Goal: Task Accomplishment & Management: Manage account settings

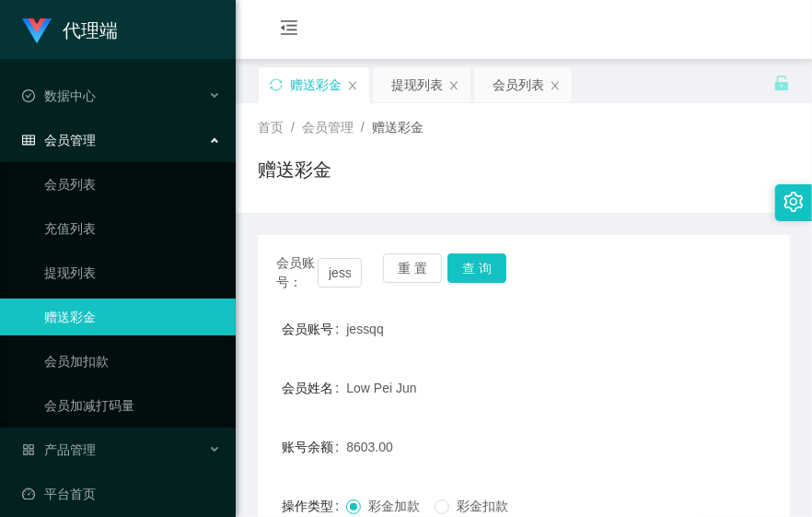
drag, startPoint x: 682, startPoint y: 196, endPoint x: 622, endPoint y: 204, distance: 60.4
click at [682, 196] on div "赠送彩金" at bounding box center [524, 177] width 532 height 42
click at [482, 271] on button "查 询" at bounding box center [477, 267] width 59 height 29
click at [669, 210] on div "首页 / 会员管理 / 赠送彩金 / 赠送彩金" at bounding box center [524, 158] width 577 height 110
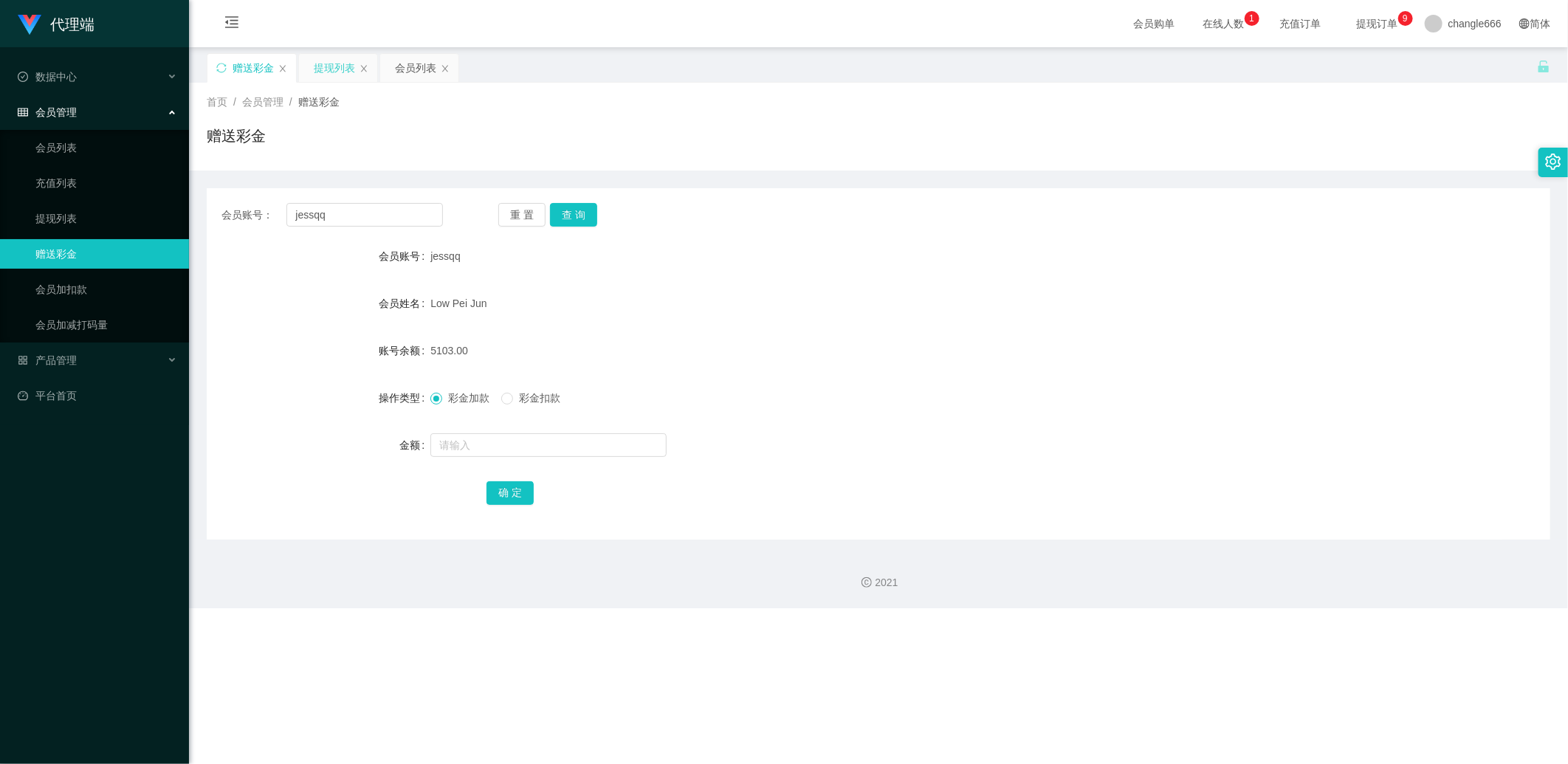
click at [322, 74] on div "提现列表" at bounding box center [334, 67] width 42 height 28
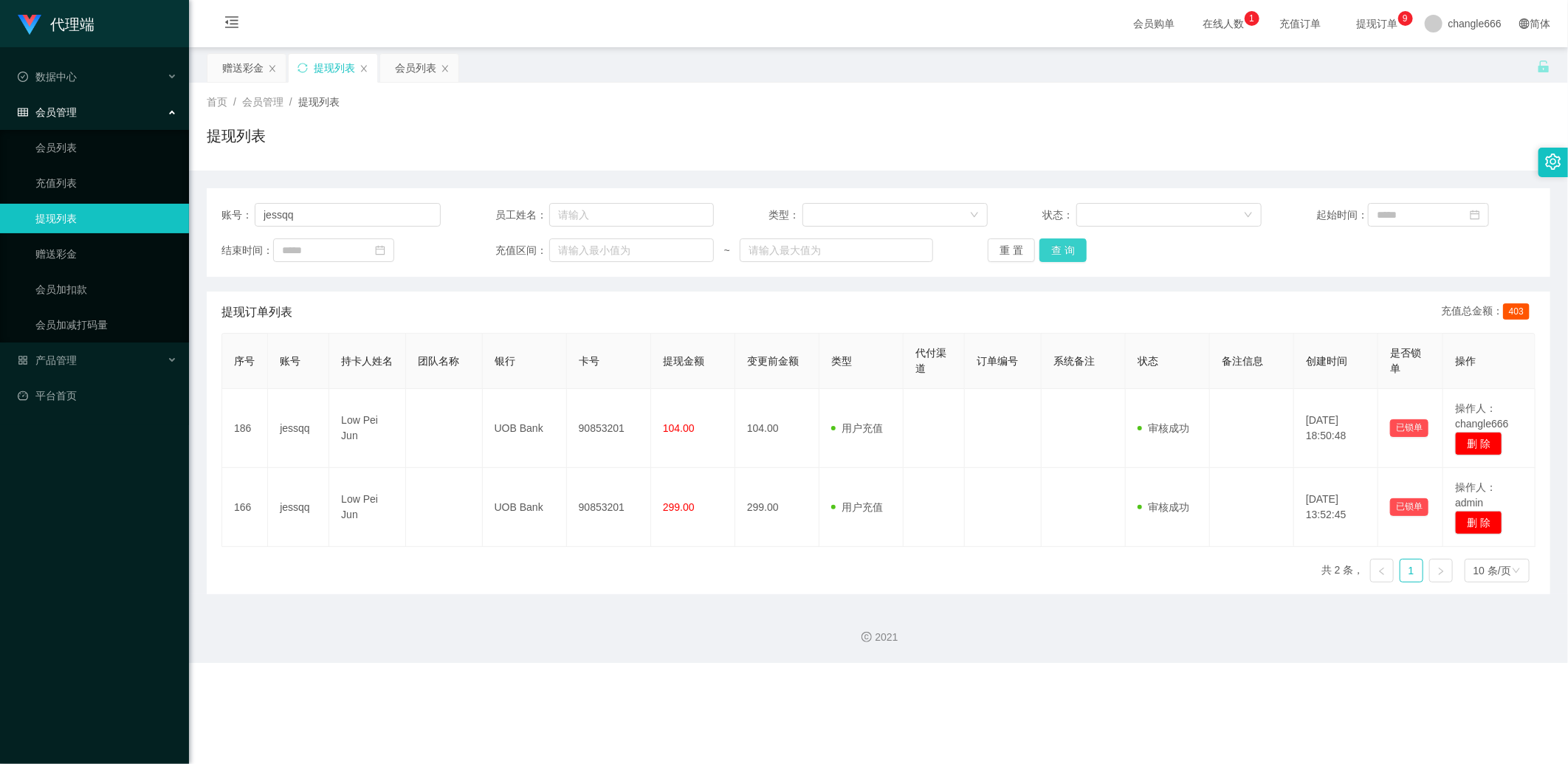
click at [650, 253] on button "查 询" at bounding box center [1063, 249] width 47 height 23
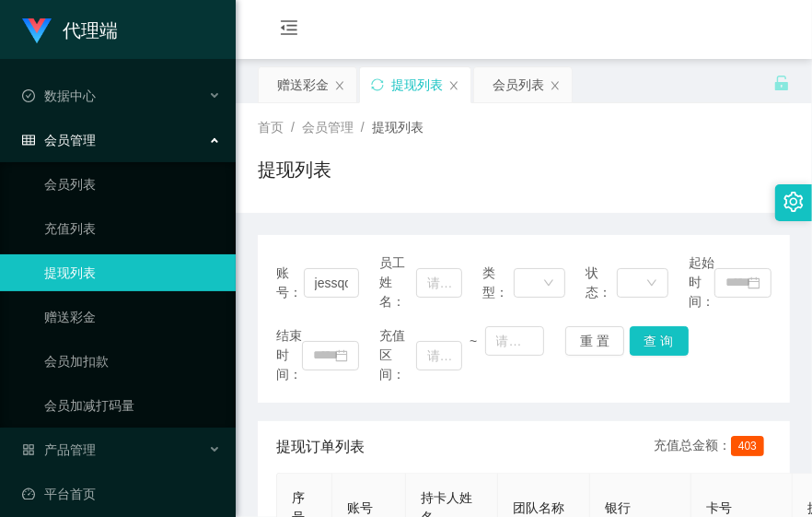
click at [409, 199] on div "首页 / 会员管理 / 提现列表 / 提现列表" at bounding box center [524, 158] width 577 height 110
click at [282, 78] on div "赠送彩金" at bounding box center [303, 84] width 52 height 35
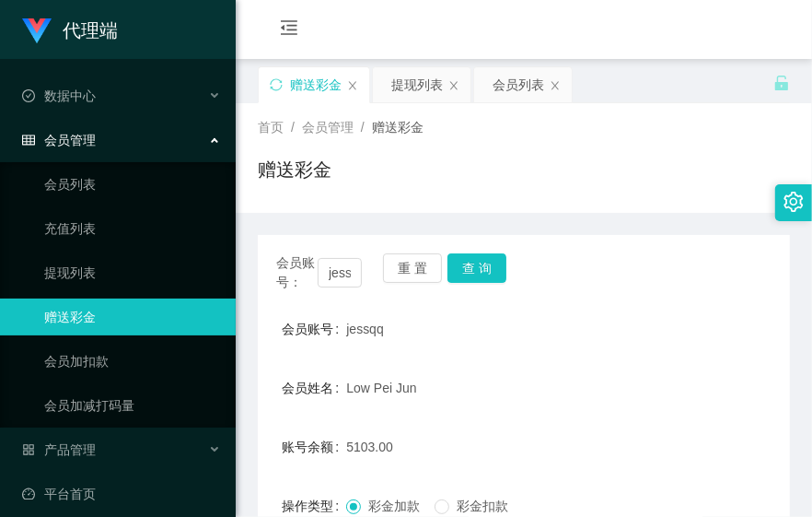
drag, startPoint x: 595, startPoint y: 374, endPoint x: 808, endPoint y: 277, distance: 233.7
click at [602, 372] on div "Low Pei Jun" at bounding box center [501, 387] width 310 height 37
click at [674, 284] on div "会员账号： jessqq 重 置 查 询" at bounding box center [524, 272] width 532 height 39
click at [493, 279] on button "查 询" at bounding box center [477, 267] width 59 height 29
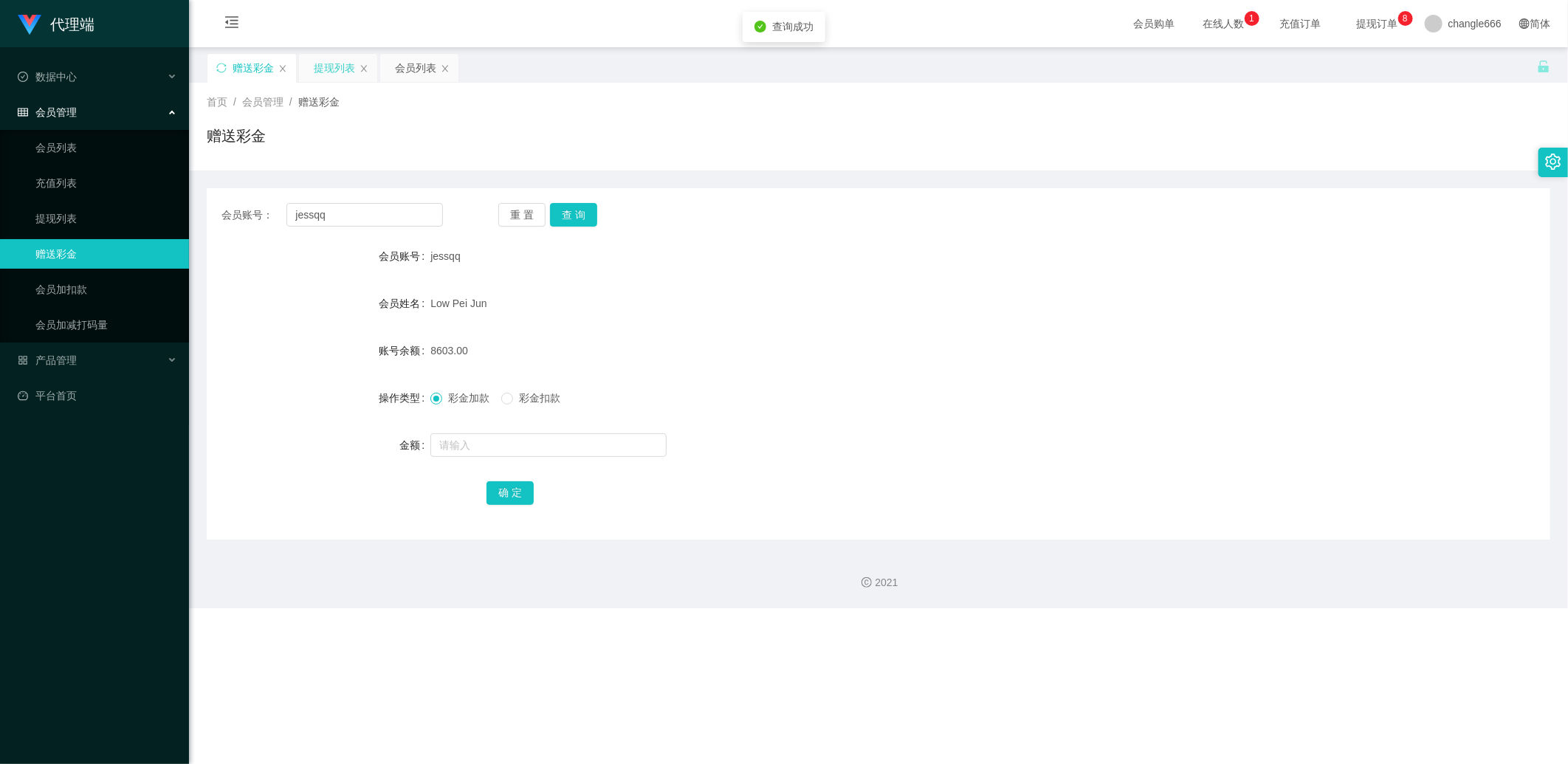
click at [332, 67] on div "提现列表" at bounding box center [334, 67] width 42 height 28
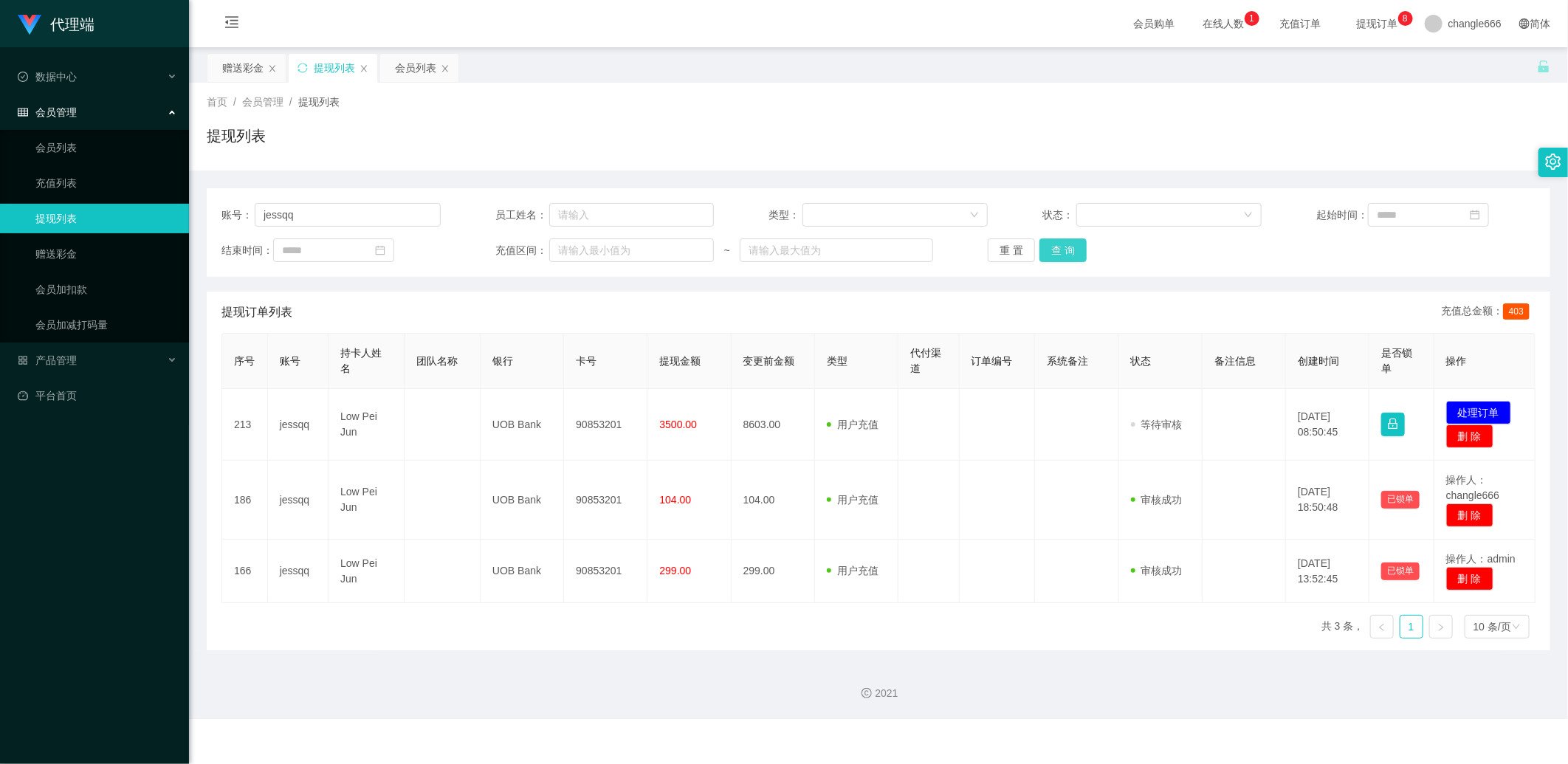
click at [650, 253] on button "查 询" at bounding box center [1063, 249] width 47 height 23
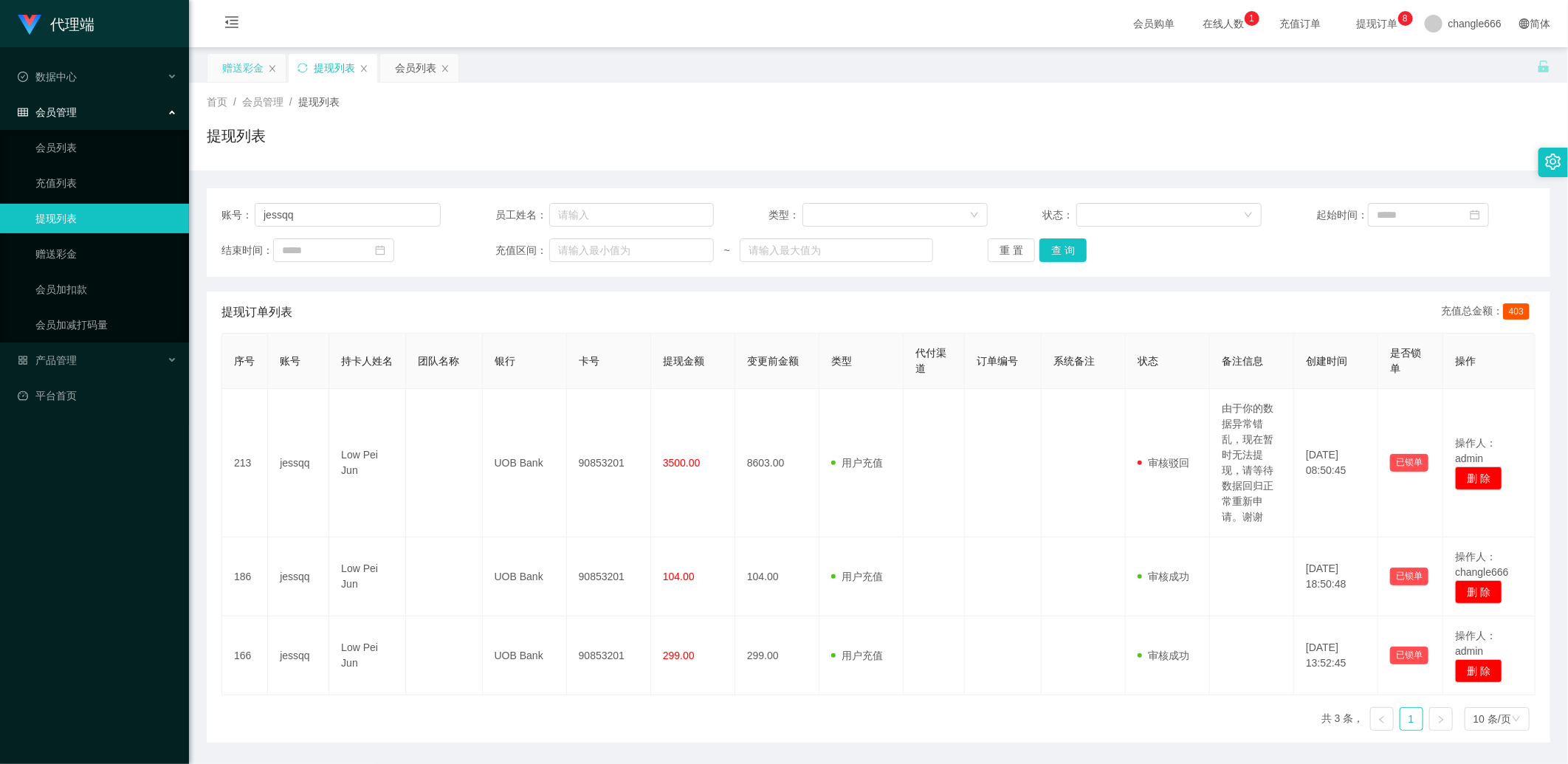
click at [242, 71] on div "赠送彩金" at bounding box center [243, 67] width 42 height 28
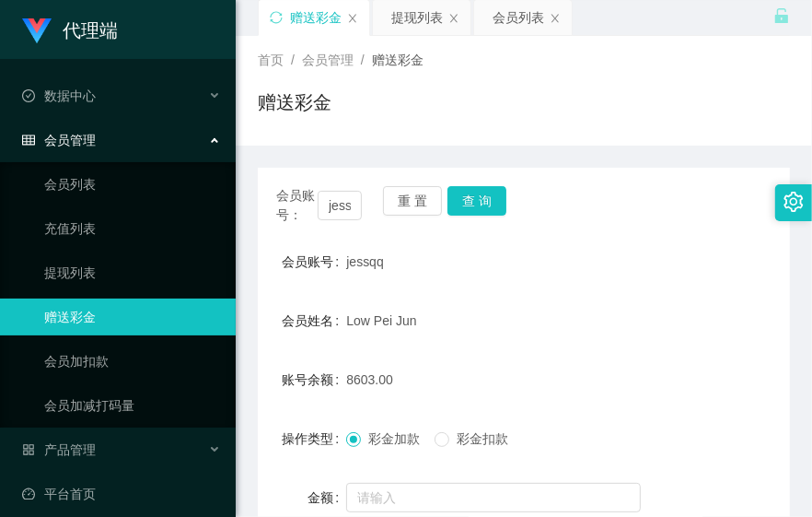
scroll to position [102, 0]
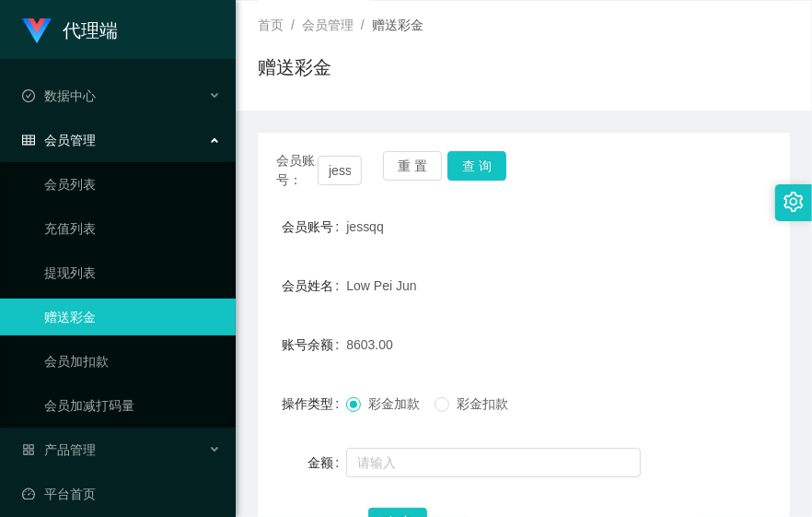
drag, startPoint x: 594, startPoint y: 234, endPoint x: 614, endPoint y: 234, distance: 20.3
click at [594, 234] on div "jessqq" at bounding box center [501, 226] width 310 height 37
click at [468, 167] on button "查 询" at bounding box center [477, 165] width 59 height 29
click at [620, 253] on form "会员账号 jessqq 会员姓名 Low Pei Jun 账号余额 8603.00 操作类型 彩金加款 彩金扣款 金额 确 定" at bounding box center [524, 374] width 532 height 332
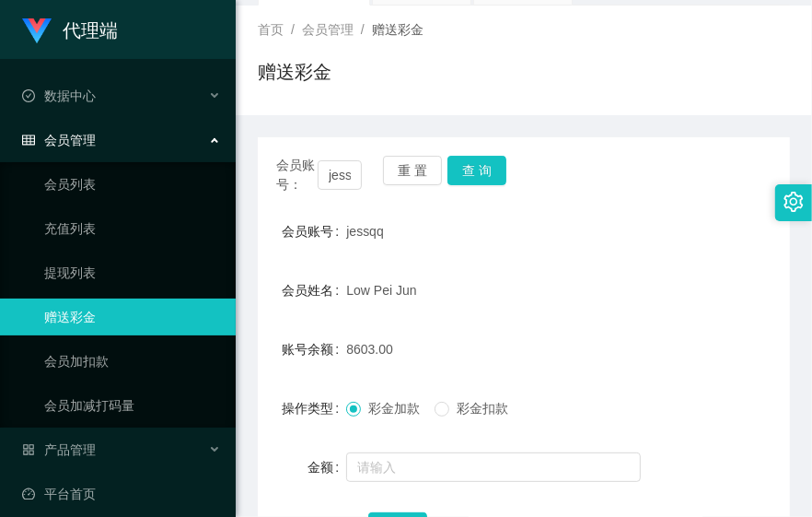
scroll to position [149, 0]
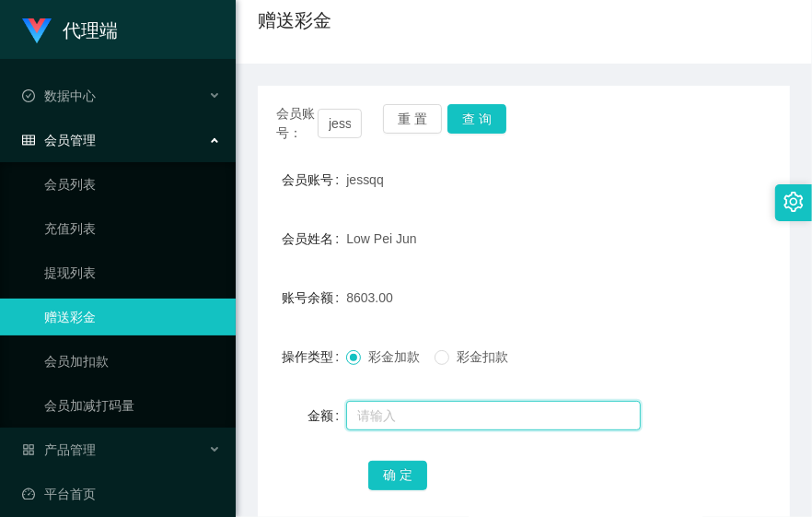
click at [499, 401] on input "text" at bounding box center [493, 415] width 295 height 29
type input "15"
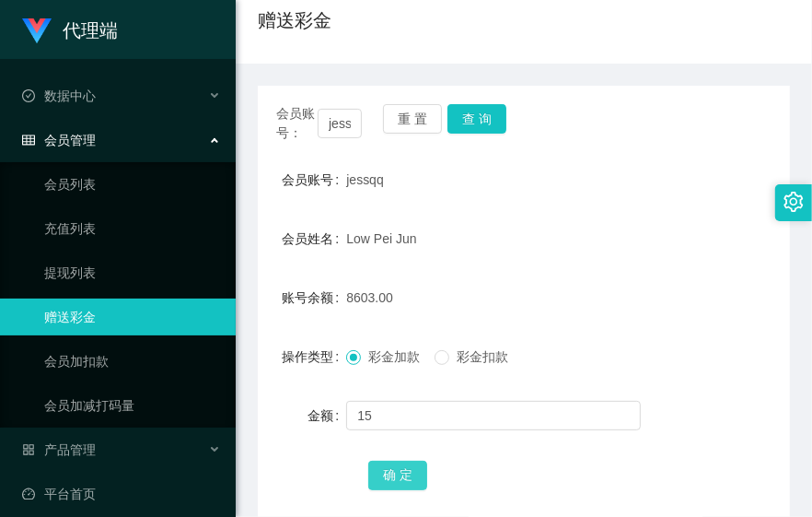
click at [407, 466] on button "确 定" at bounding box center [397, 475] width 59 height 29
click at [717, 232] on div "会员姓名 Low Pei Jun" at bounding box center [524, 238] width 532 height 37
click at [750, 362] on div "操作类型 彩金加款 彩金扣款" at bounding box center [524, 356] width 532 height 37
drag, startPoint x: 680, startPoint y: 253, endPoint x: 733, endPoint y: 241, distance: 54.7
click at [680, 253] on div "会员姓名 Low Pei Jun" at bounding box center [524, 238] width 532 height 37
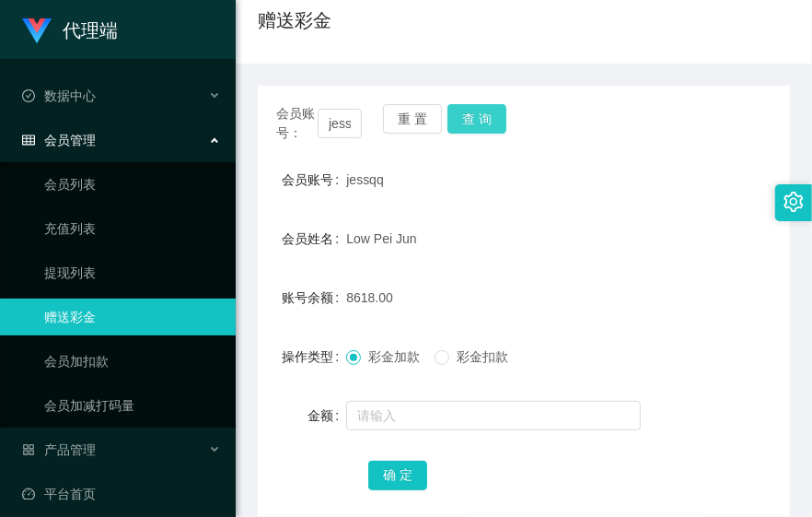
click at [485, 122] on button "查 询" at bounding box center [477, 118] width 59 height 29
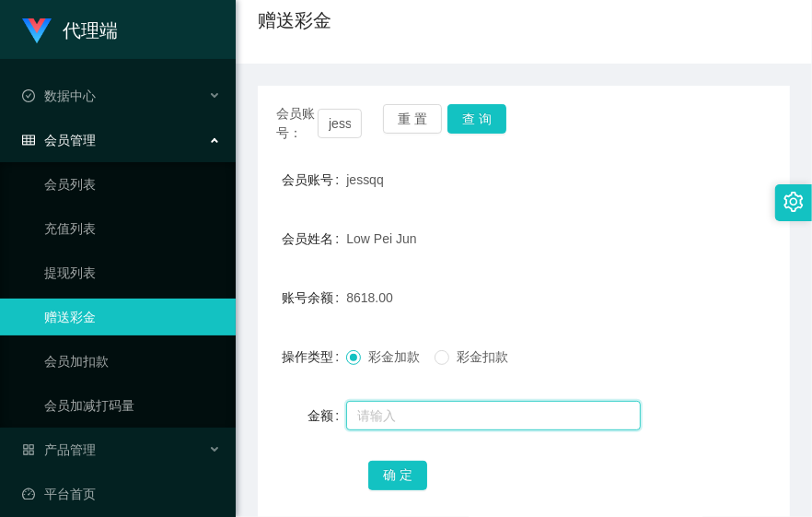
click at [493, 420] on input "text" at bounding box center [493, 415] width 295 height 29
type input "8"
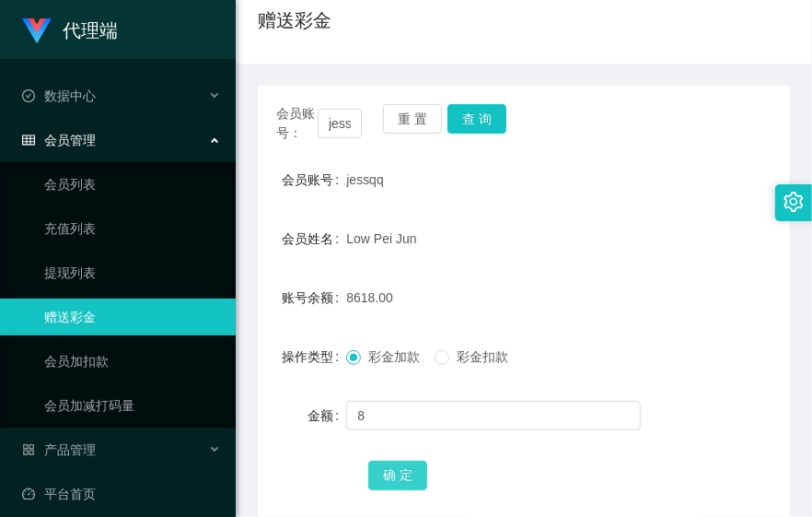
click at [407, 465] on button "确 定" at bounding box center [397, 475] width 59 height 29
click at [463, 113] on button "查 询" at bounding box center [477, 118] width 59 height 29
drag, startPoint x: 602, startPoint y: 246, endPoint x: 626, endPoint y: 245, distance: 24.0
click at [602, 246] on div "Low Pei Jun" at bounding box center [501, 238] width 310 height 37
click at [638, 185] on div "jessqq" at bounding box center [501, 179] width 310 height 37
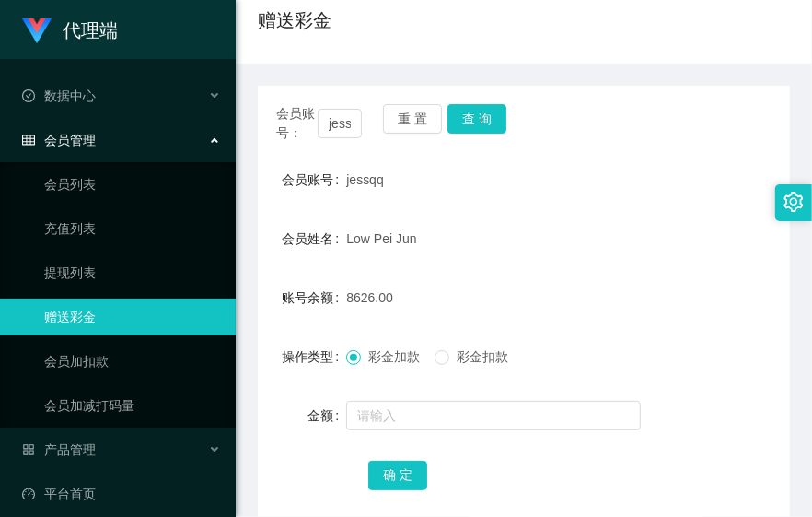
click at [516, 439] on form "会员账号 jessqq 会员姓名 Low Pei Jun 账号余额 8626.00 操作类型 彩金加款 彩金扣款 金额 确 定" at bounding box center [524, 327] width 532 height 332
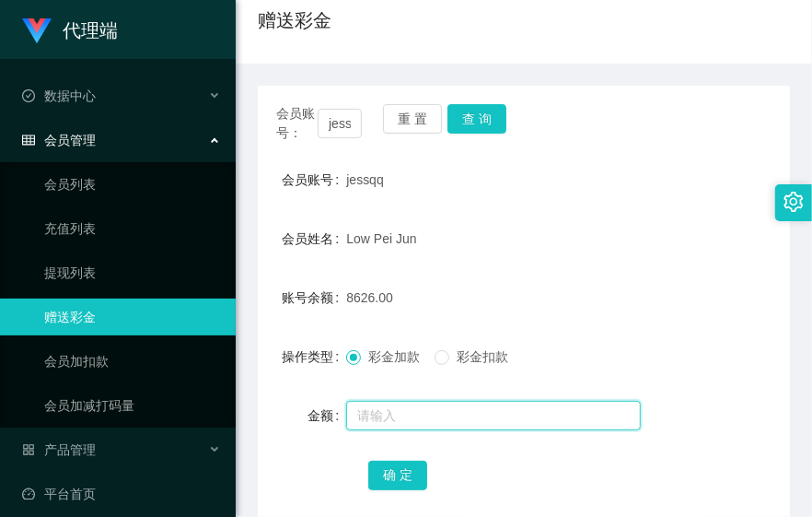
click at [527, 410] on input "text" at bounding box center [493, 415] width 295 height 29
type input "8"
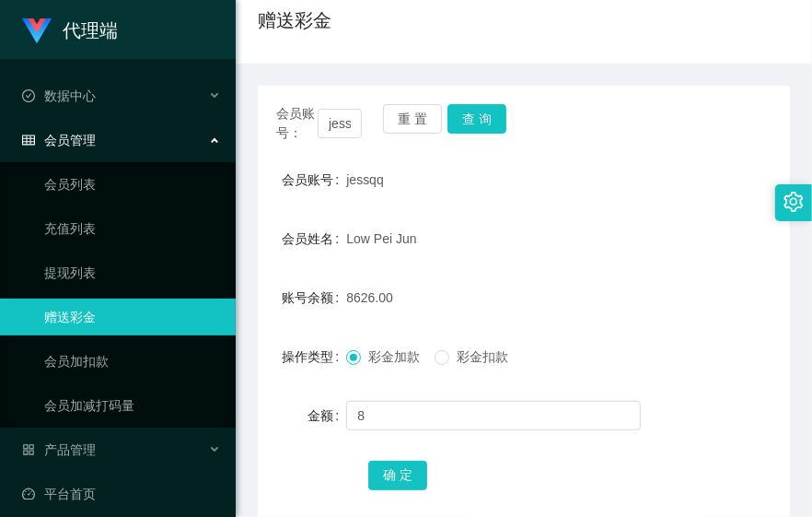
click at [365, 479] on div "确 定" at bounding box center [524, 474] width 532 height 37
click at [385, 475] on button "确 定" at bounding box center [397, 475] width 59 height 29
click at [581, 291] on div "15634.00" at bounding box center [501, 297] width 310 height 37
click at [614, 280] on div "15634.00" at bounding box center [501, 297] width 310 height 37
click at [489, 111] on button "查 询" at bounding box center [477, 118] width 59 height 29
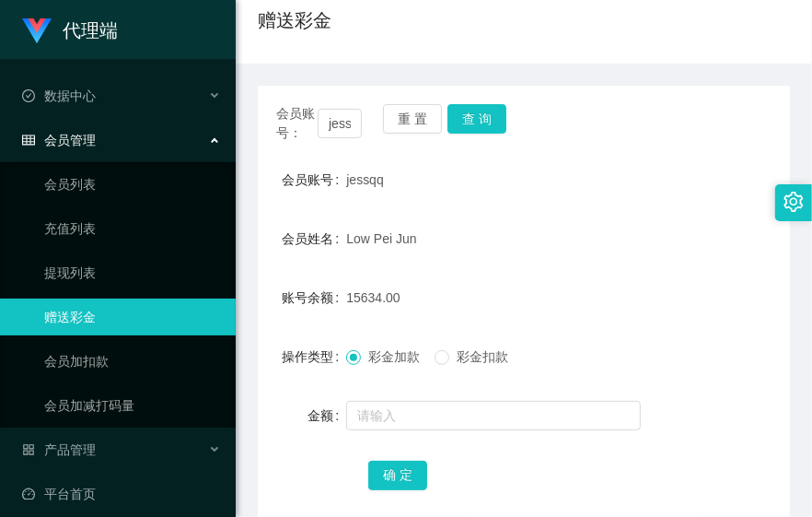
drag, startPoint x: 692, startPoint y: 315, endPoint x: 668, endPoint y: 279, distance: 43.2
click at [692, 314] on div "账号余额 15634.00" at bounding box center [524, 297] width 532 height 37
click at [463, 114] on button "查 询" at bounding box center [477, 118] width 59 height 29
drag, startPoint x: 641, startPoint y: 335, endPoint x: 707, endPoint y: 265, distance: 96.4
click at [642, 335] on form "会员账号 jessqq 会员姓名 Low Pei Jun 账号余额 15634.00 操作类型 彩金加款 彩金扣款 金额 确 定" at bounding box center [524, 327] width 532 height 332
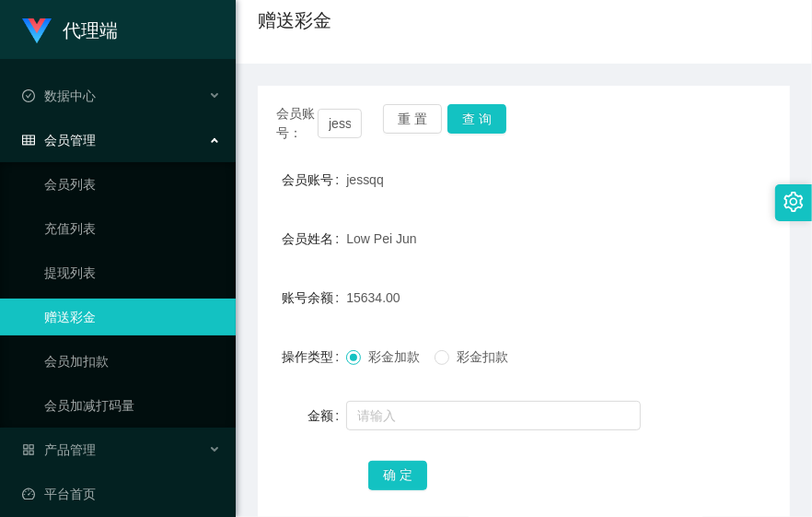
click at [670, 284] on div "账号余额 15634.00" at bounding box center [524, 297] width 532 height 37
click at [730, 212] on form "会员账号 jessqq 会员姓名 Low Pei Jun 账号余额 15634.00 操作类型 彩金加款 彩金扣款 金额 确 定" at bounding box center [524, 327] width 532 height 332
drag, startPoint x: 710, startPoint y: 224, endPoint x: 809, endPoint y: 186, distance: 105.5
click at [712, 224] on div "会员姓名 [PERSON_NAME]" at bounding box center [524, 238] width 532 height 37
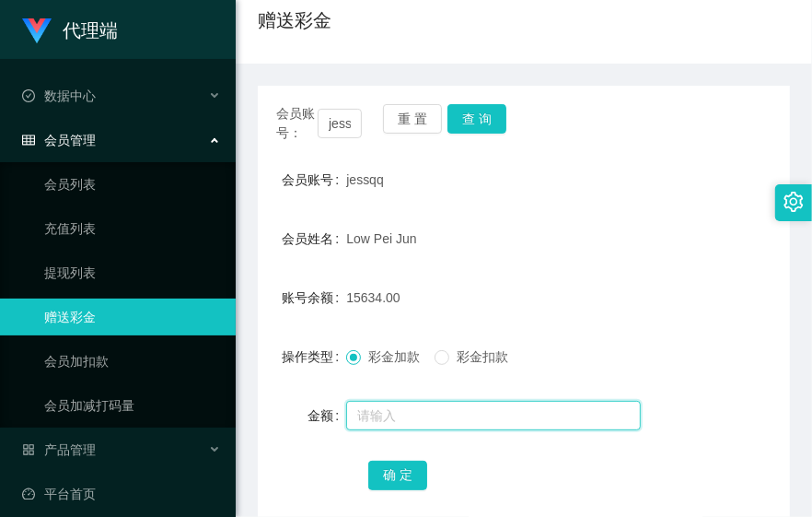
click at [512, 412] on input "text" at bounding box center [493, 415] width 295 height 29
type input "8"
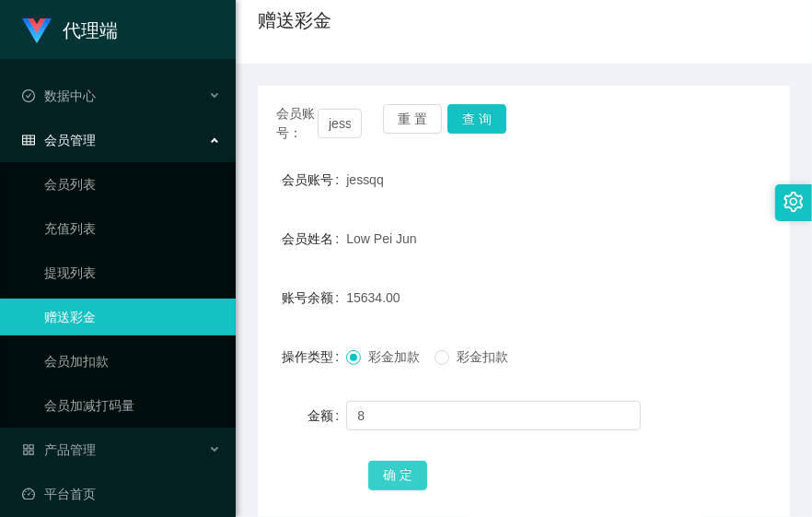
click at [424, 479] on button "确 定" at bounding box center [397, 475] width 59 height 29
click at [714, 323] on form "会员账号 jessqq 会员姓名 Low Pei Jun 账号余额 15642.00 操作类型 彩金加款 彩金扣款 金额 确 定" at bounding box center [524, 327] width 532 height 332
click at [723, 305] on div "账号余额 15642.00" at bounding box center [524, 297] width 532 height 37
click at [678, 297] on div "账号余额 15642.00" at bounding box center [524, 297] width 532 height 37
click at [484, 116] on button "查 询" at bounding box center [477, 118] width 59 height 29
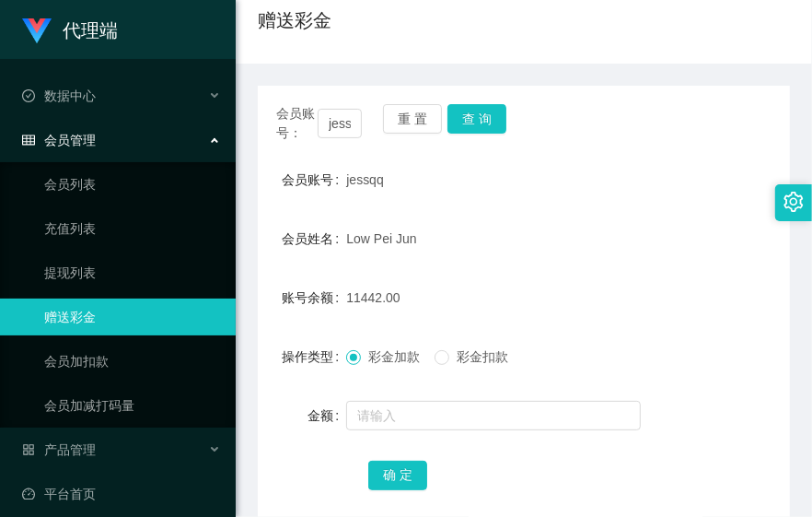
click at [648, 268] on form "会员账号 jessqq 会员姓名 Low Pei Jun 账号余额 11442.00 操作类型 彩金加款 彩金扣款 金额 确 定" at bounding box center [524, 327] width 532 height 332
drag, startPoint x: 474, startPoint y: 126, endPoint x: 484, endPoint y: 126, distance: 10.1
click at [474, 126] on button "查 询" at bounding box center [477, 118] width 59 height 29
drag, startPoint x: 352, startPoint y: 297, endPoint x: 454, endPoint y: 311, distance: 103.2
click at [454, 311] on div "19842.00" at bounding box center [501, 297] width 310 height 37
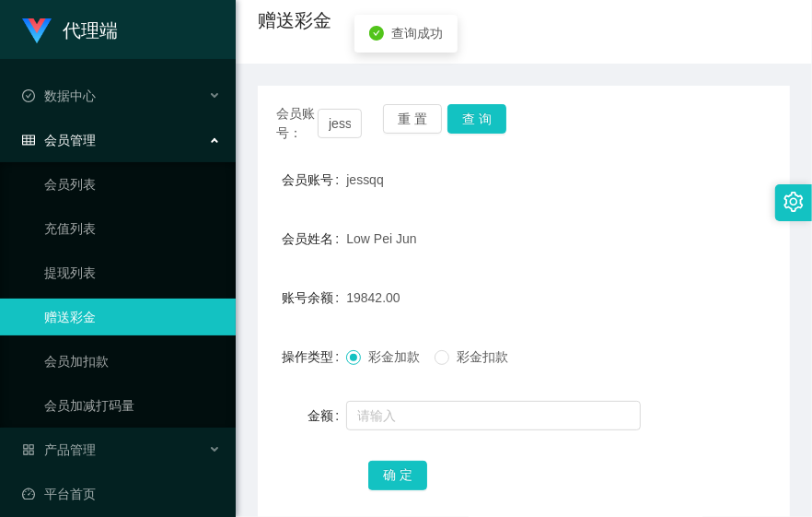
drag, startPoint x: 454, startPoint y: 311, endPoint x: 531, endPoint y: 316, distance: 76.6
click at [531, 316] on form "会员账号 jessqq 会员姓名 Low Pei Jun 账号余额 19842.00 操作类型 彩金加款 彩金扣款 金额 确 定" at bounding box center [524, 327] width 532 height 332
drag, startPoint x: 472, startPoint y: 139, endPoint x: 481, endPoint y: 134, distance: 10.7
click at [472, 139] on div "会员账号： jessqq 重 置 查 询" at bounding box center [524, 123] width 532 height 39
click at [482, 127] on button "查 询" at bounding box center [477, 118] width 59 height 29
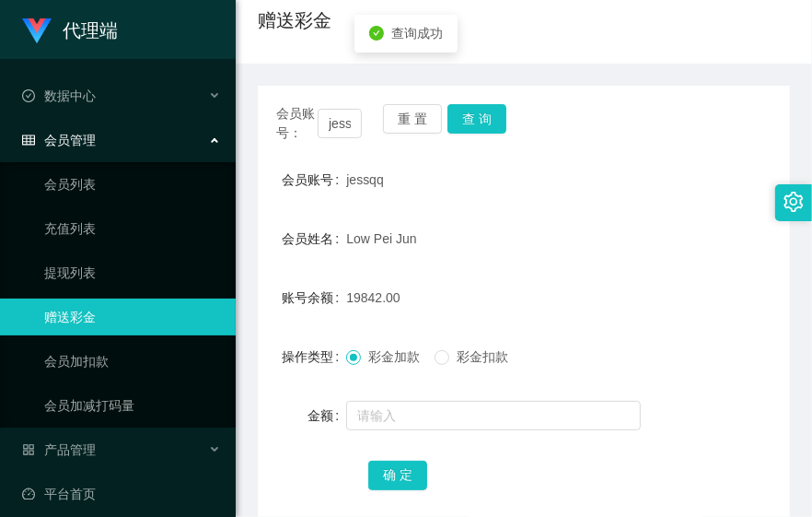
click at [541, 195] on div "jessqq" at bounding box center [501, 179] width 310 height 37
drag, startPoint x: 724, startPoint y: 339, endPoint x: 790, endPoint y: 343, distance: 66.4
click at [724, 339] on div "操作类型 彩金加款 彩金扣款" at bounding box center [524, 356] width 532 height 37
drag, startPoint x: 695, startPoint y: 332, endPoint x: 713, endPoint y: 326, distance: 18.4
click at [695, 330] on form "会员账号 jessqq 会员姓名 Low Pei Jun 账号余额 19842.00 操作类型 彩金加款 彩金扣款 金额 确 定" at bounding box center [524, 327] width 532 height 332
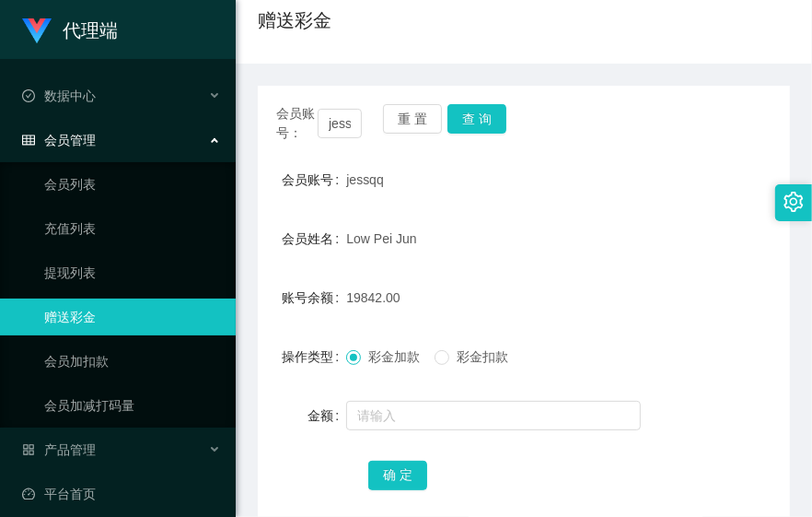
click at [612, 261] on form "会员账号 jessqq 会员姓名 Low Pei Jun 账号余额 19842.00 操作类型 彩金加款 彩金扣款 金额 确 定" at bounding box center [524, 327] width 532 height 332
drag, startPoint x: 601, startPoint y: 351, endPoint x: 621, endPoint y: 337, distance: 24.5
click at [601, 351] on div "彩金加款 彩金扣款" at bounding box center [501, 356] width 310 height 37
click at [472, 118] on button "查 询" at bounding box center [477, 118] width 59 height 29
click at [474, 115] on button "查 询" at bounding box center [477, 118] width 59 height 29
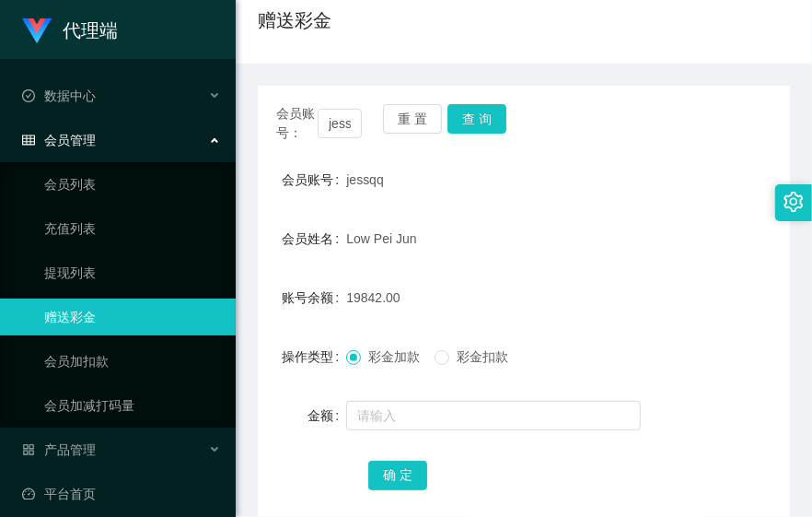
drag, startPoint x: 612, startPoint y: 237, endPoint x: 571, endPoint y: 199, distance: 55.4
click at [612, 237] on div "Low Pei Jun" at bounding box center [501, 238] width 310 height 37
click at [477, 130] on button "查 询" at bounding box center [477, 118] width 59 height 29
drag, startPoint x: 706, startPoint y: 167, endPoint x: 765, endPoint y: 148, distance: 62.6
click at [706, 167] on div "会员账号 jessqq" at bounding box center [524, 179] width 532 height 37
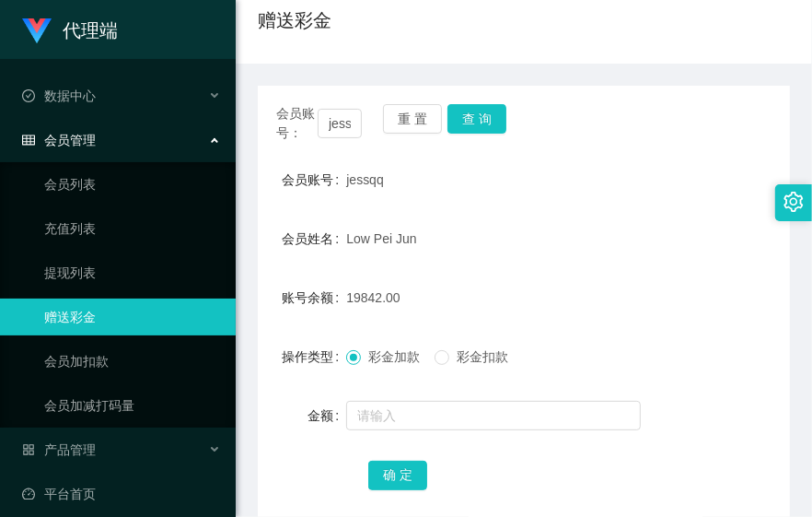
drag, startPoint x: 601, startPoint y: 375, endPoint x: 691, endPoint y: 344, distance: 95.2
click at [602, 375] on form "会员账号 jessqq 会员姓名 Low Pei Jun 账号余额 19842.00 操作类型 彩金加款 彩金扣款 金额 确 定" at bounding box center [524, 327] width 532 height 332
drag, startPoint x: 748, startPoint y: 283, endPoint x: 796, endPoint y: 236, distance: 67.1
click at [748, 283] on div "账号余额 19842.00" at bounding box center [524, 297] width 532 height 37
drag, startPoint x: 716, startPoint y: 332, endPoint x: 743, endPoint y: 313, distance: 33.2
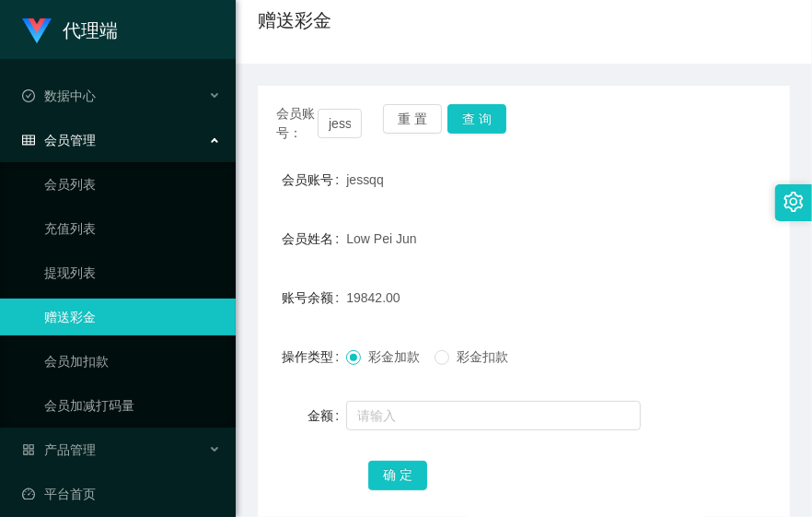
click at [716, 332] on form "会员账号 jessqq 会员姓名 Low Pei Jun 账号余额 19842.00 操作类型 彩金加款 彩金扣款 金额 确 定" at bounding box center [524, 327] width 532 height 332
click at [546, 245] on div "Low Pei Jun" at bounding box center [501, 238] width 310 height 37
click at [484, 130] on button "查 询" at bounding box center [477, 118] width 59 height 29
drag, startPoint x: 568, startPoint y: 234, endPoint x: 498, endPoint y: 216, distance: 72.2
click at [568, 233] on div "Low Pei Jun" at bounding box center [501, 238] width 310 height 37
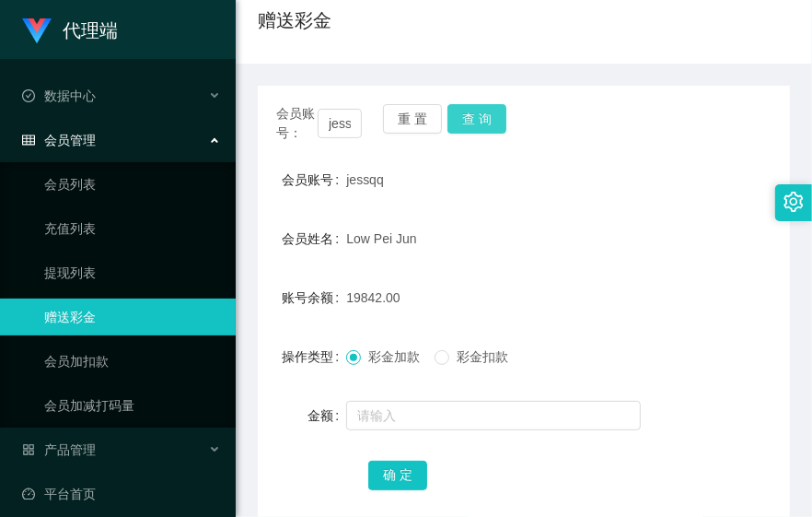
click at [472, 118] on button "查 询" at bounding box center [477, 118] width 59 height 29
click at [474, 124] on button "查 询" at bounding box center [477, 118] width 59 height 29
drag, startPoint x: 628, startPoint y: 282, endPoint x: 643, endPoint y: 179, distance: 104.2
click at [628, 282] on div "19842.00" at bounding box center [501, 297] width 310 height 37
click at [633, 268] on form "会员账号 jessqq 会员姓名 Low Pei Jun 账号余额 19842.00 操作类型 彩金加款 彩金扣款 金额 确 定" at bounding box center [524, 327] width 532 height 332
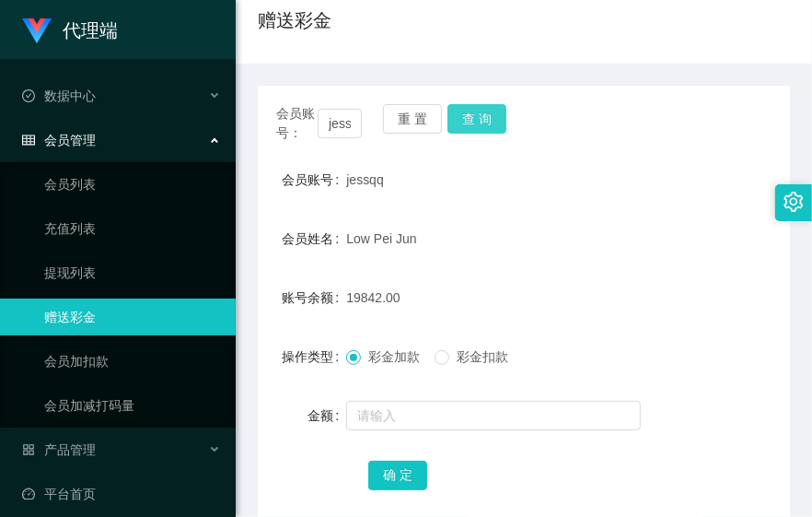
click at [480, 113] on button "查 询" at bounding box center [477, 118] width 59 height 29
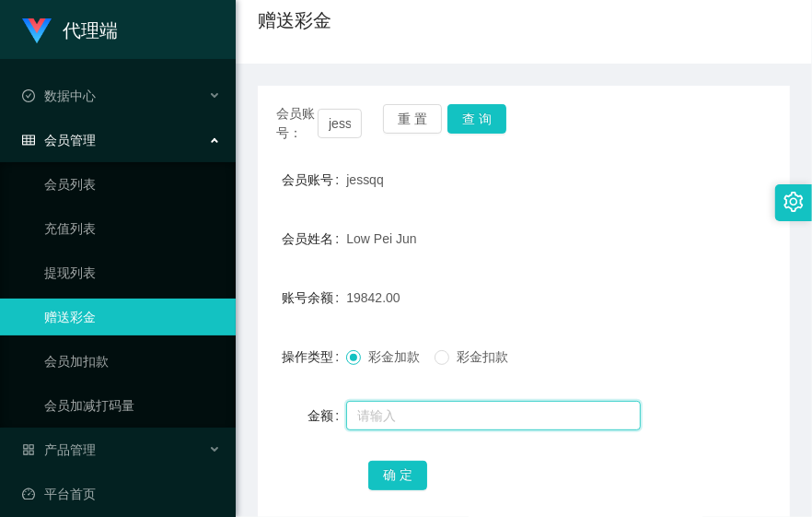
click at [494, 420] on input "text" at bounding box center [493, 415] width 295 height 29
type input "32"
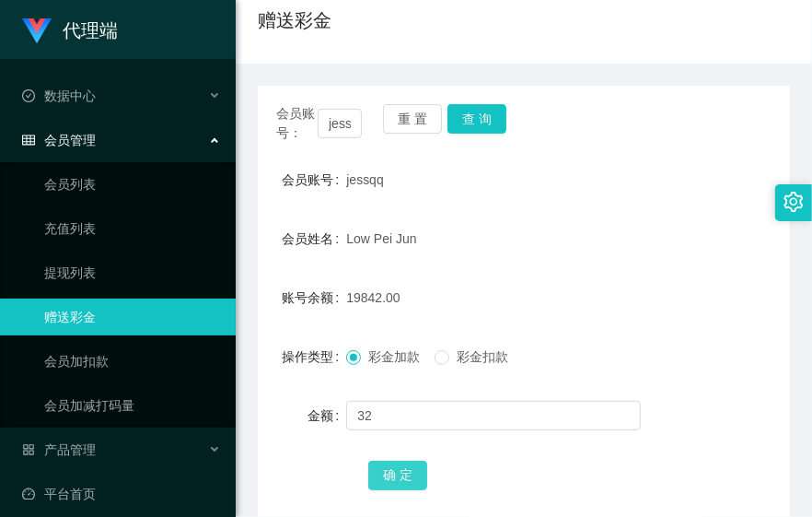
click at [414, 481] on button "确 定" at bounding box center [397, 475] width 59 height 29
drag, startPoint x: 661, startPoint y: 212, endPoint x: 735, endPoint y: 164, distance: 87.9
click at [664, 213] on form "会员账号 jessqq 会员姓名 Low Pei Jun 账号余额 19874.00 操作类型 彩金加款 彩金扣款 金额 确 定" at bounding box center [524, 327] width 532 height 332
drag, startPoint x: 606, startPoint y: 280, endPoint x: 624, endPoint y: 271, distance: 19.8
click at [610, 281] on div "19874.00" at bounding box center [501, 297] width 310 height 37
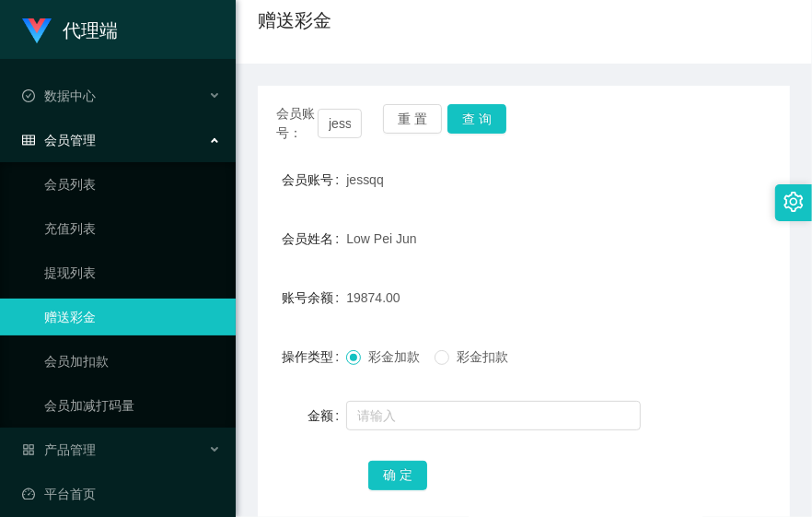
click at [605, 224] on div "Low Pei Jun" at bounding box center [501, 238] width 310 height 37
click at [601, 236] on div "Low Pei Jun" at bounding box center [501, 238] width 310 height 37
click at [481, 114] on button "查 询" at bounding box center [477, 118] width 59 height 29
click at [659, 265] on form "会员账号 jessqq 会员姓名 Low Pei Jun 账号余额 19874.00 操作类型 彩金加款 彩金扣款 金额 确 定" at bounding box center [524, 327] width 532 height 332
click at [716, 225] on div "会员姓名 [PERSON_NAME]" at bounding box center [524, 238] width 532 height 37
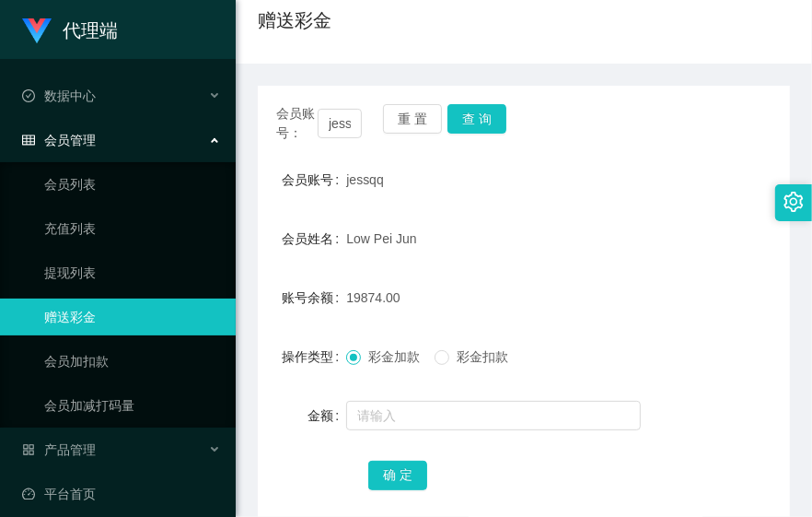
drag, startPoint x: 655, startPoint y: 131, endPoint x: 572, endPoint y: 133, distance: 82.9
click at [654, 133] on div "会员账号： jessqq 重 置 查 询" at bounding box center [524, 123] width 532 height 39
click at [461, 109] on button "查 询" at bounding box center [477, 118] width 59 height 29
click at [661, 291] on div "账号余额 19874.00" at bounding box center [524, 297] width 532 height 37
click at [640, 195] on div "jessqq" at bounding box center [501, 179] width 310 height 37
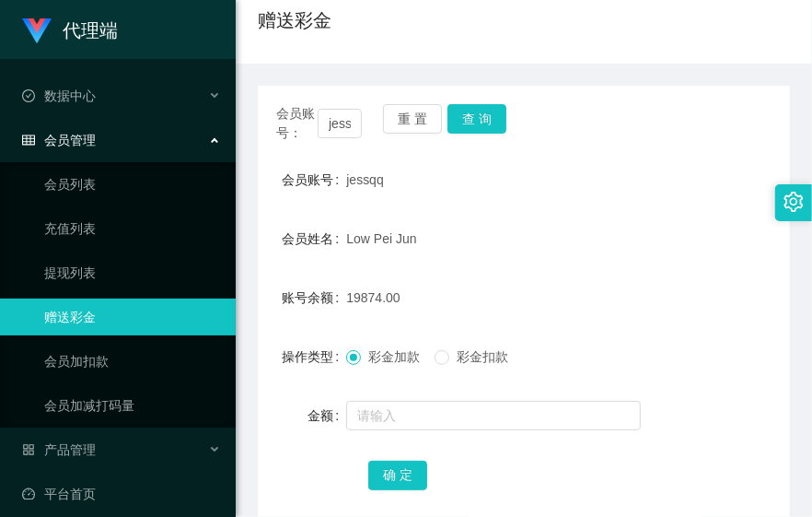
click at [652, 134] on div "会员账号： jessqq 重 置 查 询" at bounding box center [524, 123] width 532 height 39
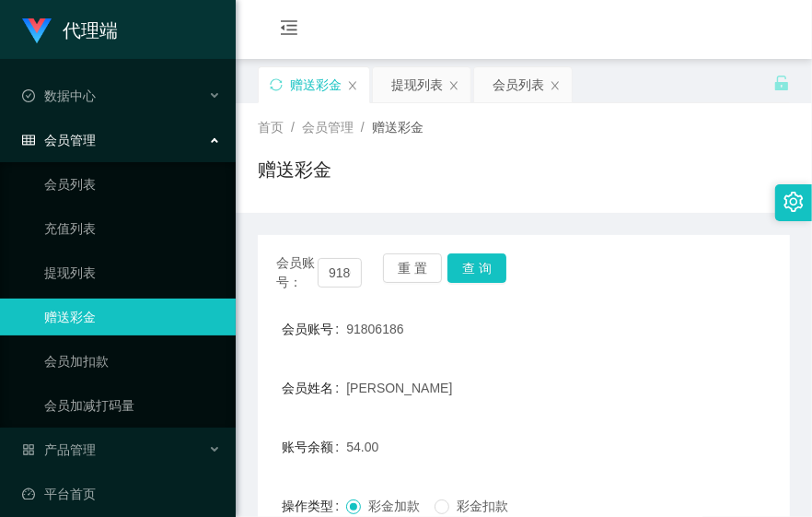
scroll to position [204, 0]
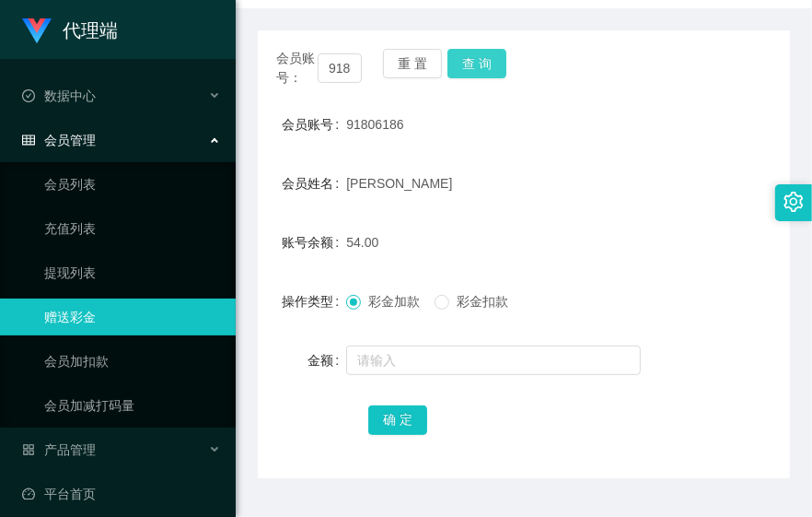
click at [475, 66] on button "查 询" at bounding box center [477, 63] width 59 height 29
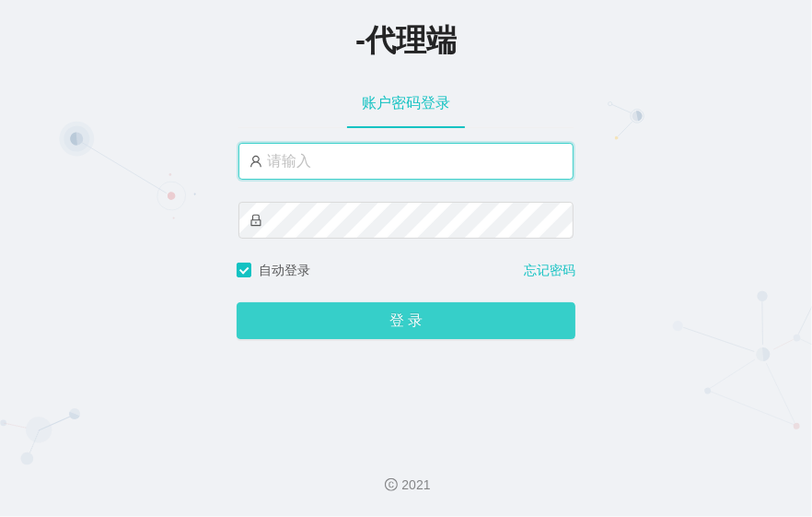
type input "changle666"
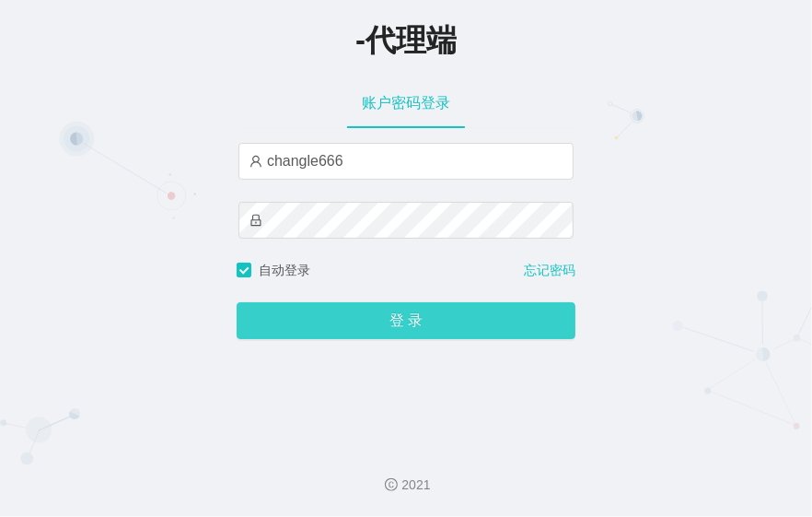
click at [424, 318] on button "登 录" at bounding box center [406, 320] width 339 height 37
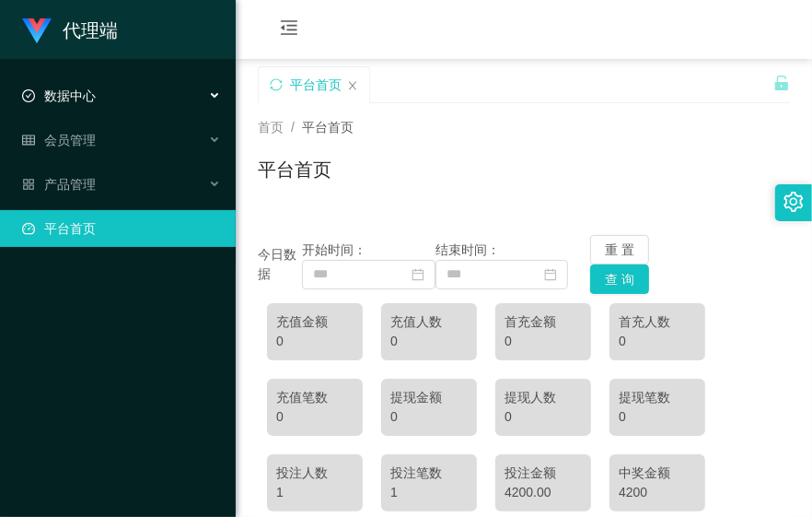
click at [122, 97] on div "数据中心" at bounding box center [118, 95] width 236 height 37
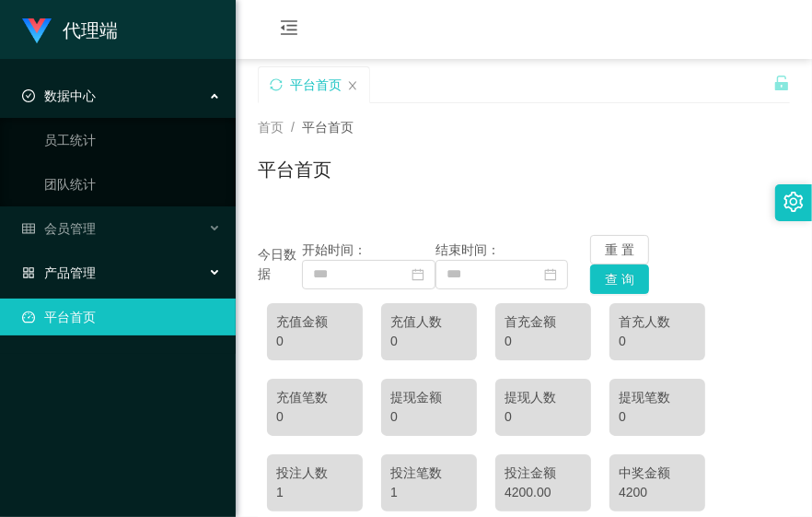
click at [95, 276] on font "产品管理" at bounding box center [70, 272] width 52 height 15
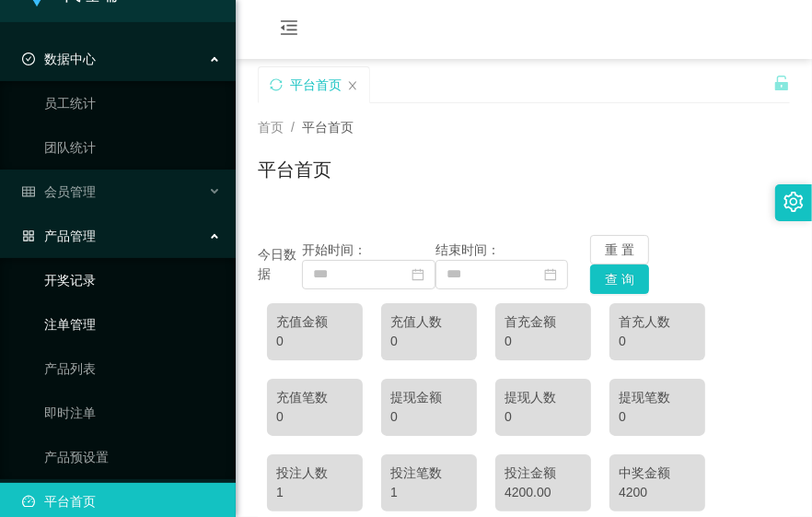
scroll to position [57, 0]
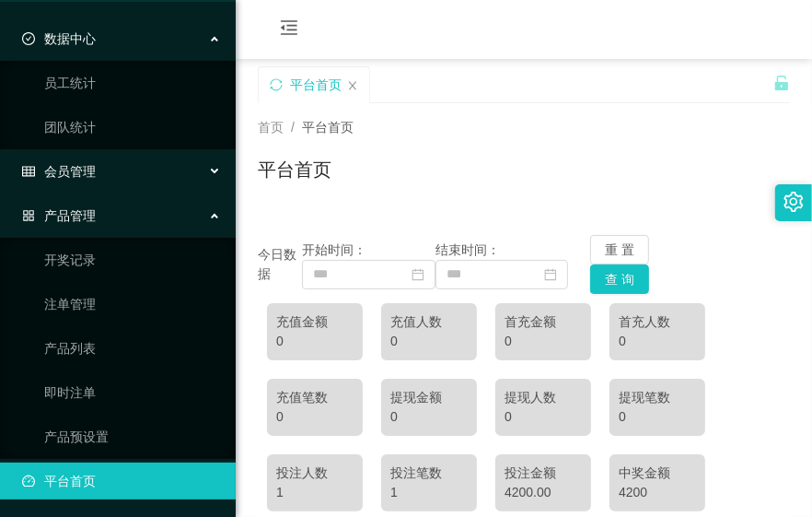
click at [102, 178] on div "会员管理" at bounding box center [118, 171] width 236 height 37
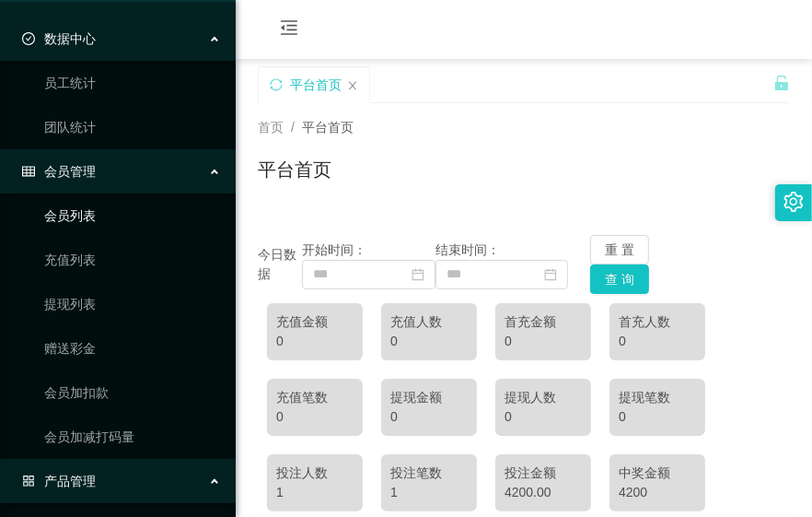
click at [116, 221] on link "会员列表" at bounding box center [132, 215] width 177 height 37
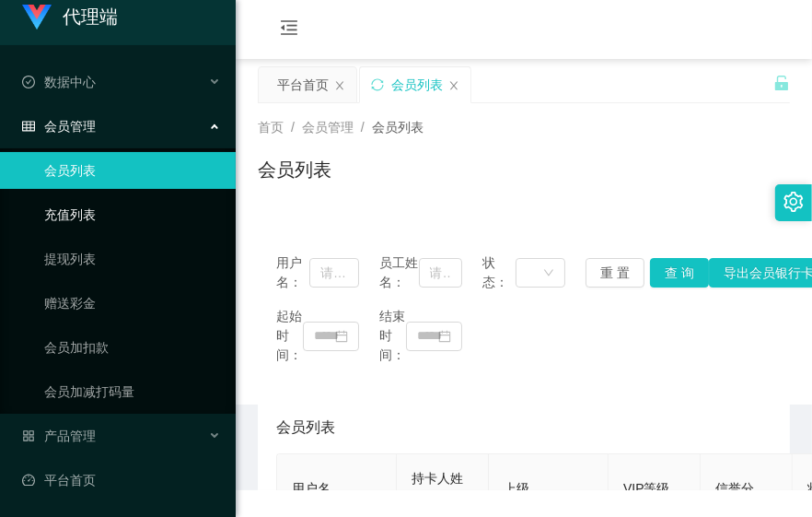
scroll to position [13, 0]
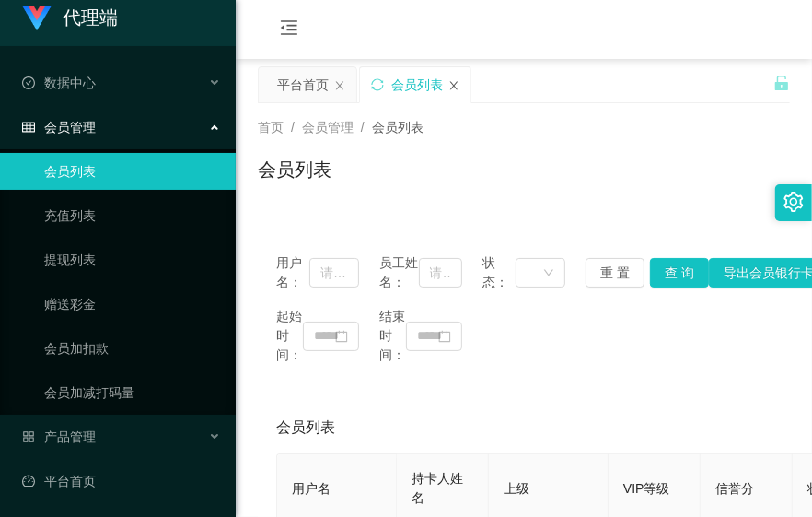
click at [456, 86] on icon "图标： 关闭" at bounding box center [454, 85] width 11 height 11
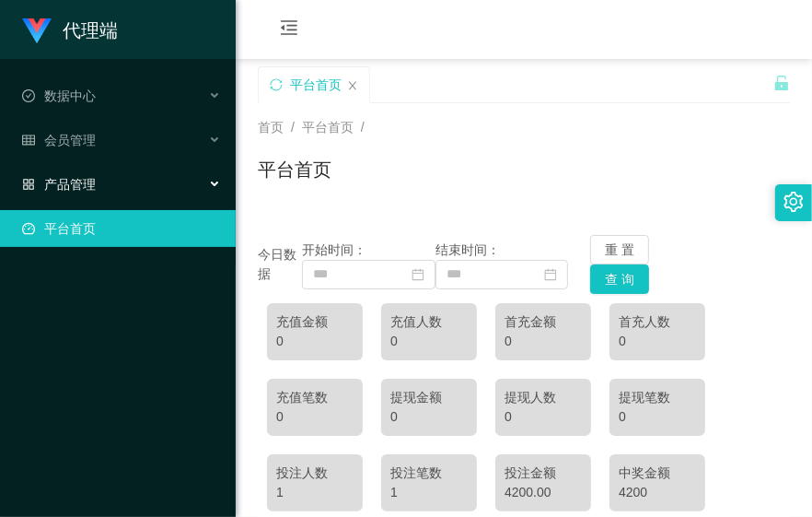
click at [99, 173] on div "产品管理" at bounding box center [118, 184] width 236 height 37
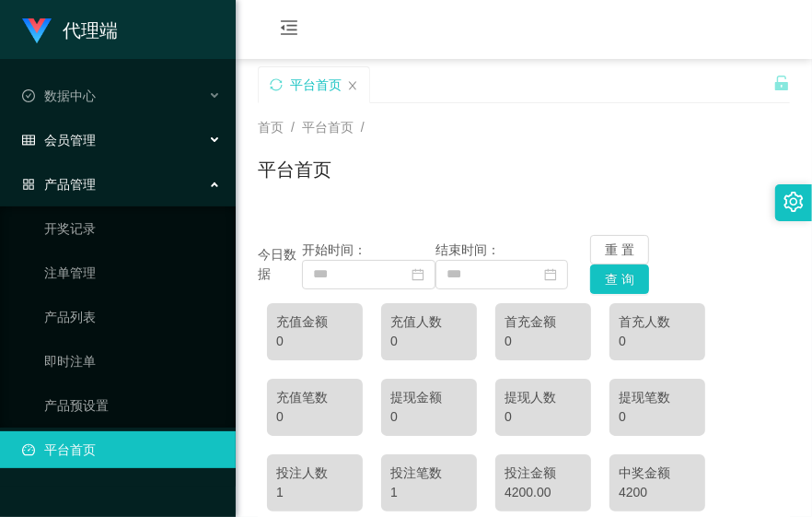
click at [107, 148] on div "会员管理" at bounding box center [118, 140] width 236 height 37
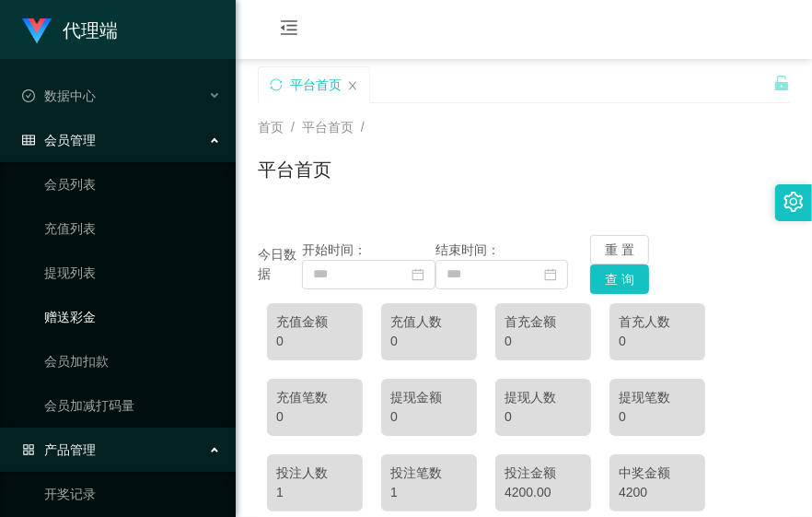
click at [89, 307] on link "赠送彩金" at bounding box center [132, 316] width 177 height 37
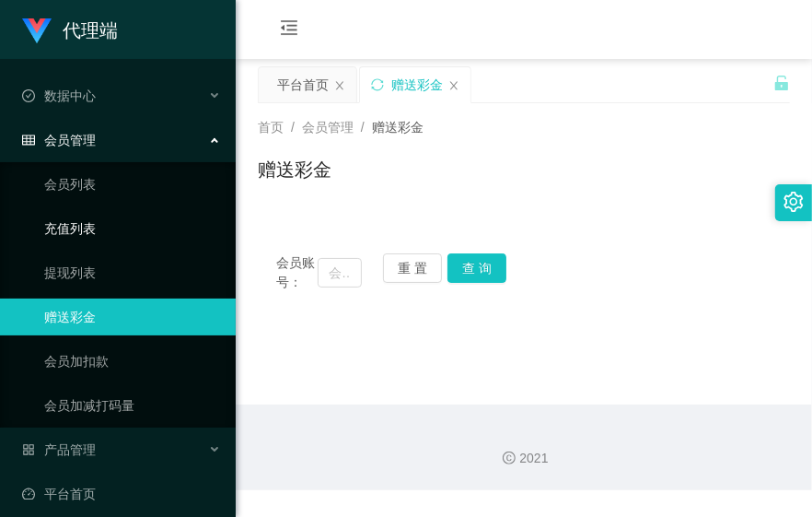
click at [86, 237] on link "充值列表" at bounding box center [132, 228] width 177 height 37
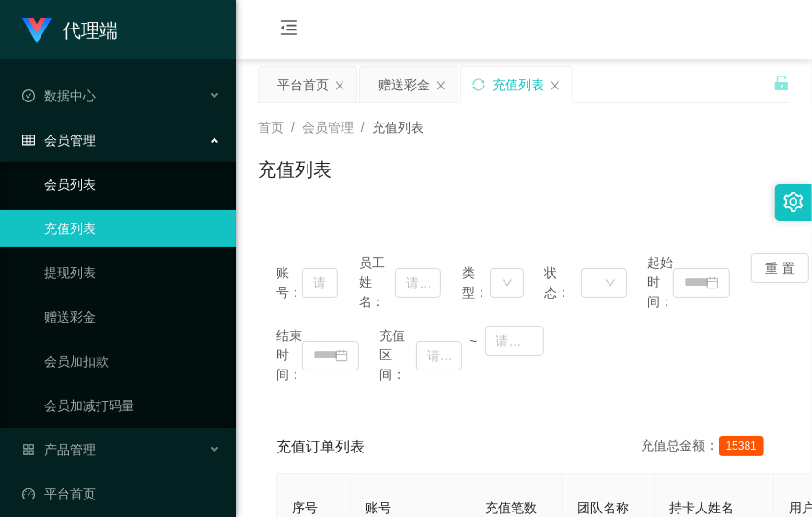
click at [89, 180] on link "会员列表" at bounding box center [132, 184] width 177 height 37
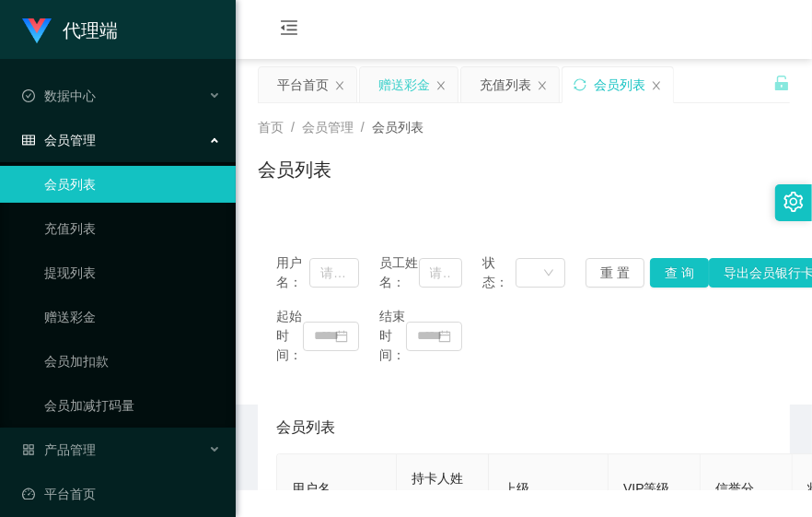
click at [408, 76] on div "赠送彩金" at bounding box center [405, 84] width 52 height 35
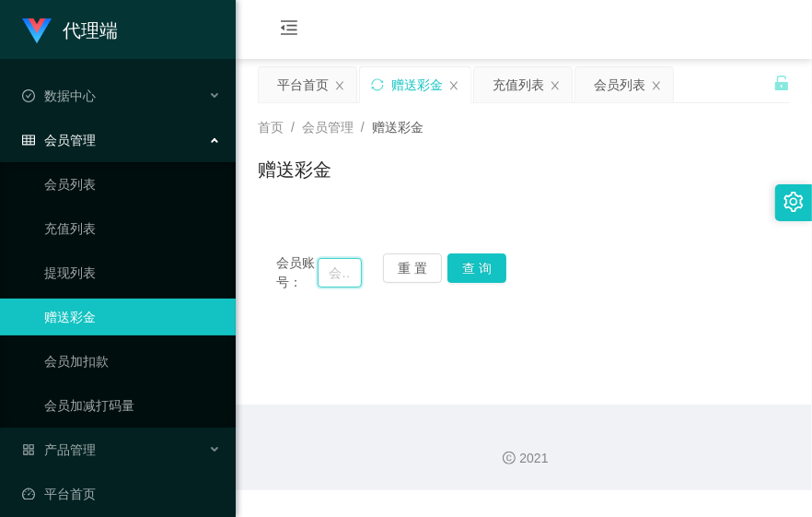
click at [324, 279] on input "text" at bounding box center [340, 272] width 44 height 29
paste input "jessqq"
type input "jessqq"
click at [472, 261] on button "查 询" at bounding box center [477, 267] width 59 height 29
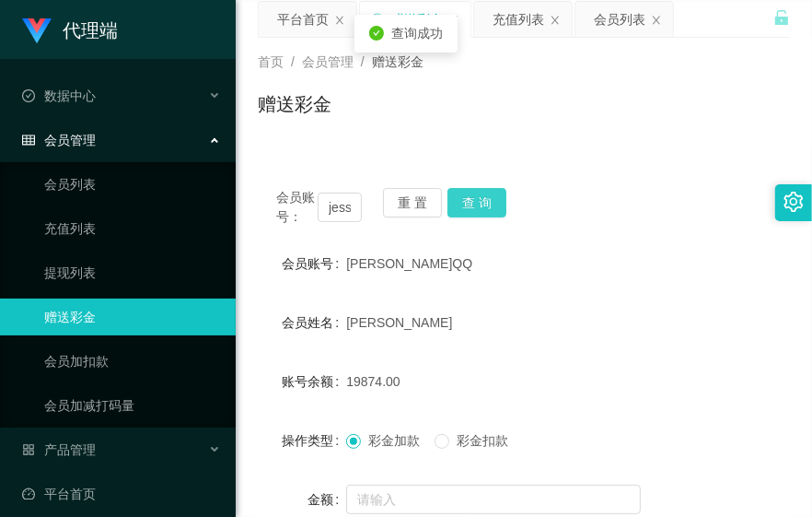
scroll to position [102, 0]
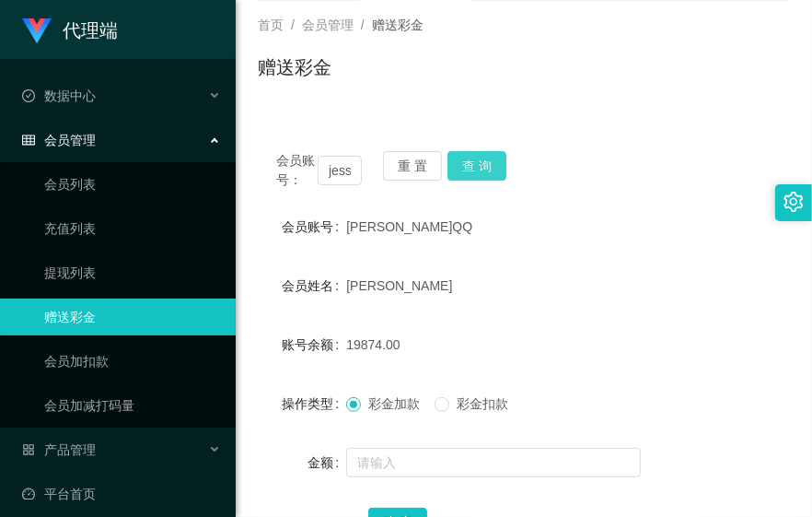
click at [485, 160] on button "查 询" at bounding box center [477, 165] width 59 height 29
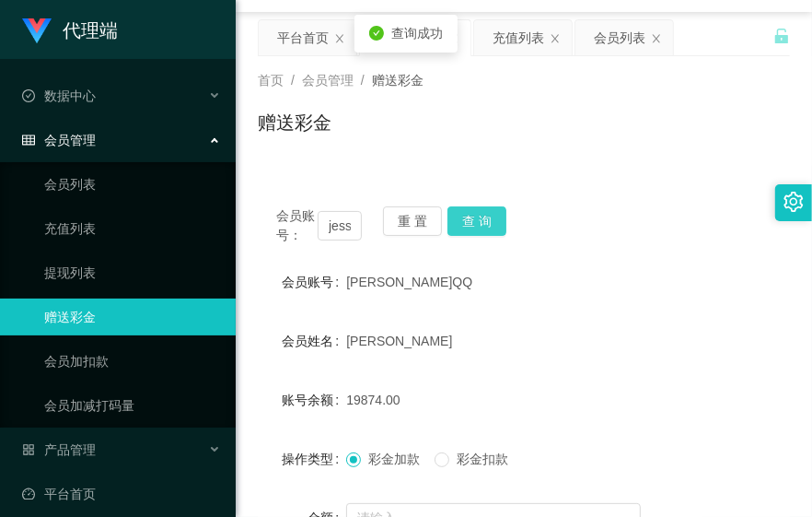
scroll to position [0, 0]
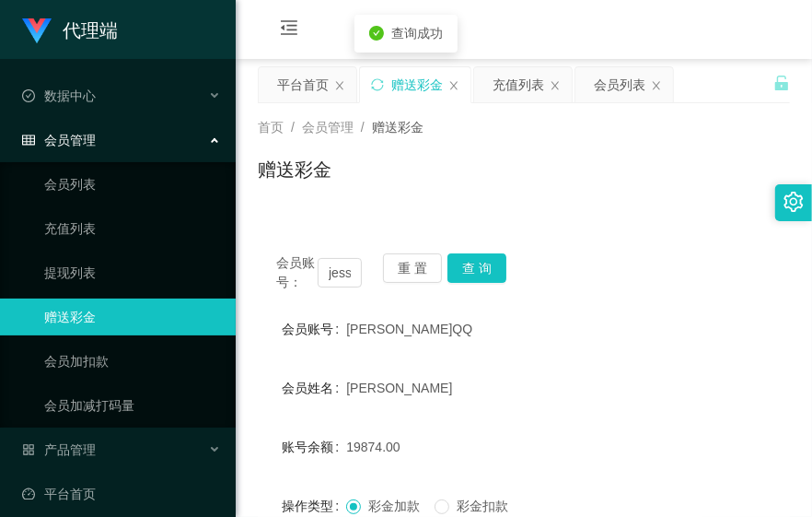
click at [606, 95] on div "会员列表" at bounding box center [620, 84] width 52 height 35
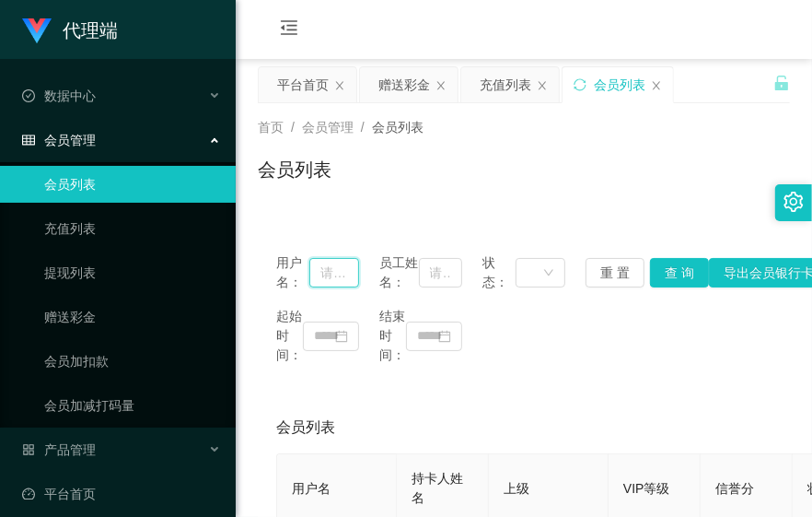
click at [347, 287] on input "text" at bounding box center [334, 272] width 50 height 29
paste input "jessqq"
type input "jessqq"
click at [667, 278] on button "查 询" at bounding box center [679, 272] width 59 height 29
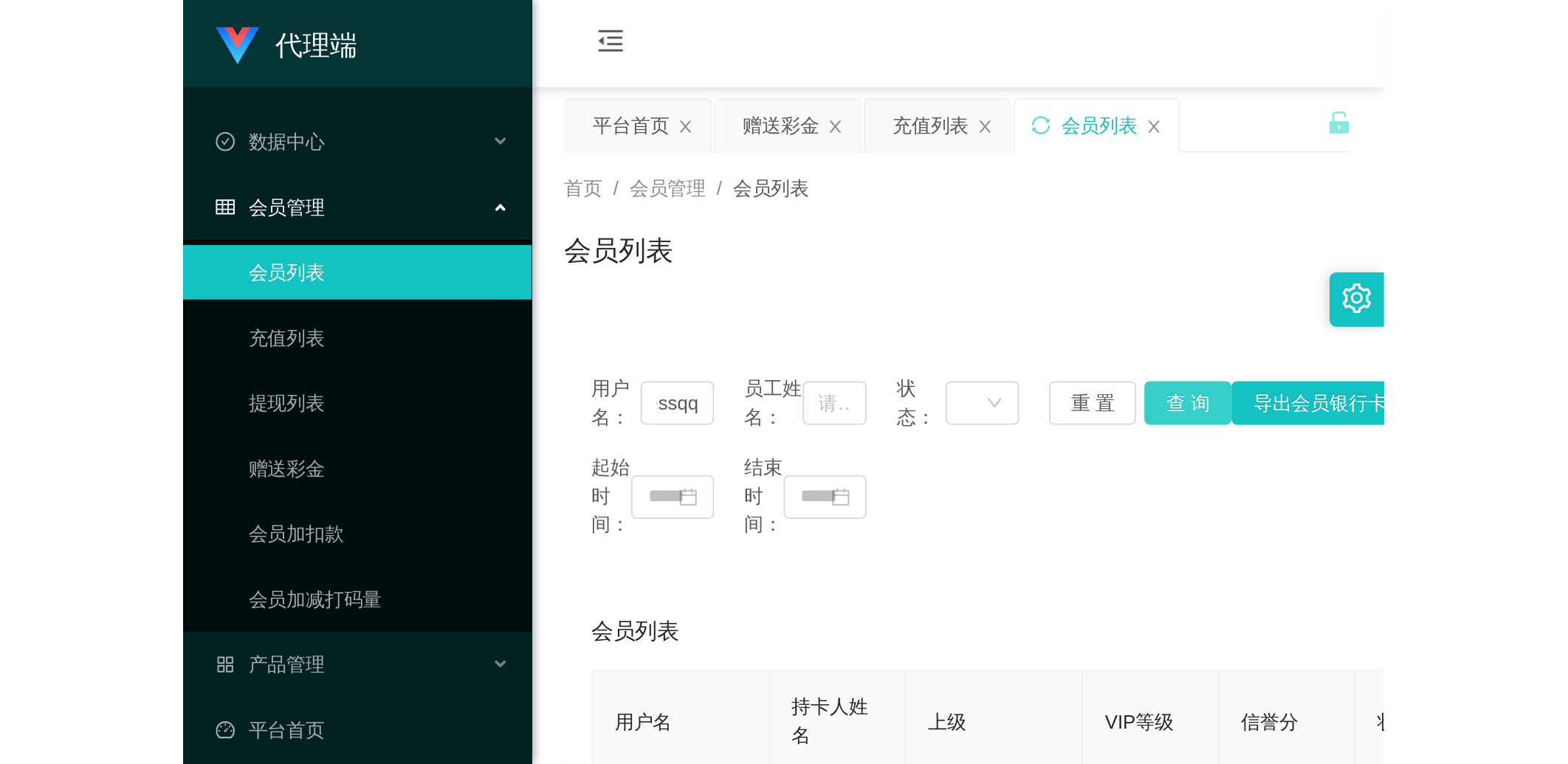
scroll to position [0, 0]
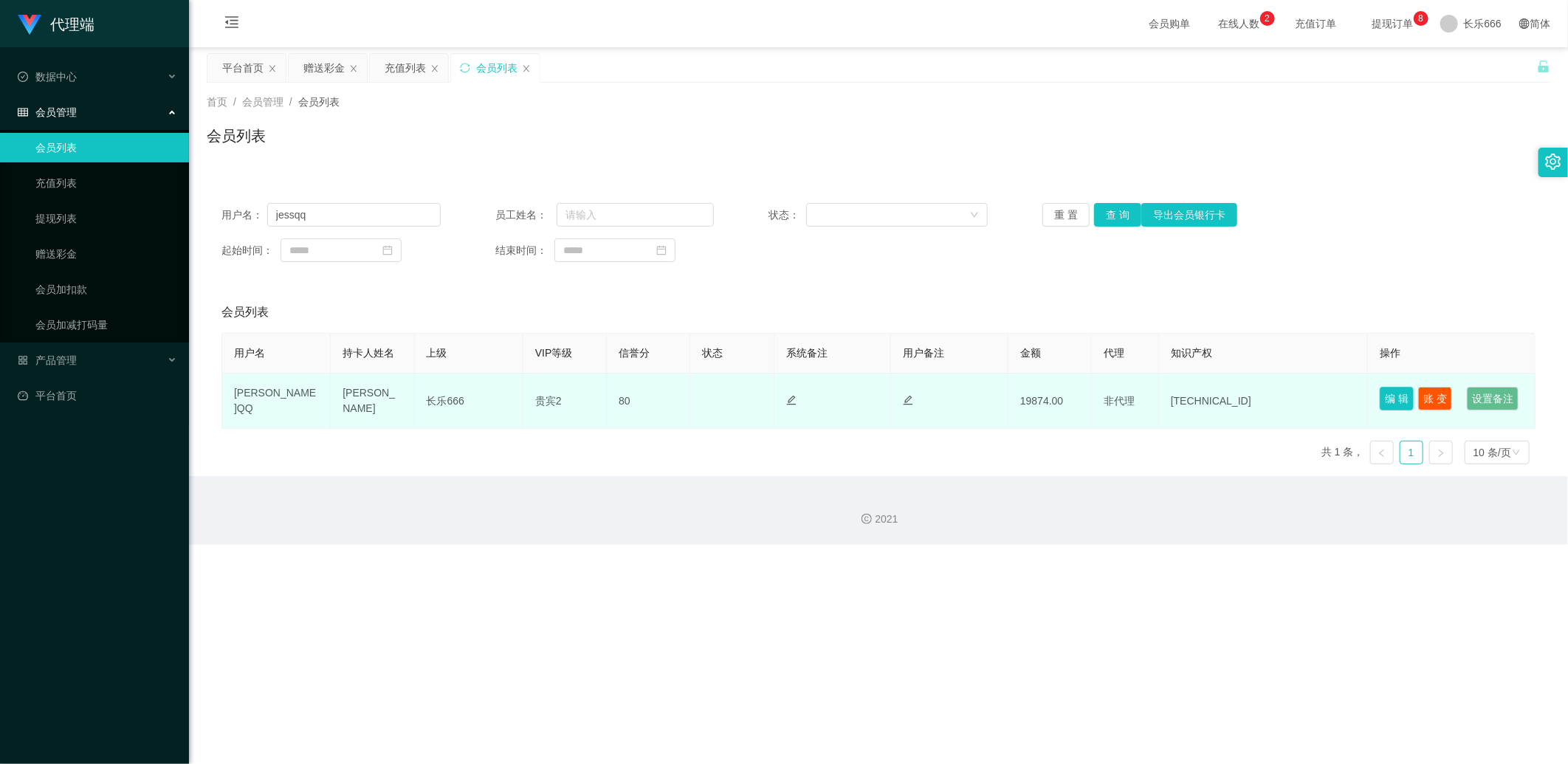
click at [650, 394] on button "编 辑" at bounding box center [1396, 398] width 34 height 23
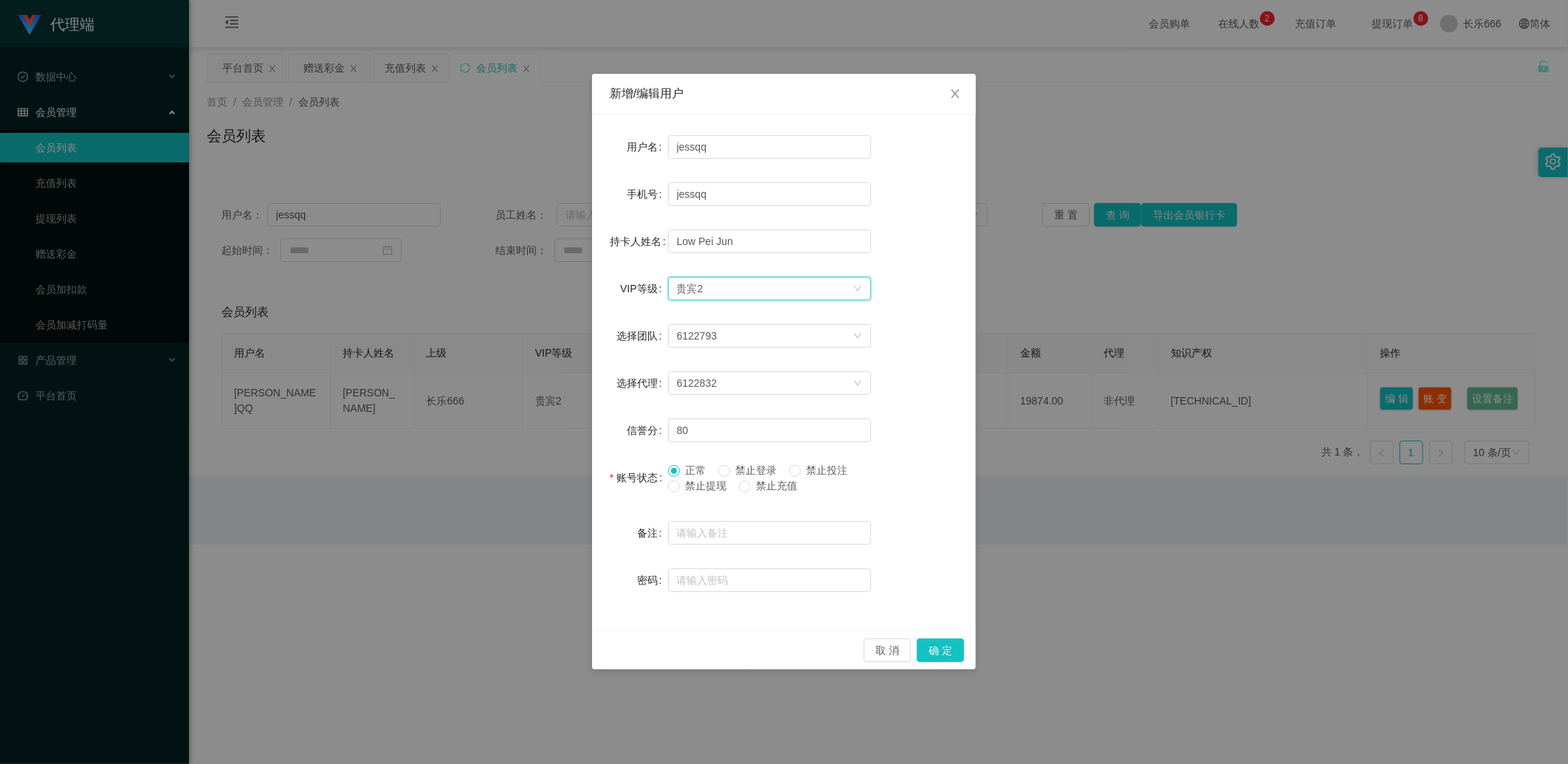
click at [650, 289] on div "选择VIP等级 贵宾2" at bounding box center [765, 289] width 176 height 22
click at [650, 366] on li "贵宾3" at bounding box center [769, 363] width 203 height 23
click at [650, 414] on button "确 定" at bounding box center [940, 650] width 47 height 23
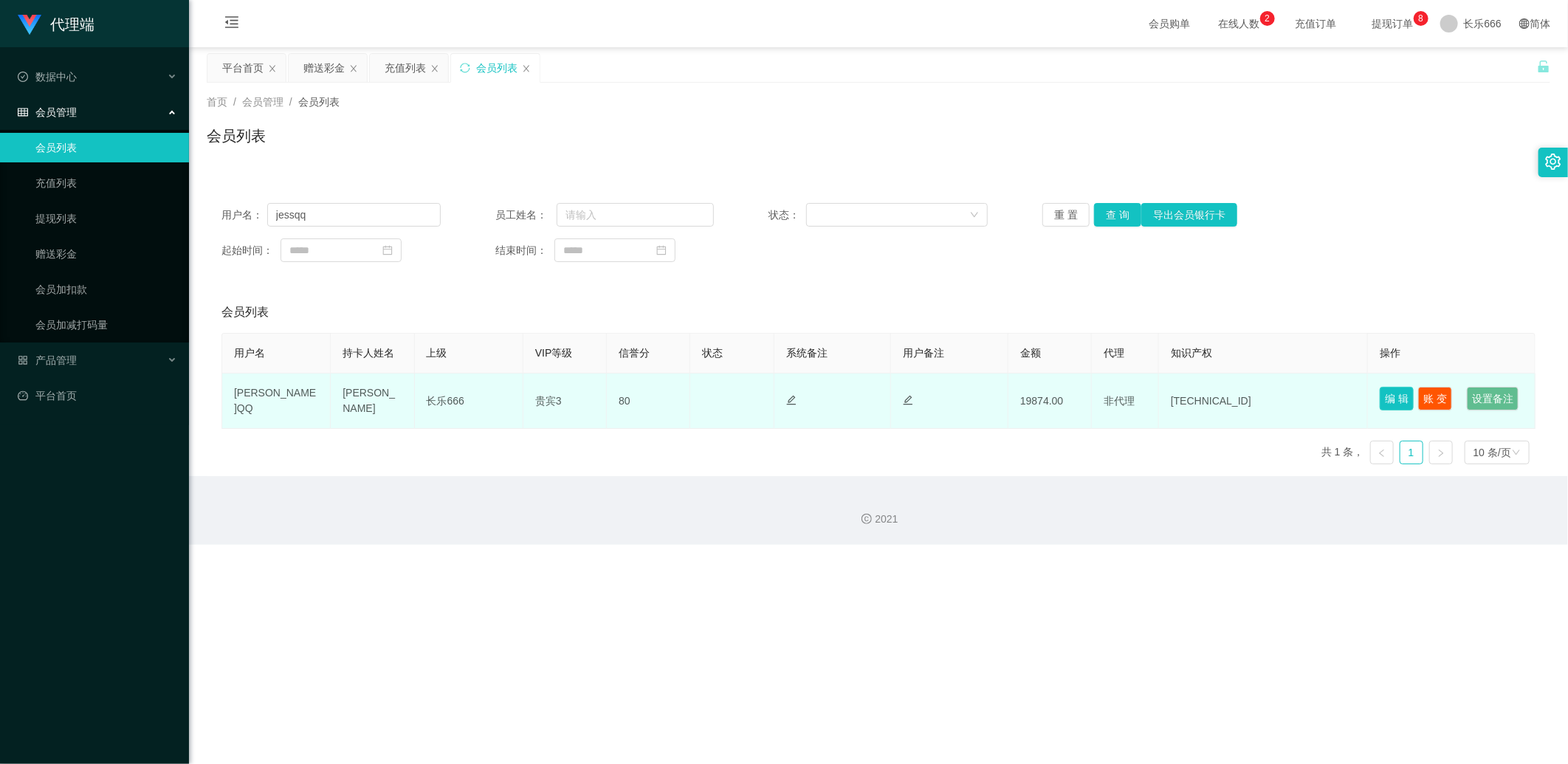
click at [650, 397] on button "编 辑" at bounding box center [1396, 398] width 34 height 23
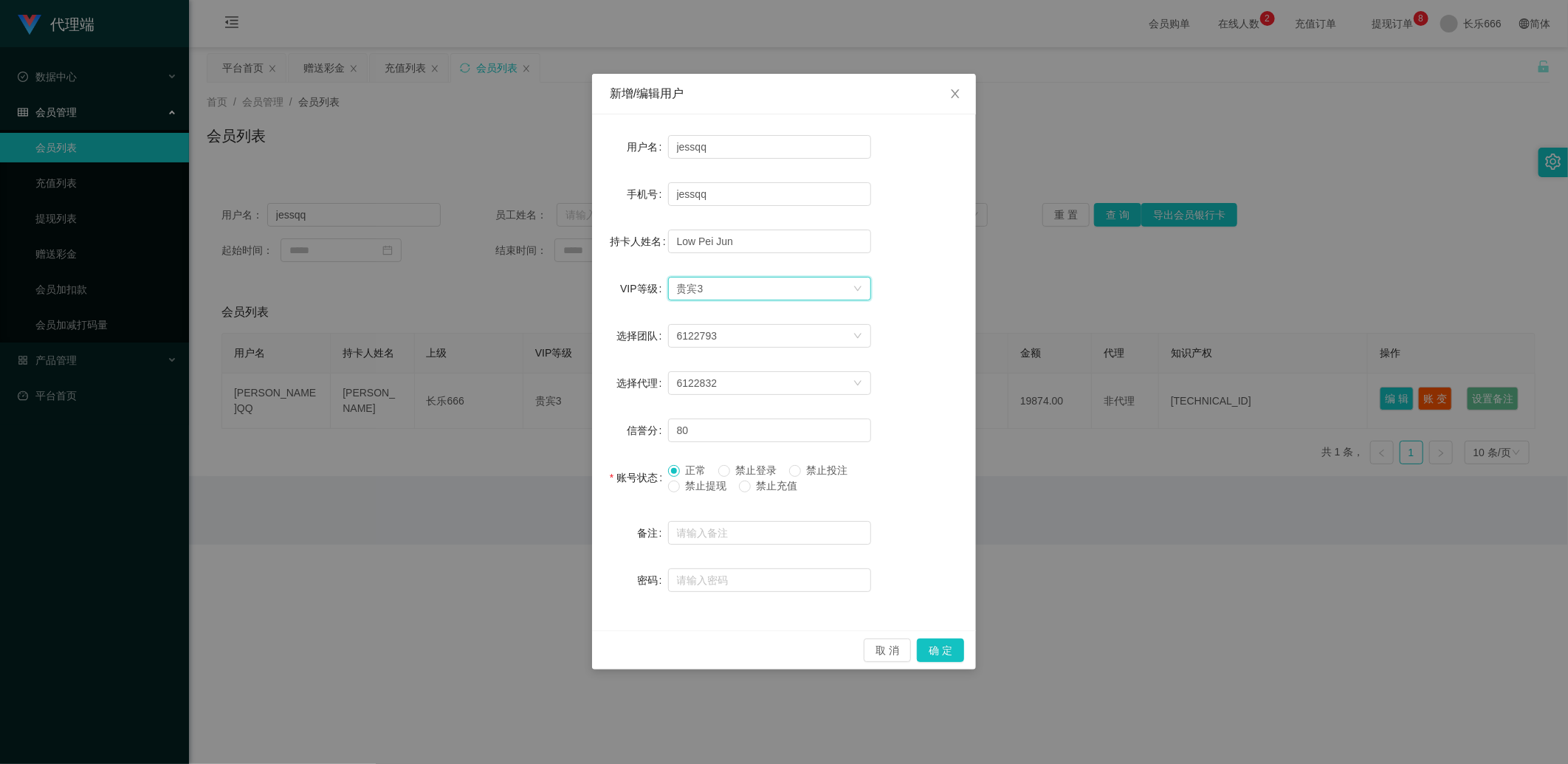
click at [650, 293] on div "选择VIP等级 贵宾3" at bounding box center [765, 289] width 176 height 22
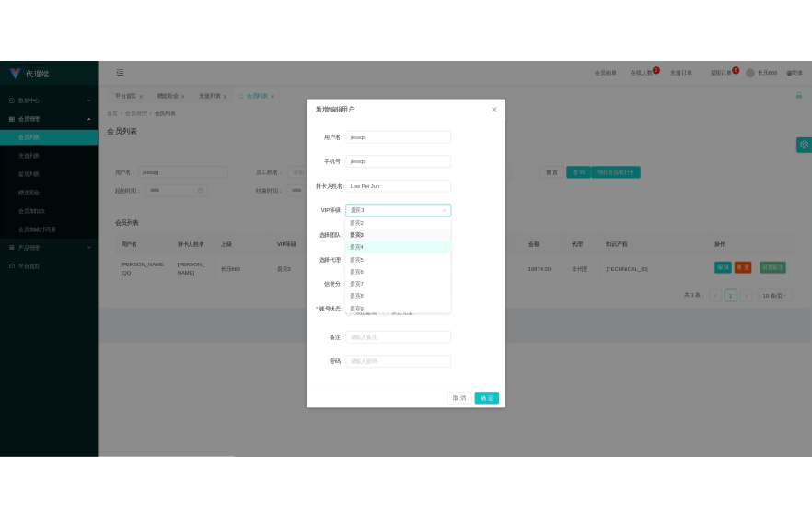
scroll to position [41, 0]
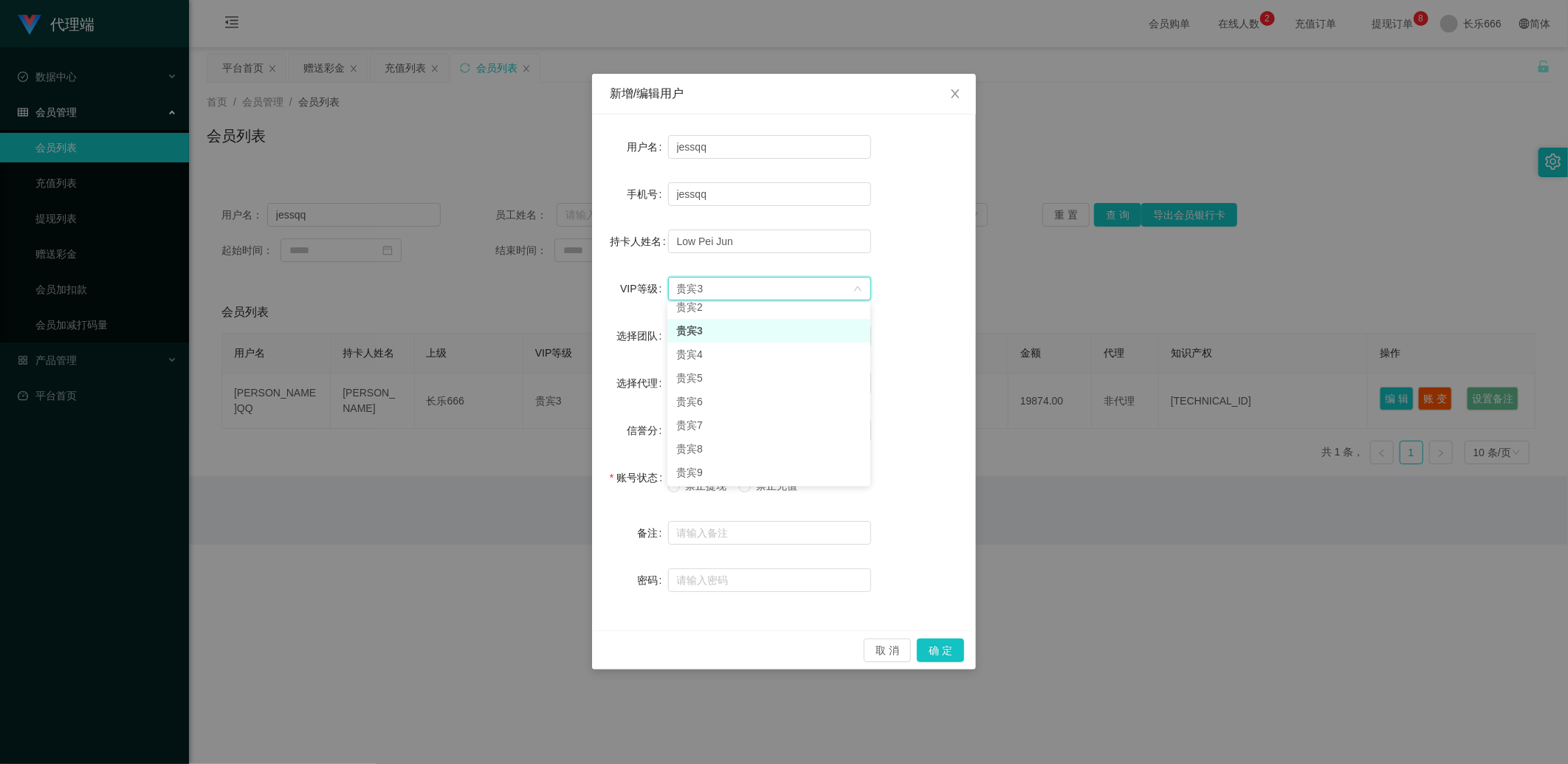
click at [650, 333] on li "贵宾3" at bounding box center [769, 330] width 203 height 23
click at [650, 414] on button "确 定" at bounding box center [940, 650] width 47 height 23
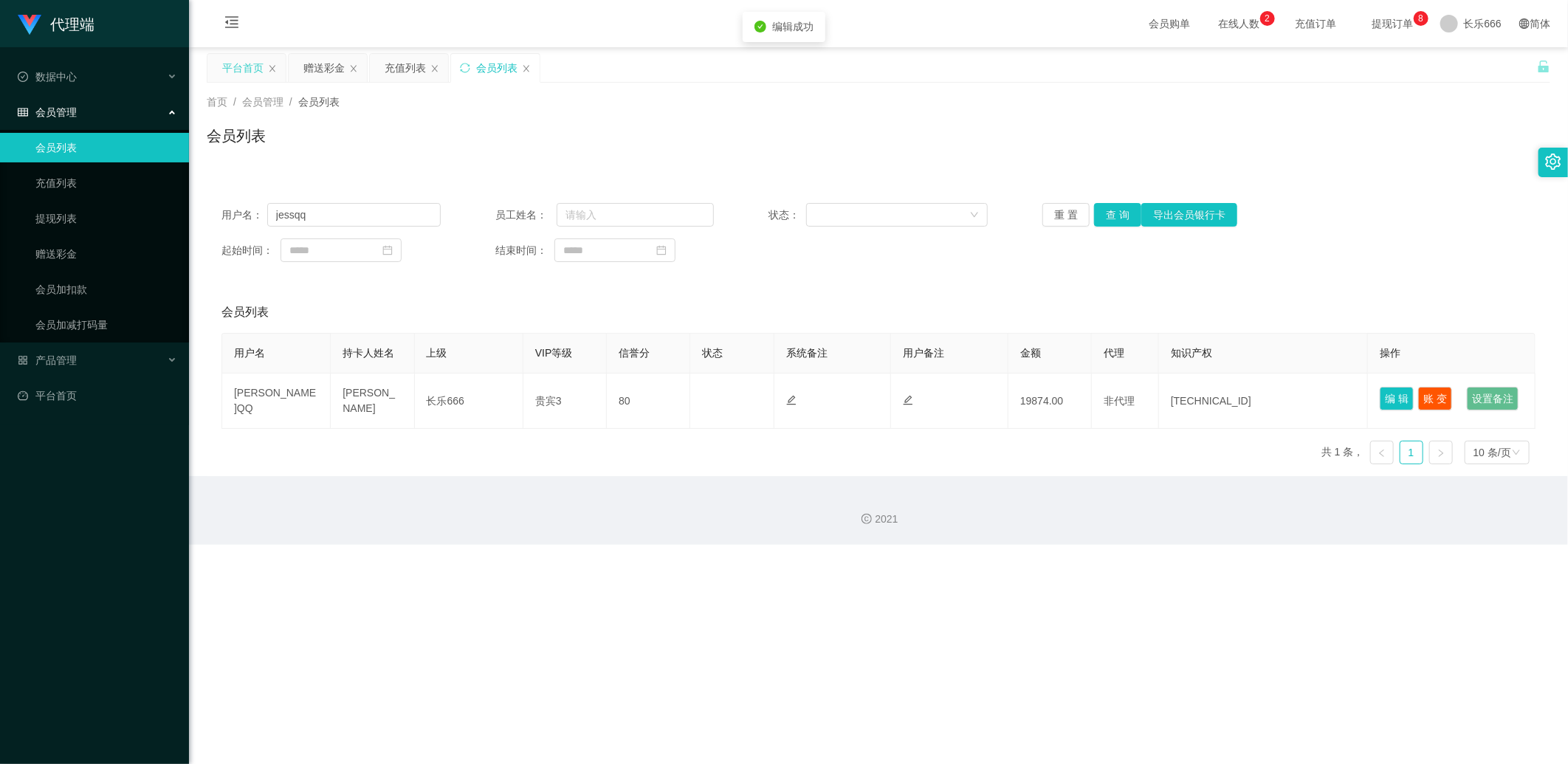
click at [244, 64] on div "平台首页" at bounding box center [243, 67] width 42 height 28
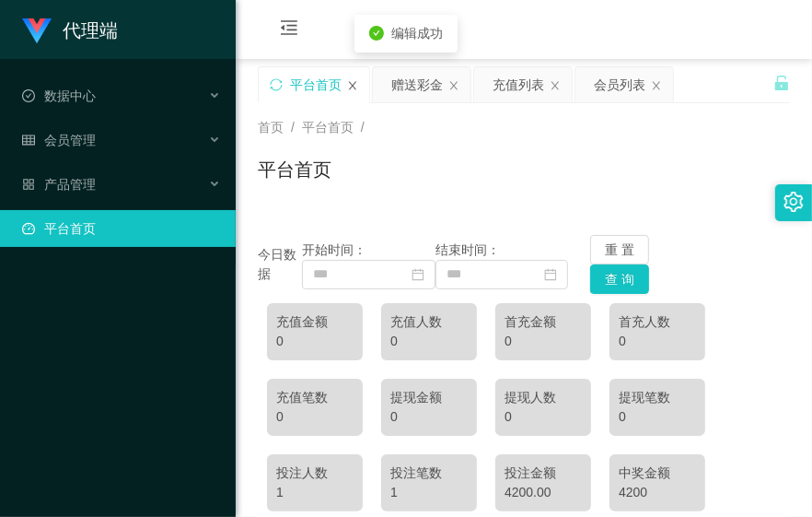
click at [348, 89] on icon "图标： 关闭" at bounding box center [352, 85] width 11 height 11
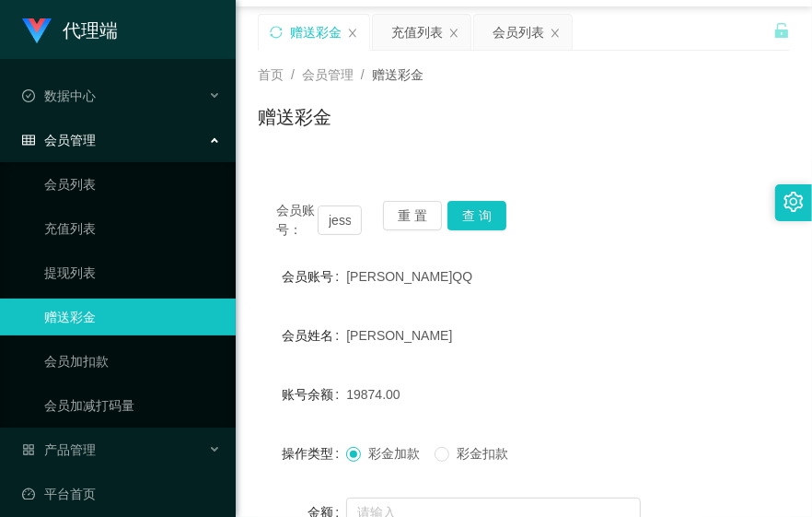
scroll to position [102, 0]
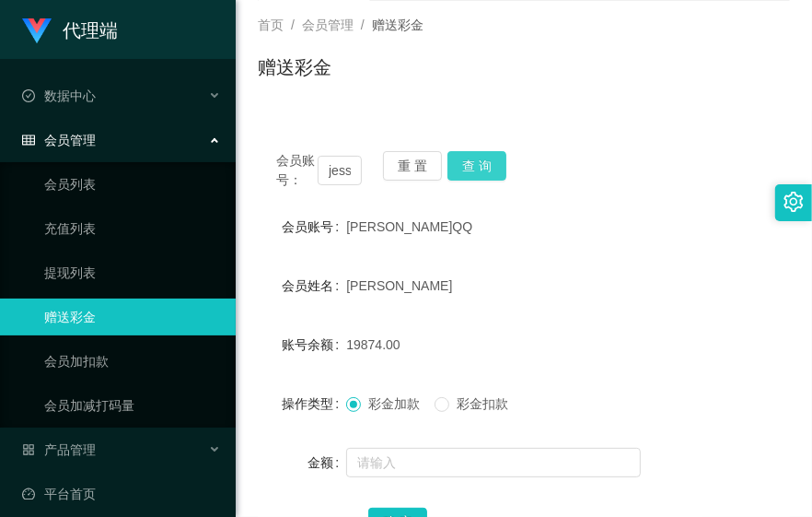
click at [492, 169] on button "查 询" at bounding box center [477, 165] width 59 height 29
click at [342, 171] on input "jessqq" at bounding box center [340, 170] width 44 height 29
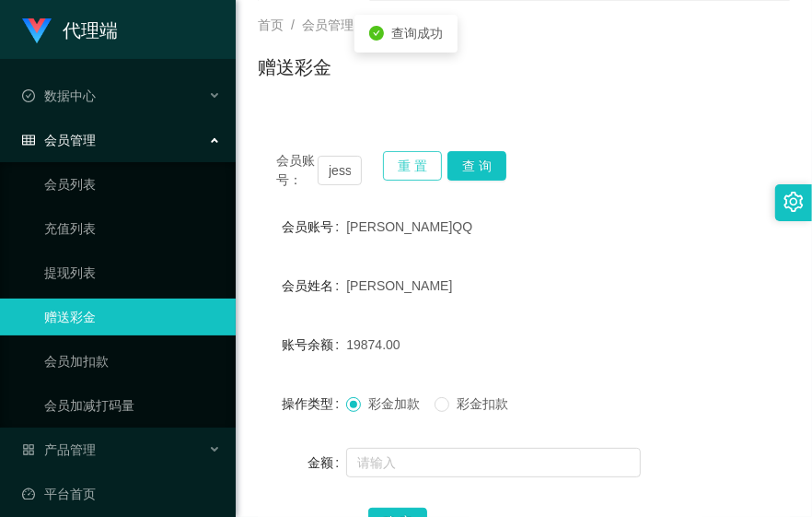
click at [415, 175] on button "重 置" at bounding box center [412, 165] width 59 height 29
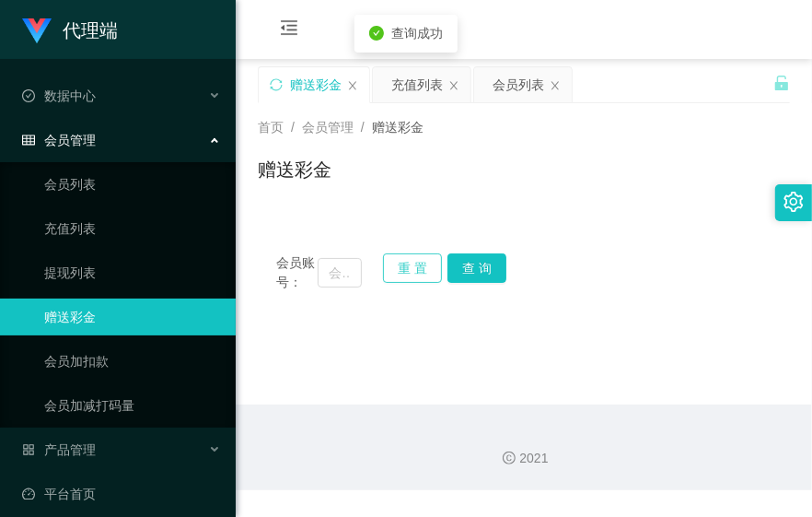
scroll to position [0, 0]
click at [337, 268] on input "text" at bounding box center [340, 272] width 44 height 29
paste input "jessqq"
type input "jessqq"
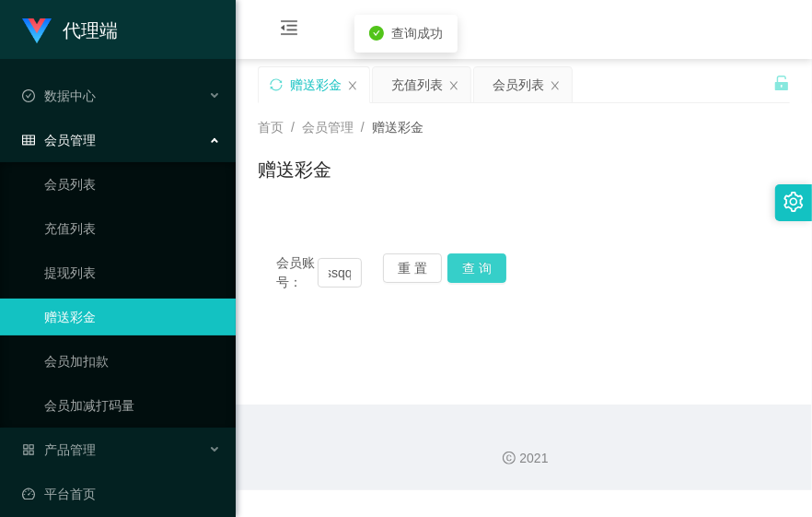
click at [484, 274] on button "查 询" at bounding box center [477, 267] width 59 height 29
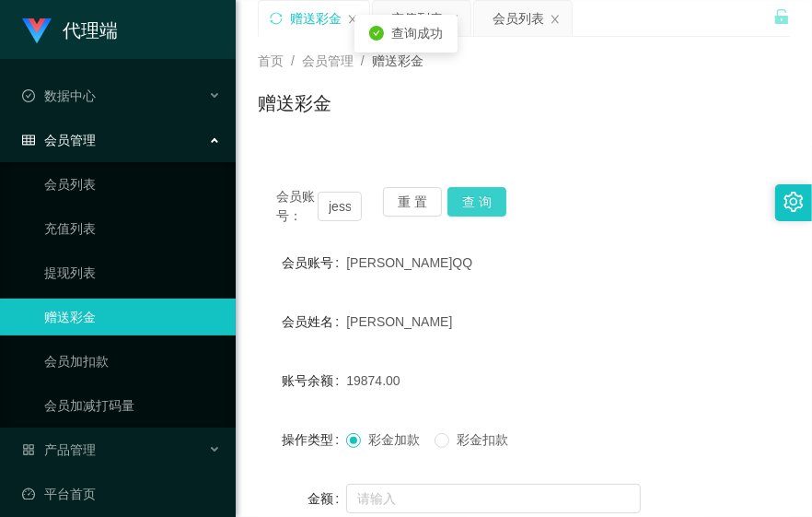
scroll to position [102, 0]
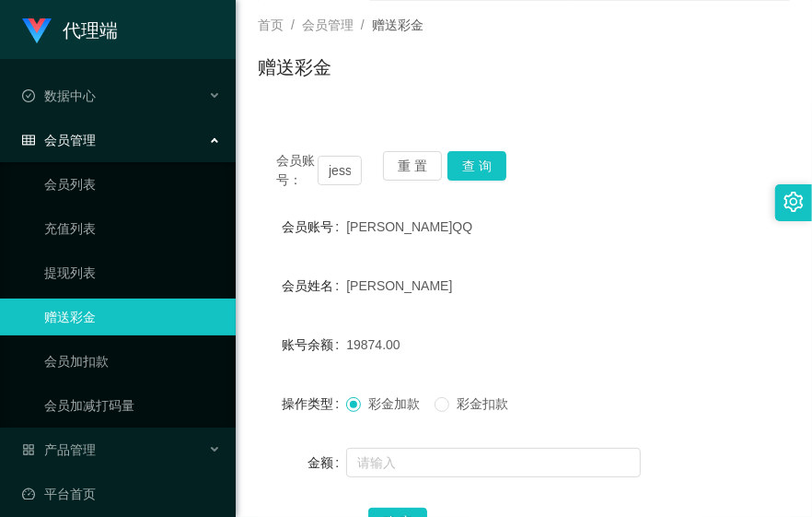
click at [574, 233] on div "杰西QQ" at bounding box center [501, 226] width 310 height 37
drag, startPoint x: 624, startPoint y: 286, endPoint x: 636, endPoint y: 277, distance: 15.8
click at [624, 286] on div "刘培军" at bounding box center [501, 285] width 310 height 37
click at [479, 168] on button "查 询" at bounding box center [477, 165] width 59 height 29
click at [601, 133] on div "会员账号： jessqq 重 置 查 询 会员账号 杰西QQ 会员姓名 刘培军 账号余额 19874.00 操作类型 彩金加款 彩金扣款 金额 确 定" at bounding box center [524, 357] width 532 height 448
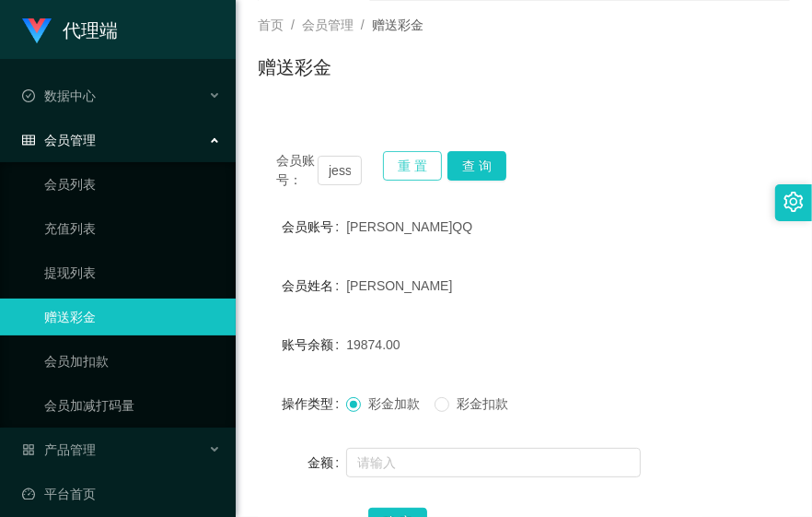
drag, startPoint x: 671, startPoint y: 179, endPoint x: 439, endPoint y: 157, distance: 232.1
click at [670, 179] on div "会员账号： jessqq 重 置 查 询" at bounding box center [524, 170] width 532 height 39
click at [482, 166] on button "查 询" at bounding box center [477, 165] width 59 height 29
click at [683, 348] on div "账号余额 19874.00" at bounding box center [524, 344] width 532 height 37
click at [629, 336] on div "19874.00" at bounding box center [501, 344] width 310 height 37
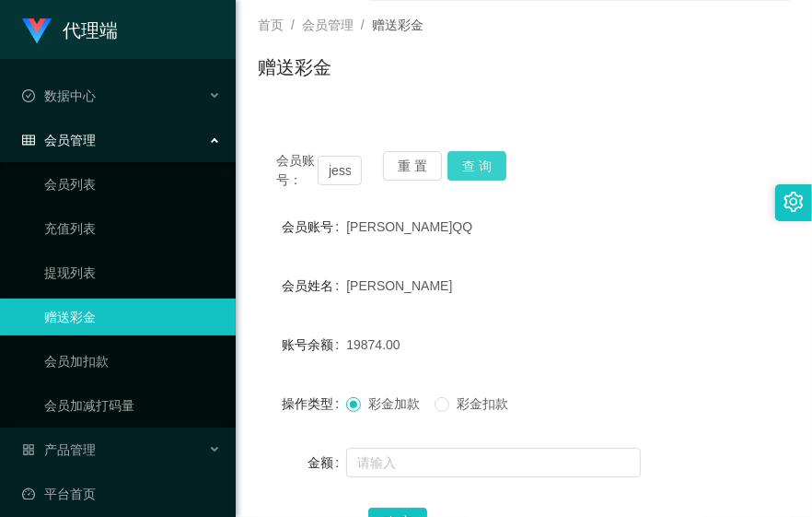
click at [476, 179] on button "查 询" at bounding box center [477, 165] width 59 height 29
drag, startPoint x: 647, startPoint y: 315, endPoint x: 590, endPoint y: 306, distance: 56.9
click at [647, 316] on form "会员账号 杰西QQ 会员姓名 刘培军 账号余额 19874.00 操作类型 彩金加款 彩金扣款 金额 确 定" at bounding box center [524, 374] width 532 height 332
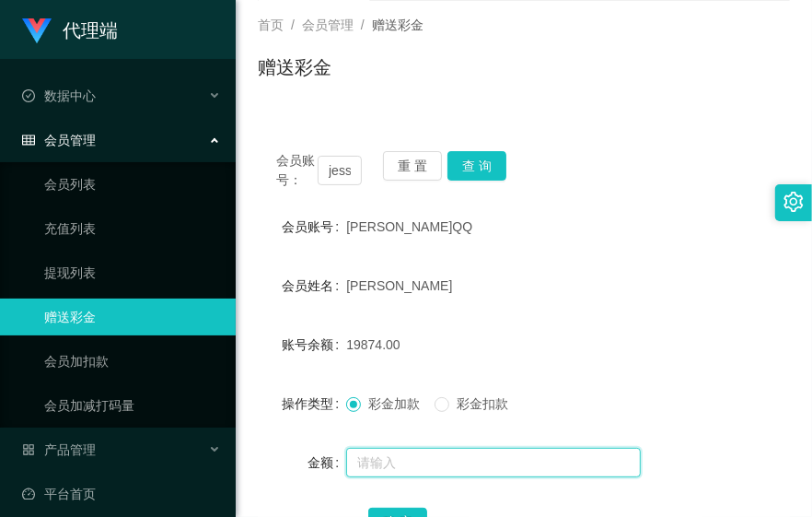
click at [435, 453] on input "text" at bounding box center [493, 462] width 295 height 29
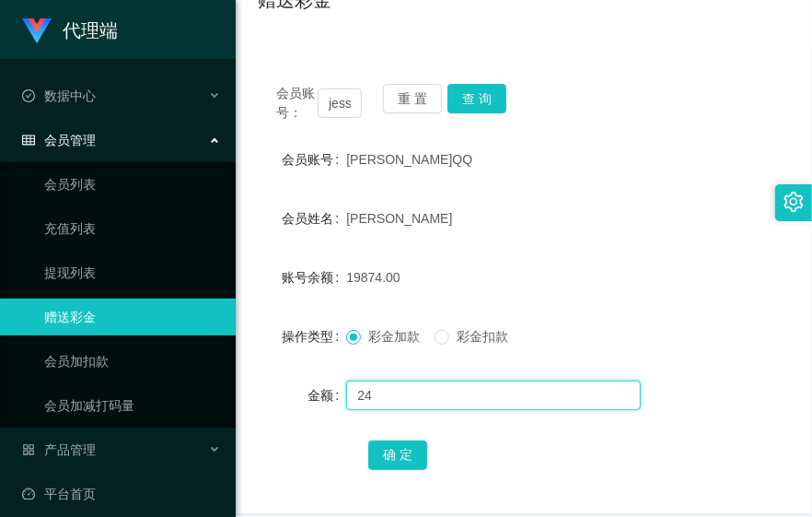
scroll to position [204, 0]
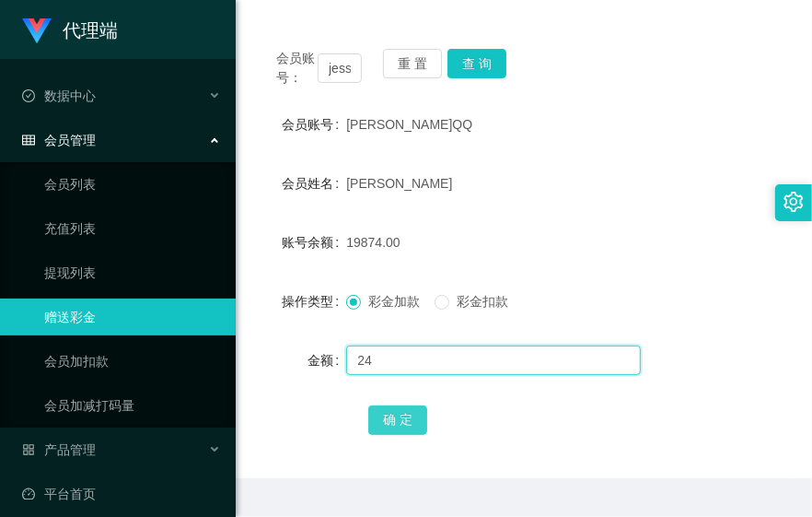
type input "24"
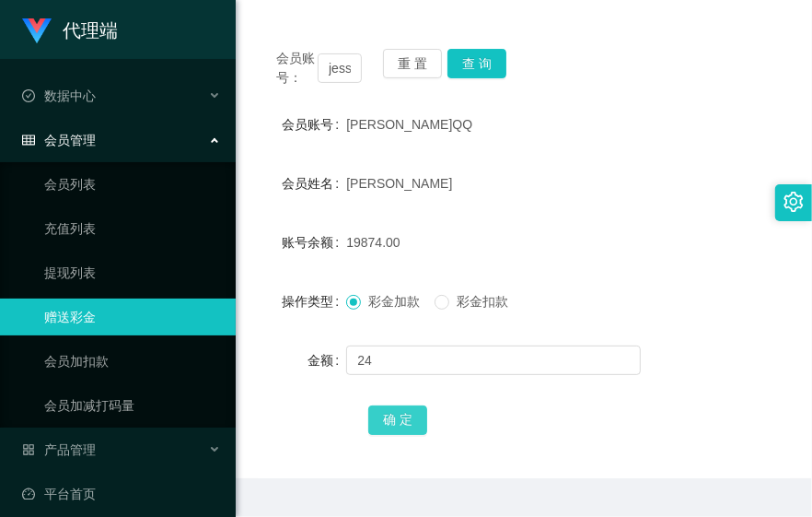
click at [375, 417] on button "确 定" at bounding box center [397, 419] width 59 height 29
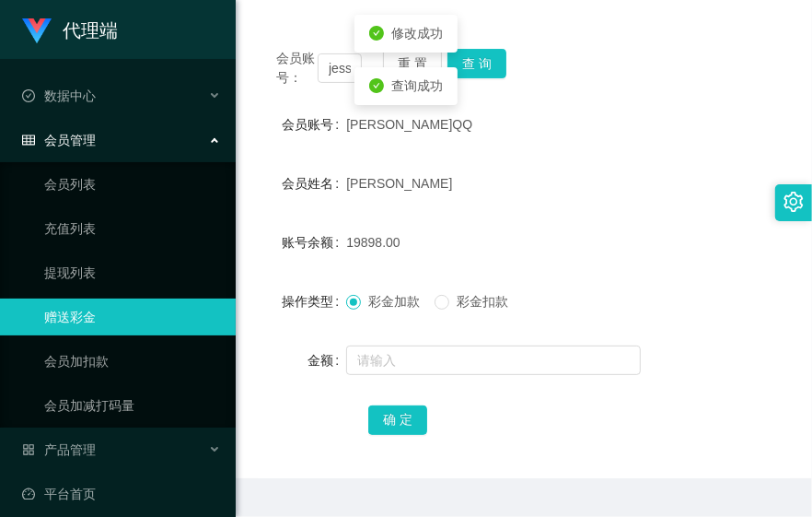
click at [502, 252] on div "19898.00" at bounding box center [501, 242] width 310 height 37
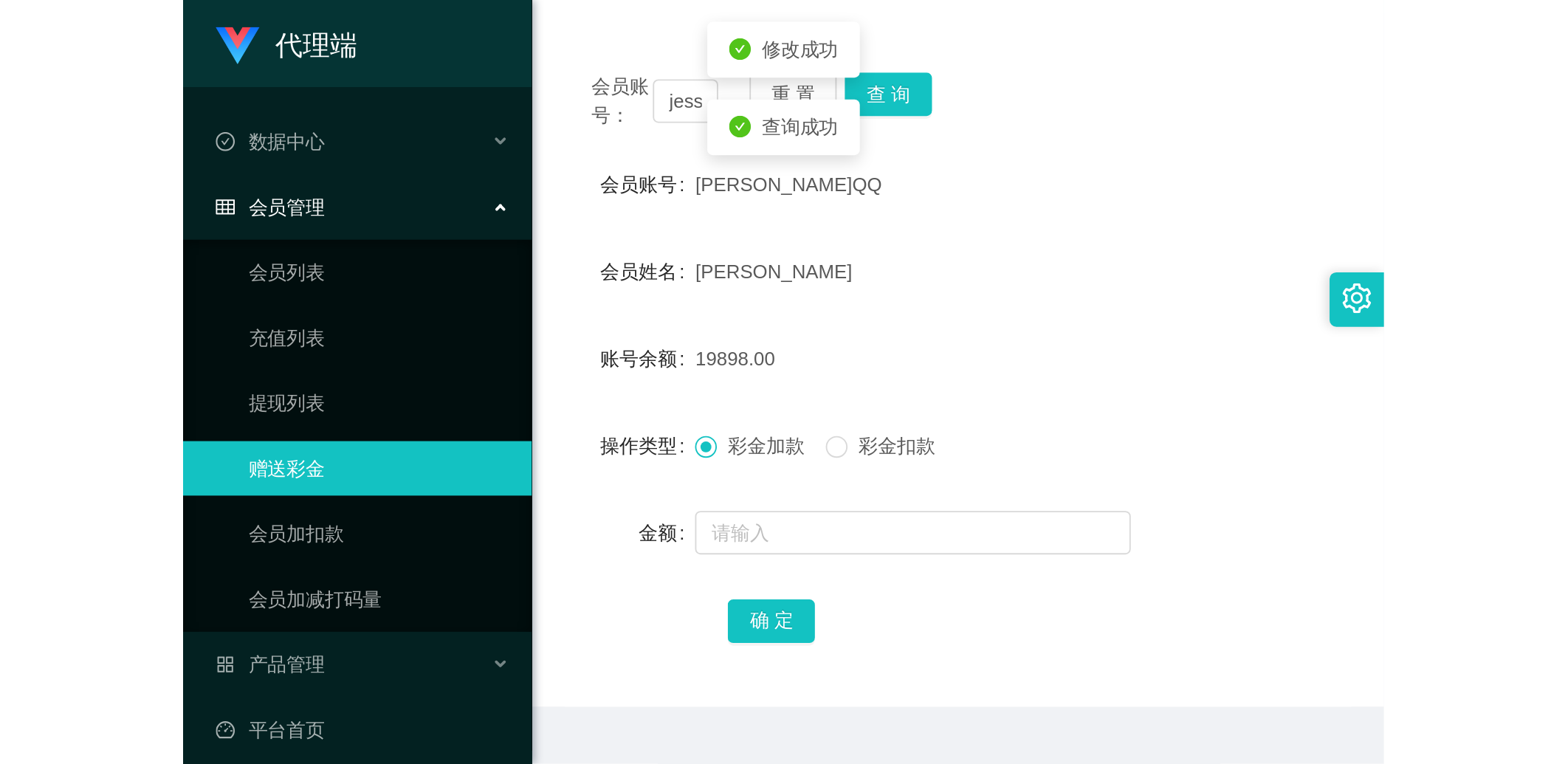
scroll to position [82, 0]
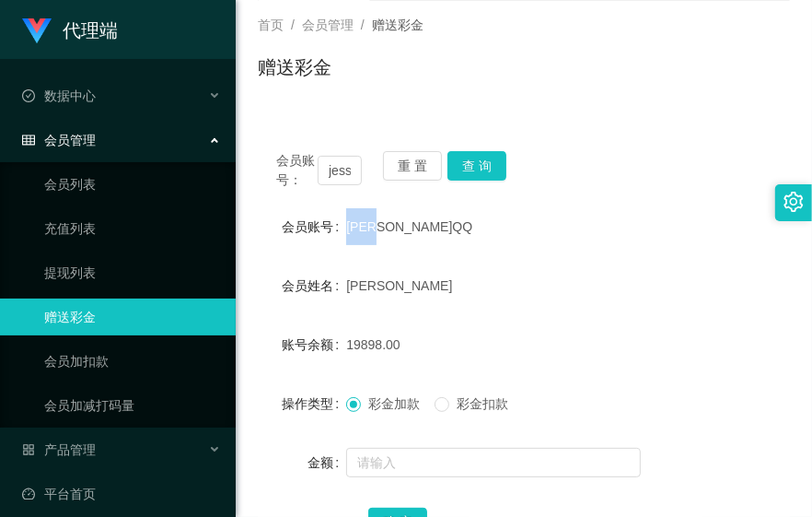
drag, startPoint x: 345, startPoint y: 232, endPoint x: 443, endPoint y: 232, distance: 97.6
click at [443, 232] on div "杰西QQ" at bounding box center [501, 226] width 310 height 37
drag, startPoint x: 443, startPoint y: 232, endPoint x: 494, endPoint y: 240, distance: 51.3
click at [494, 240] on div "杰西QQ" at bounding box center [501, 226] width 310 height 37
drag, startPoint x: 357, startPoint y: 273, endPoint x: 443, endPoint y: 280, distance: 86.0
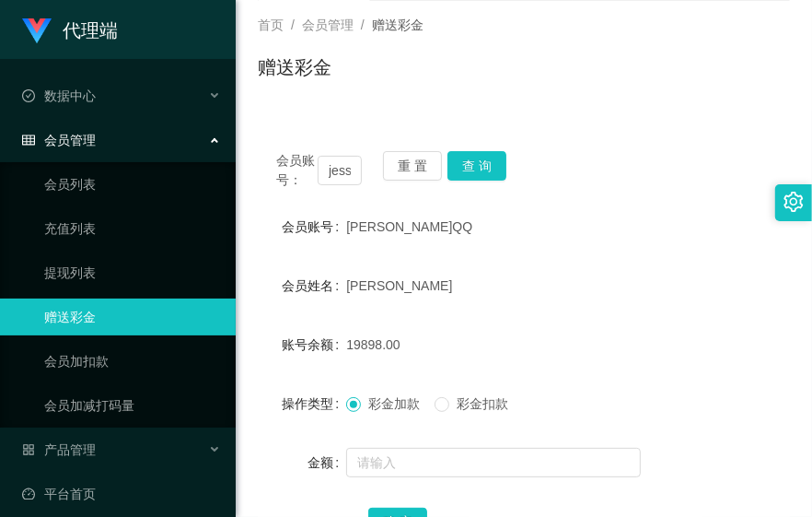
click at [443, 280] on div "刘培军" at bounding box center [501, 285] width 310 height 37
drag, startPoint x: 443, startPoint y: 280, endPoint x: 391, endPoint y: 291, distance: 52.7
click at [391, 291] on div "刘培军" at bounding box center [501, 285] width 310 height 37
drag, startPoint x: 367, startPoint y: 291, endPoint x: 389, endPoint y: 298, distance: 23.3
click at [369, 291] on span "刘培军" at bounding box center [399, 285] width 106 height 15
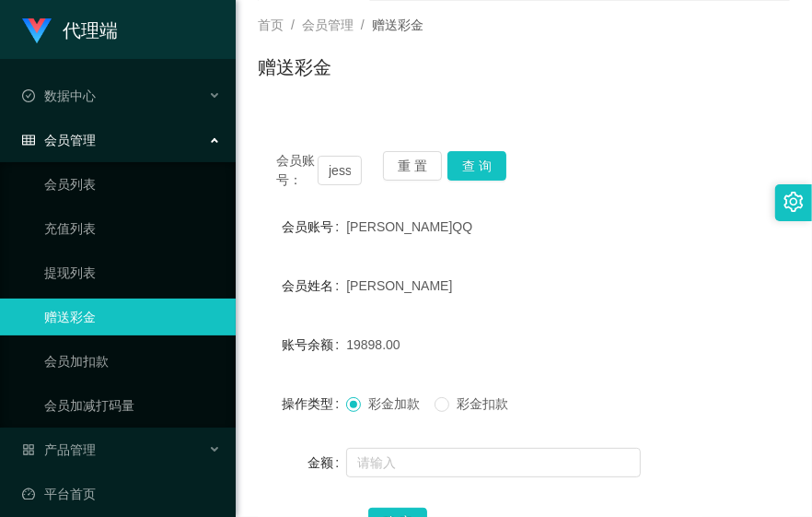
click at [401, 300] on div "刘培军" at bounding box center [501, 285] width 310 height 37
drag, startPoint x: 532, startPoint y: 328, endPoint x: 601, endPoint y: 7, distance: 327.9
click at [463, 62] on div "赠送彩金" at bounding box center [524, 74] width 532 height 42
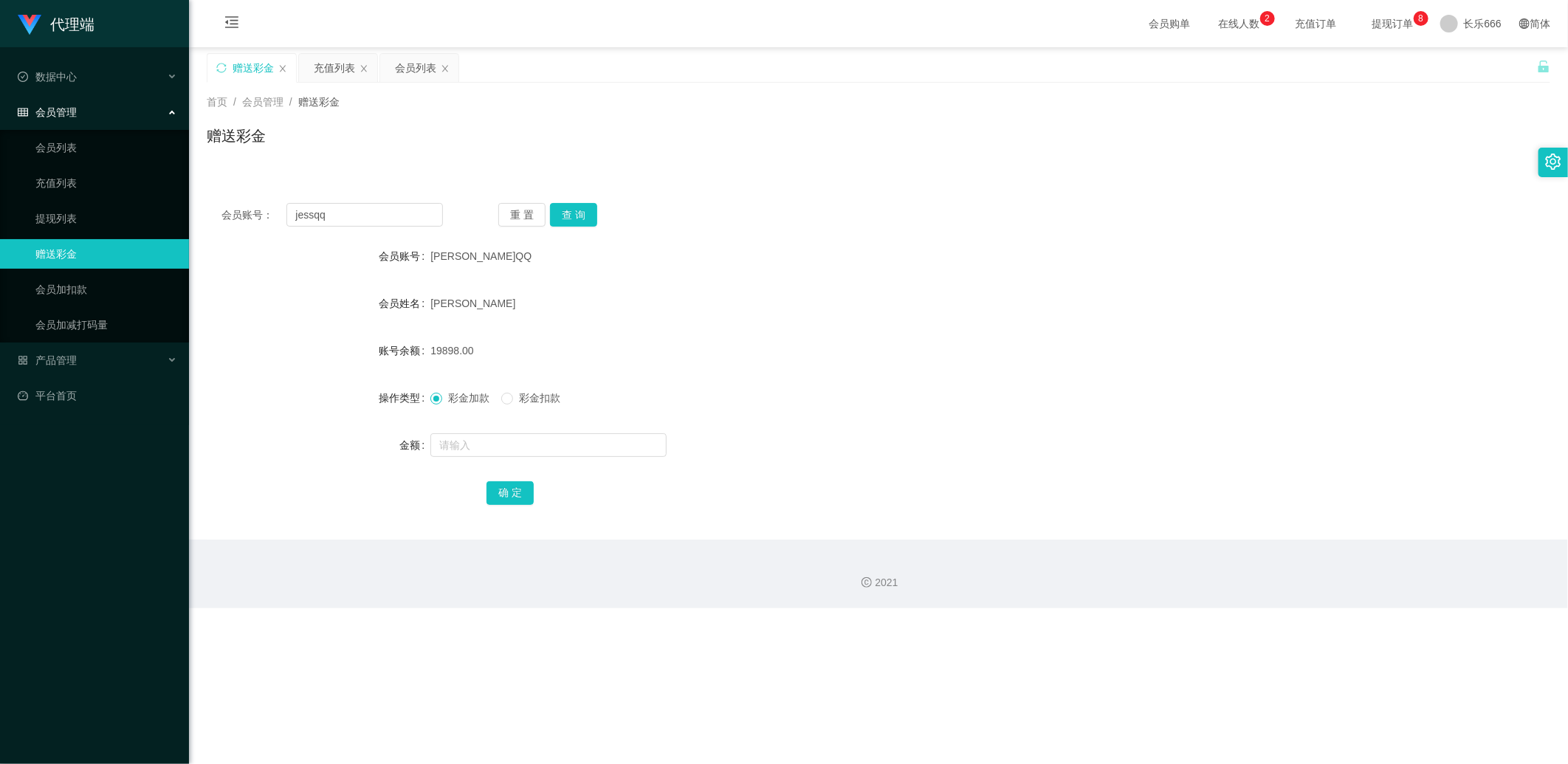
scroll to position [0, 0]
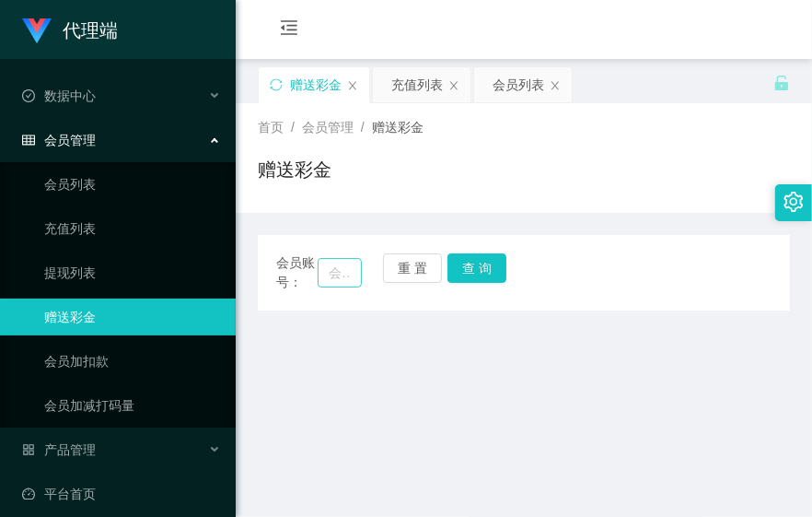
click at [315, 278] on span "会员账号：" at bounding box center [296, 272] width 41 height 39
click at [332, 274] on input "text" at bounding box center [340, 272] width 44 height 29
paste input "jessqq"
type input "jessqq"
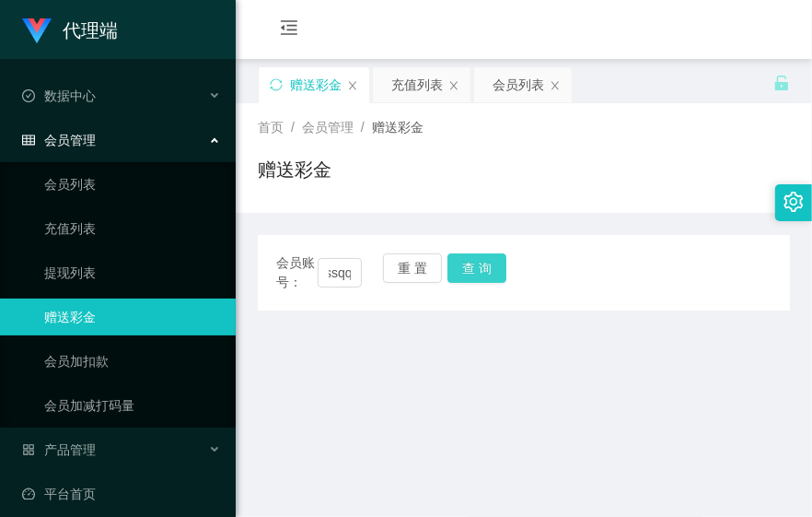
click at [495, 262] on button "查 询" at bounding box center [477, 267] width 59 height 29
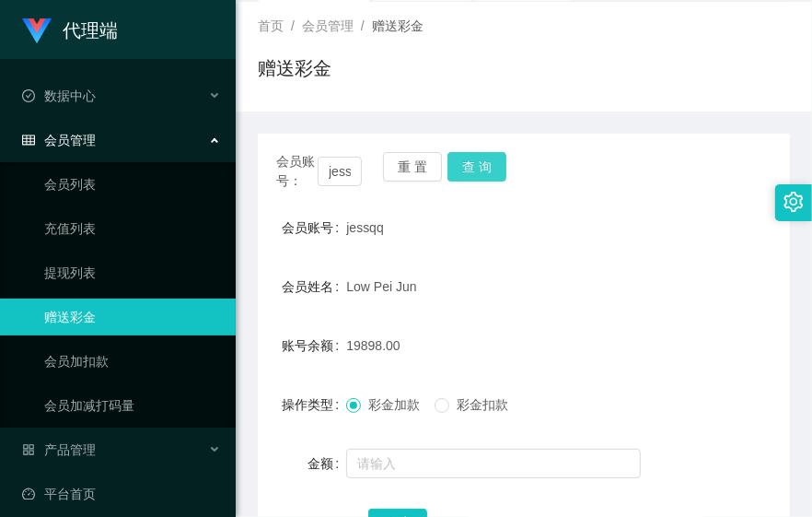
scroll to position [102, 0]
click at [507, 286] on div "Low Pei Jun" at bounding box center [501, 285] width 310 height 37
drag, startPoint x: 683, startPoint y: 254, endPoint x: 572, endPoint y: 226, distance: 115.0
click at [683, 254] on form "会员账号 jessqq 会员姓名 Low Pei Jun 账号余额 19898.00 操作类型 彩金加款 彩金扣款 金额 确 定" at bounding box center [524, 374] width 532 height 332
click at [482, 177] on button "查 询" at bounding box center [477, 165] width 59 height 29
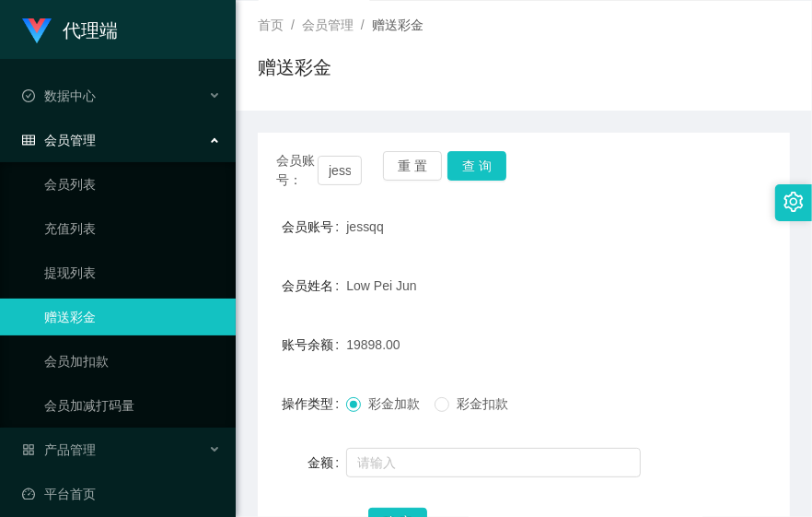
click at [657, 43] on div "首页 / 会员管理 / 赠送彩金 / 赠送彩金" at bounding box center [524, 56] width 532 height 80
click at [643, 89] on div "赠送彩金" at bounding box center [524, 74] width 532 height 42
click at [477, 166] on button "查 询" at bounding box center [477, 165] width 59 height 29
click at [472, 159] on button "查 询" at bounding box center [477, 165] width 59 height 29
click at [448, 151] on button "查 询" at bounding box center [477, 165] width 59 height 29
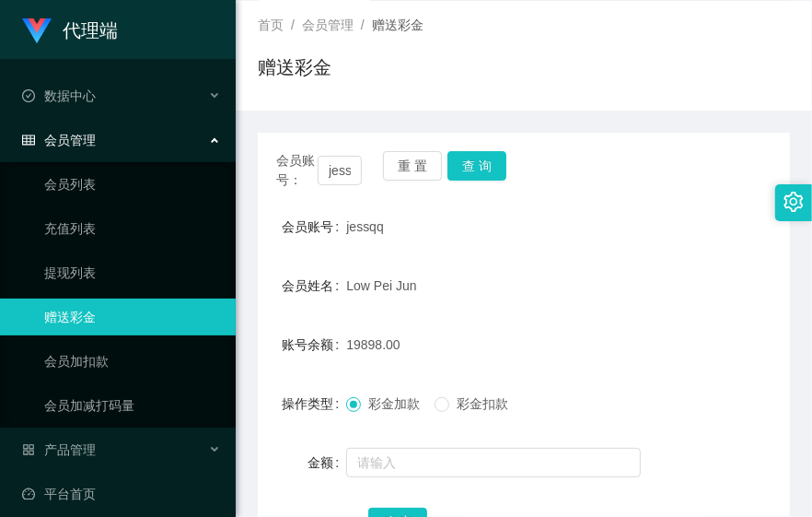
click at [587, 141] on div "会员账号： jessqq 重 置 查 询 会员账号 jessqq 会员姓名 Low Pei Jun 账号余额 19898.00 操作类型 彩金加款 彩金扣款 …" at bounding box center [524, 357] width 532 height 448
click at [495, 177] on button "查 询" at bounding box center [477, 165] width 59 height 29
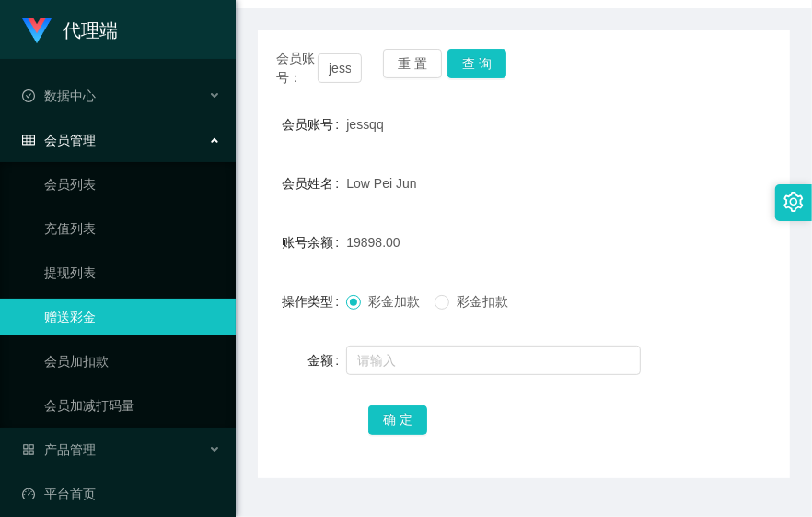
click at [563, 201] on form "会员账号 jessqq 会员姓名 Low Pei Jun 账号余额 19898.00 操作类型 彩金加款 彩金扣款 金额 确 定" at bounding box center [524, 272] width 532 height 332
click at [482, 75] on button "查 询" at bounding box center [477, 63] width 59 height 29
click at [589, 239] on div "19898.00" at bounding box center [501, 242] width 310 height 37
drag, startPoint x: 486, startPoint y: 76, endPoint x: 520, endPoint y: 76, distance: 34.1
click at [489, 76] on button "查 询" at bounding box center [477, 63] width 59 height 29
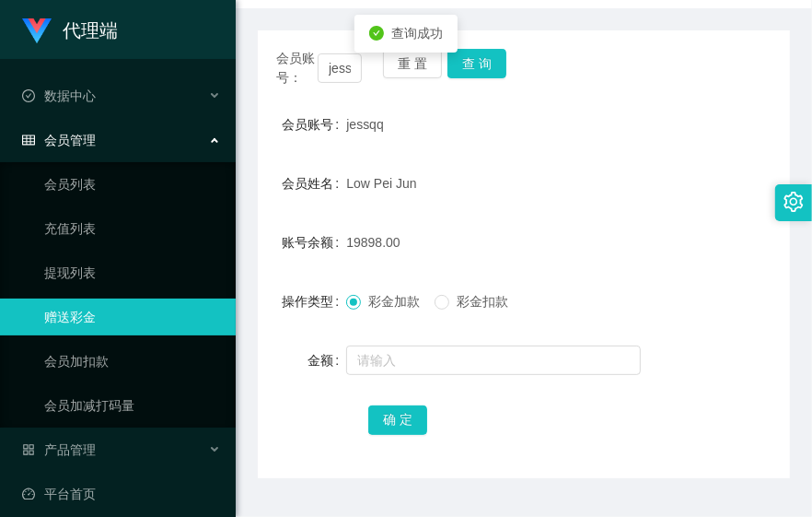
drag, startPoint x: 711, startPoint y: 262, endPoint x: 809, endPoint y: 281, distance: 99.5
click at [716, 262] on form "会员账号 jessqq 会员姓名 Low Pei Jun 账号余额 19898.00 操作类型 彩金加款 彩金扣款 金额 确 定" at bounding box center [524, 272] width 532 height 332
click at [707, 117] on div "会员账号 jessqq" at bounding box center [524, 124] width 532 height 37
click at [451, 58] on button "查 询" at bounding box center [477, 63] width 59 height 29
drag, startPoint x: 315, startPoint y: 424, endPoint x: 343, endPoint y: 391, distance: 42.5
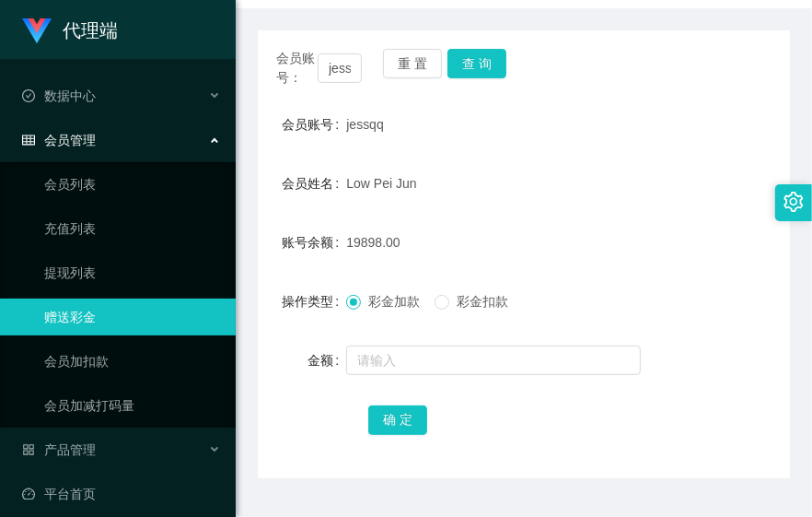
click at [315, 424] on div "确 定" at bounding box center [524, 419] width 532 height 37
click at [475, 74] on button "查 询" at bounding box center [477, 63] width 59 height 29
click at [471, 75] on button "查 询" at bounding box center [477, 63] width 59 height 29
click at [472, 63] on button "查 询" at bounding box center [477, 63] width 59 height 29
click at [482, 69] on button "查 询" at bounding box center [477, 63] width 59 height 29
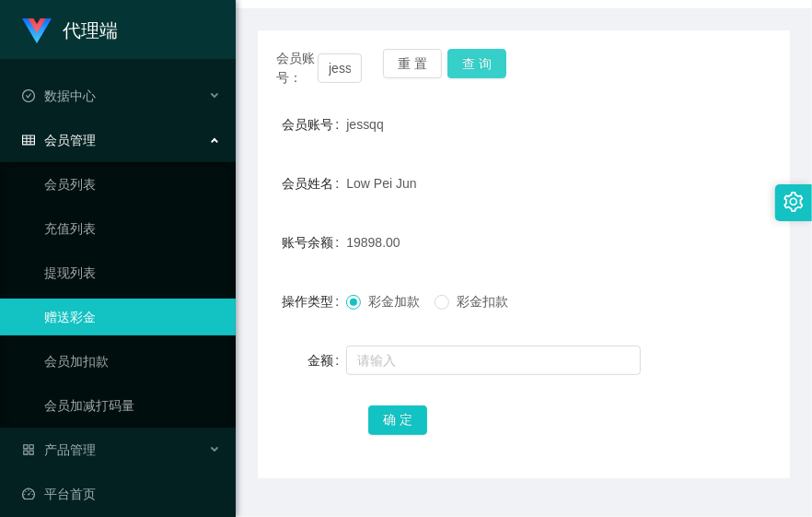
click at [502, 53] on button "查 询" at bounding box center [477, 63] width 59 height 29
click at [475, 70] on button "查 询" at bounding box center [477, 63] width 59 height 29
click at [611, 154] on form "会员账号 jessqq 会员姓名 Low Pei Jun 账号余额 19898.00 操作类型 彩金加款 彩金扣款 金额 确 定" at bounding box center [524, 272] width 532 height 332
click at [688, 117] on div "会员账号 jessqq" at bounding box center [524, 124] width 532 height 37
click at [472, 52] on button "查 询" at bounding box center [477, 63] width 59 height 29
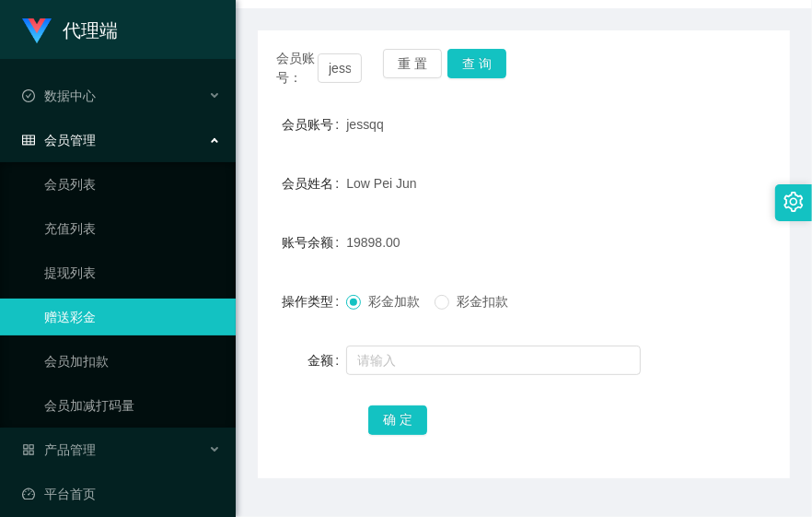
click at [725, 246] on div "账号余额 19898.00" at bounding box center [524, 242] width 532 height 37
drag, startPoint x: 695, startPoint y: 346, endPoint x: 803, endPoint y: 321, distance: 110.8
click at [696, 346] on div "金额" at bounding box center [524, 360] width 532 height 37
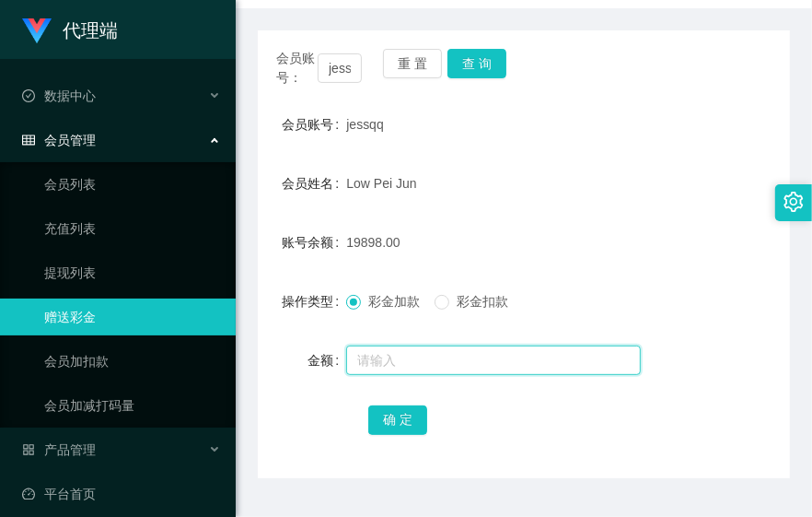
click at [465, 356] on input "text" at bounding box center [493, 359] width 295 height 29
type input "24"
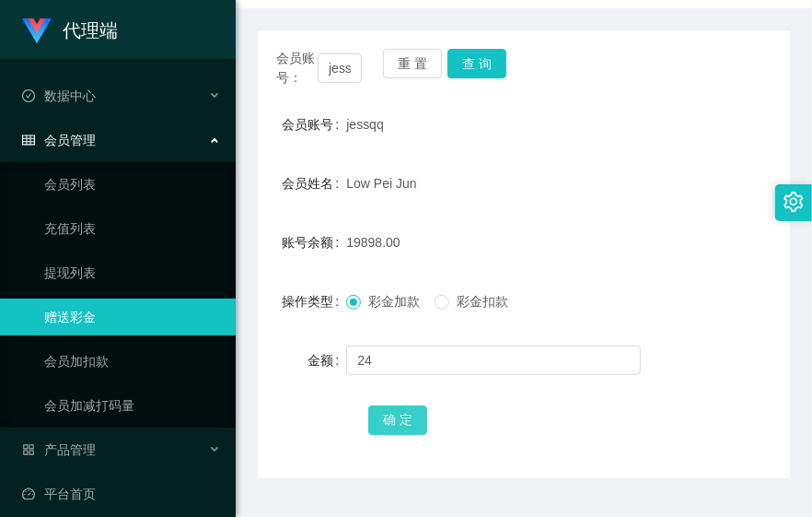
click at [400, 418] on button "确 定" at bounding box center [397, 419] width 59 height 29
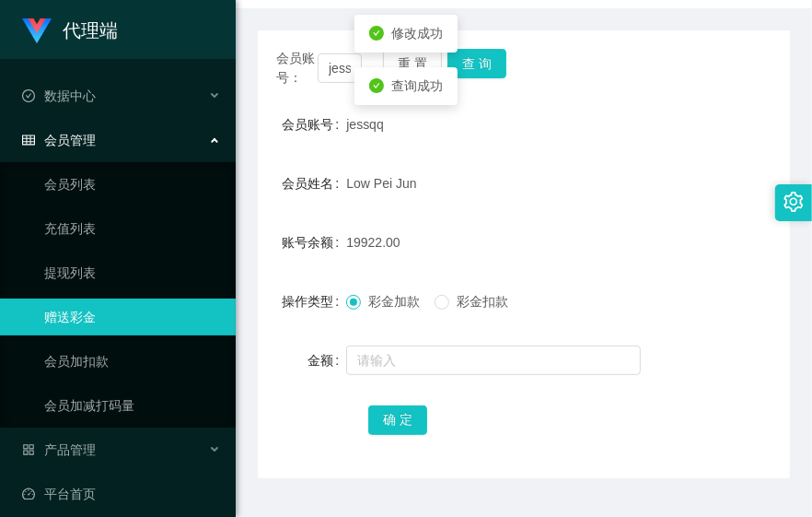
click at [555, 234] on div "19922.00" at bounding box center [501, 242] width 310 height 37
click at [700, 297] on div "操作类型 彩金加款 彩金扣款" at bounding box center [524, 301] width 532 height 37
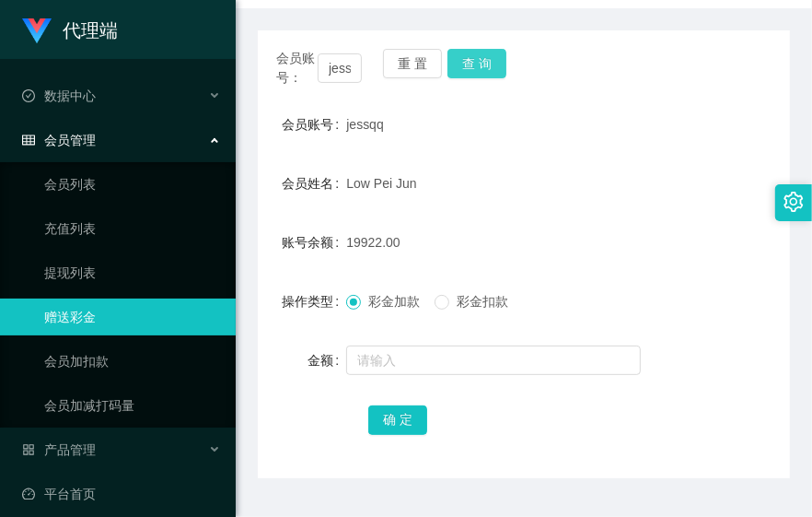
click at [486, 65] on button "查 询" at bounding box center [477, 63] width 59 height 29
click at [680, 262] on form "会员账号 jessqq 会员姓名 Low Pei Jun 账号余额 19922.00 操作类型 彩金加款 彩金扣款 金额 确 定" at bounding box center [524, 272] width 532 height 332
click at [463, 61] on button "查 询" at bounding box center [477, 63] width 59 height 29
click at [629, 175] on div "Low Pei Jun" at bounding box center [501, 183] width 310 height 37
click at [472, 74] on button "查 询" at bounding box center [477, 63] width 59 height 29
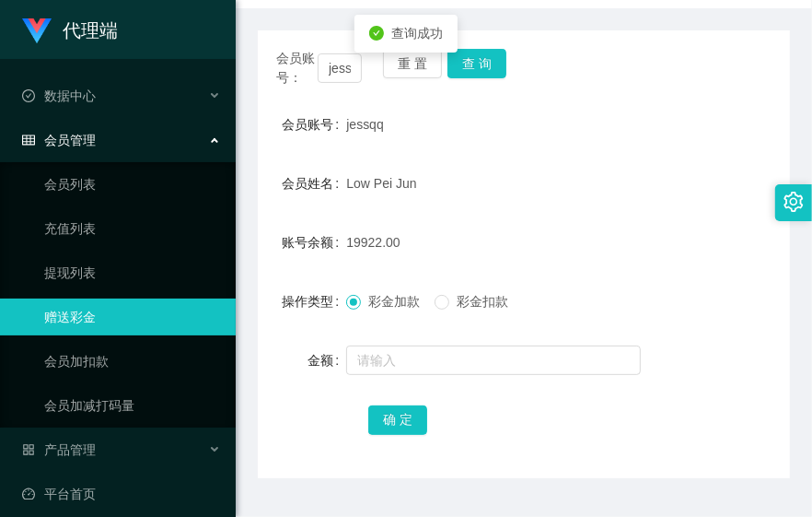
drag, startPoint x: 624, startPoint y: 235, endPoint x: 809, endPoint y: 283, distance: 191.2
click at [624, 237] on div "19922.00" at bounding box center [501, 242] width 310 height 37
click at [479, 50] on button "查 询" at bounding box center [477, 63] width 59 height 29
click at [482, 65] on button "查 询" at bounding box center [477, 63] width 59 height 29
click at [633, 157] on form "会员账号 jessqq 会员姓名 Low Pei Jun 账号余额 19922.00 操作类型 彩金加款 彩金扣款 金额 确 定" at bounding box center [524, 272] width 532 height 332
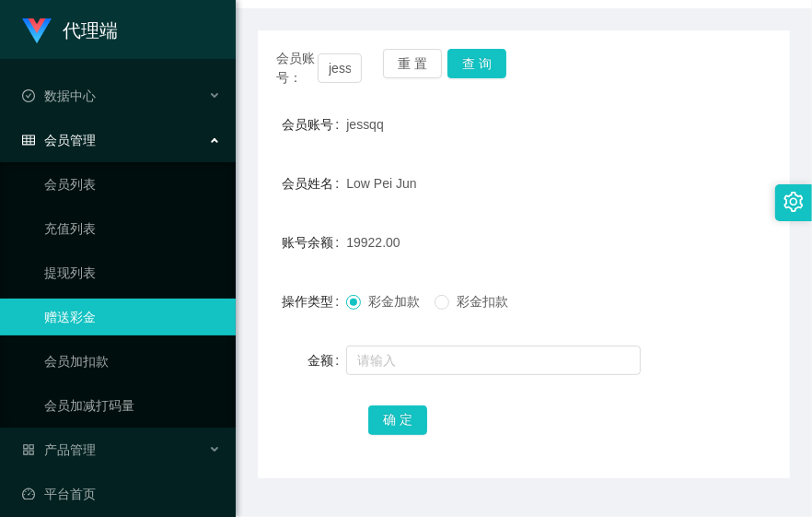
click at [600, 199] on div "Low Pei Jun" at bounding box center [501, 183] width 310 height 37
click at [489, 68] on button "查 询" at bounding box center [477, 63] width 59 height 29
click at [490, 66] on button "查 询" at bounding box center [477, 63] width 59 height 29
click at [666, 126] on div "会员账号 jessqq" at bounding box center [524, 124] width 532 height 37
drag, startPoint x: 582, startPoint y: 198, endPoint x: 529, endPoint y: 121, distance: 94.0
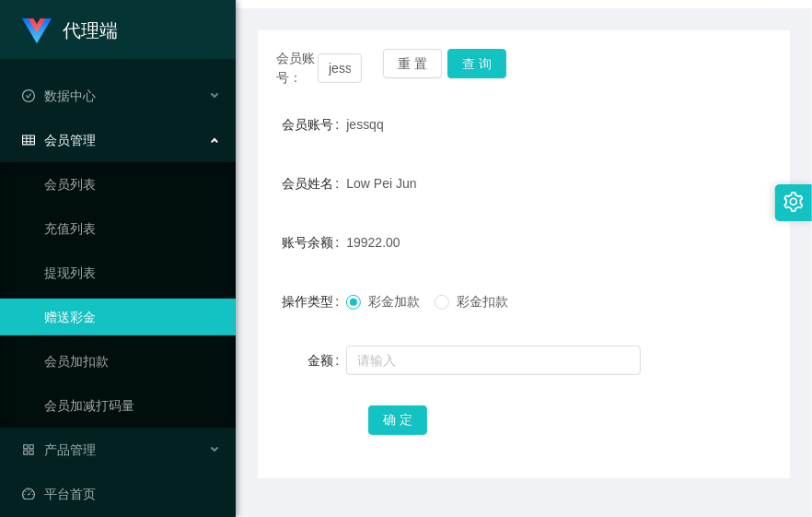
click at [582, 198] on div "Low Pei Jun" at bounding box center [501, 183] width 310 height 37
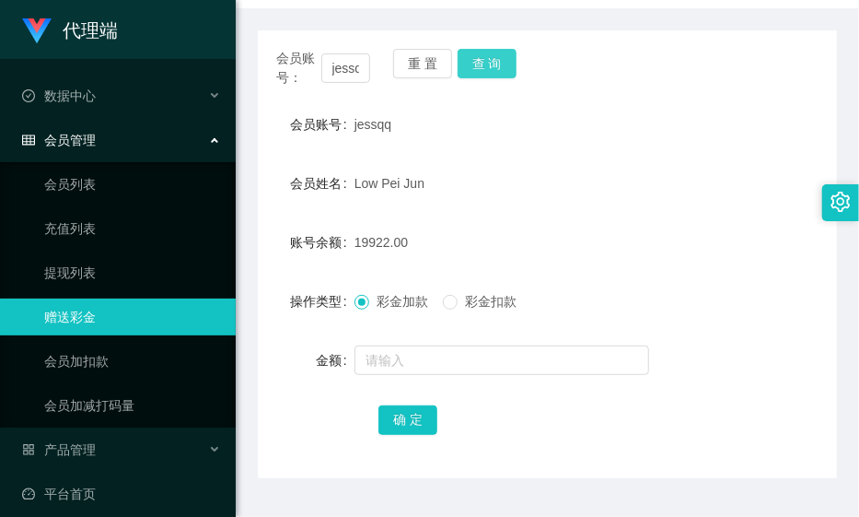
click at [489, 71] on button "查 询" at bounding box center [487, 63] width 59 height 29
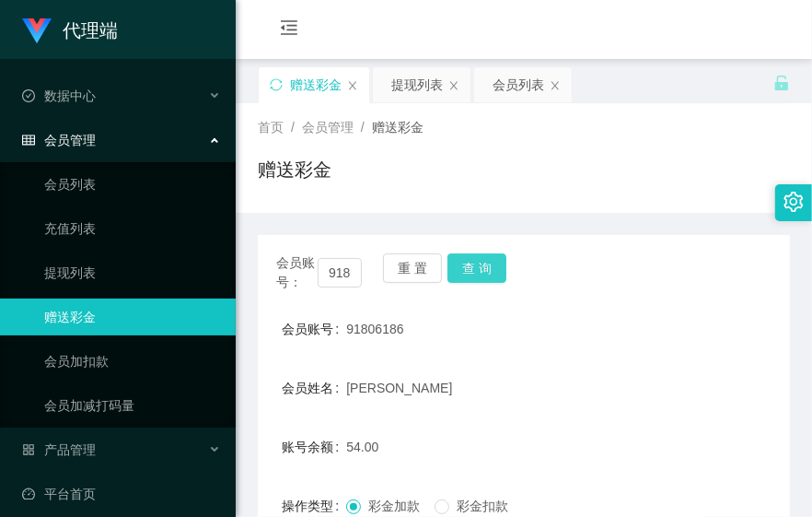
scroll to position [204, 0]
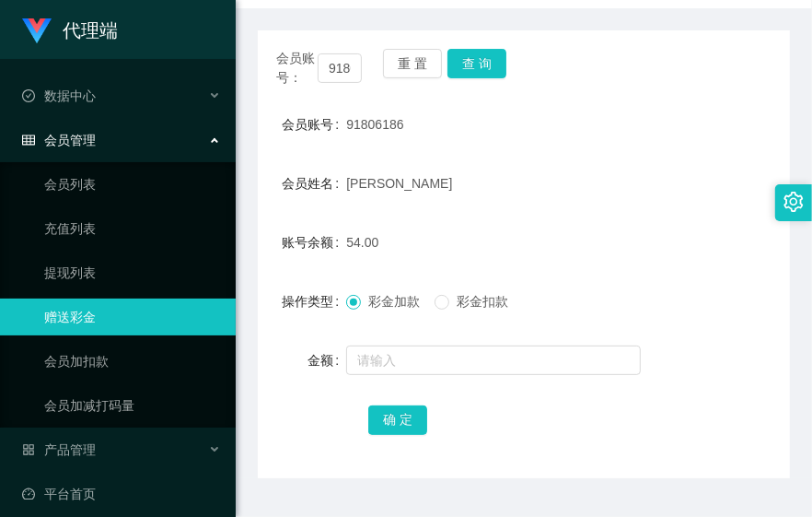
drag, startPoint x: 503, startPoint y: 197, endPoint x: 510, endPoint y: 191, distance: 9.8
click at [503, 197] on div "[PERSON_NAME]" at bounding box center [501, 183] width 310 height 37
click at [352, 75] on input "91806186" at bounding box center [340, 67] width 44 height 29
paste input "WAN123"
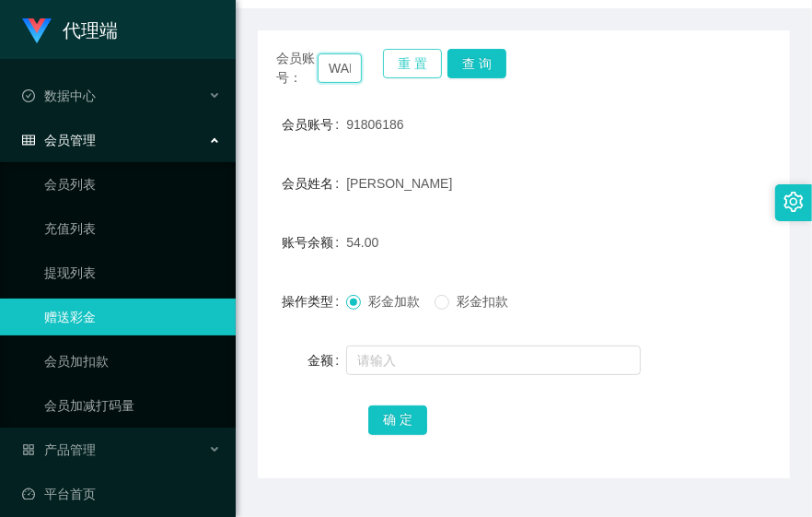
scroll to position [0, 29]
type input "WAN123"
click at [472, 67] on button "查 询" at bounding box center [477, 63] width 59 height 29
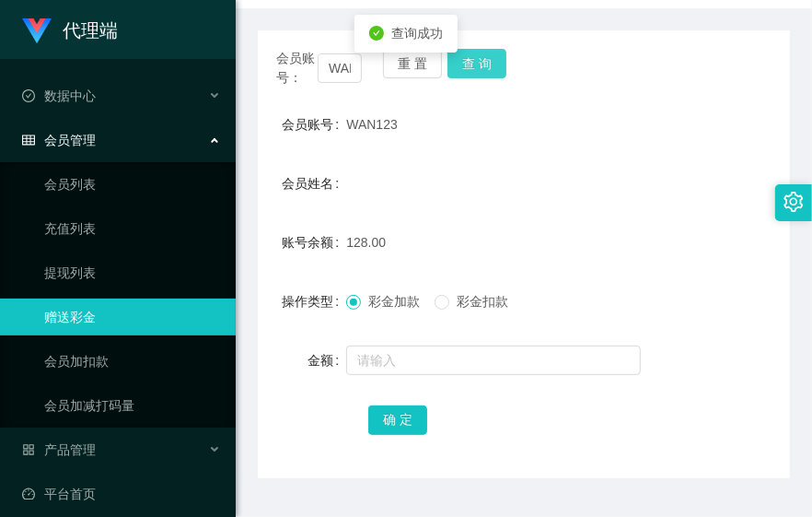
click at [493, 70] on button "查 询" at bounding box center [477, 63] width 59 height 29
click at [578, 166] on div "会员姓名" at bounding box center [524, 183] width 532 height 37
drag, startPoint x: 694, startPoint y: 426, endPoint x: 652, endPoint y: 403, distance: 47.8
click at [694, 426] on div "确 定" at bounding box center [524, 419] width 532 height 37
drag, startPoint x: 448, startPoint y: 188, endPoint x: 465, endPoint y: 108, distance: 82.0
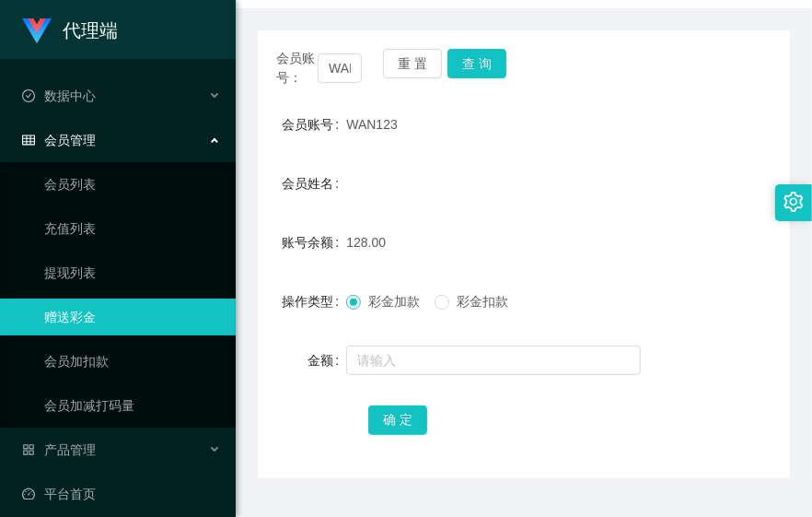
click at [448, 187] on div "会员姓名" at bounding box center [524, 183] width 532 height 37
click at [476, 70] on button "查 询" at bounding box center [477, 63] width 59 height 29
click at [572, 190] on div "会员姓名" at bounding box center [524, 183] width 532 height 37
click at [374, 417] on button "确 定" at bounding box center [397, 419] width 59 height 29
click at [475, 79] on div "会员账号： WAN123 重 置 查 询" at bounding box center [524, 68] width 532 height 39
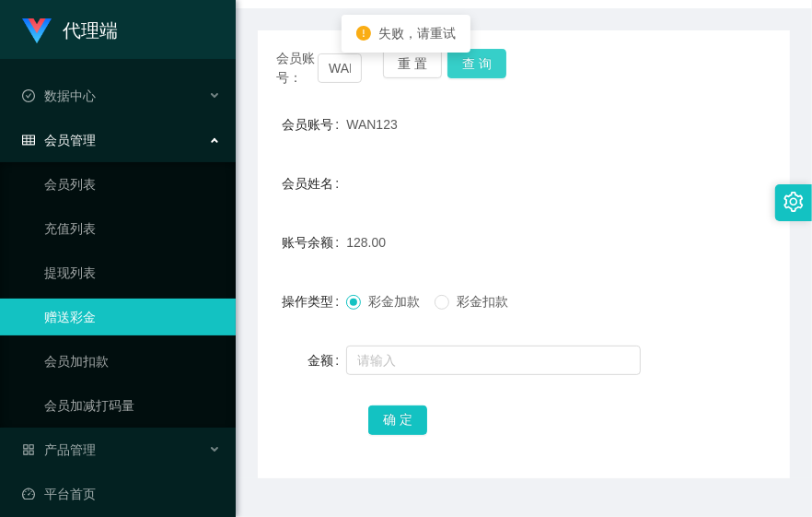
click at [476, 72] on button "查 询" at bounding box center [477, 63] width 59 height 29
click at [577, 138] on div "WAN123" at bounding box center [501, 124] width 310 height 37
click at [591, 233] on div "128.00" at bounding box center [501, 242] width 310 height 37
click at [477, 63] on button "查 询" at bounding box center [477, 63] width 59 height 29
click at [471, 159] on form "会员账号 WAN123 会员姓名 账号余额 128.00 操作类型 彩金加款 彩金扣款 金额 确 定" at bounding box center [524, 272] width 532 height 332
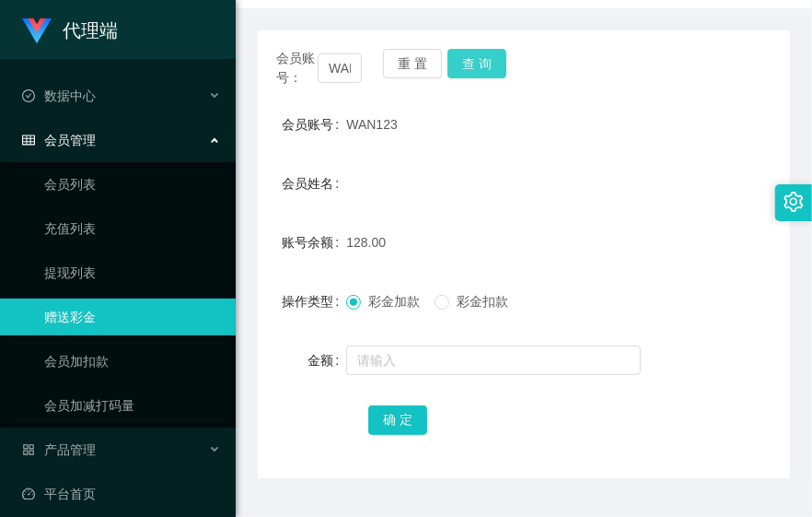
click at [475, 76] on button "查 询" at bounding box center [477, 63] width 59 height 29
click at [458, 60] on button "查 询" at bounding box center [477, 63] width 59 height 29
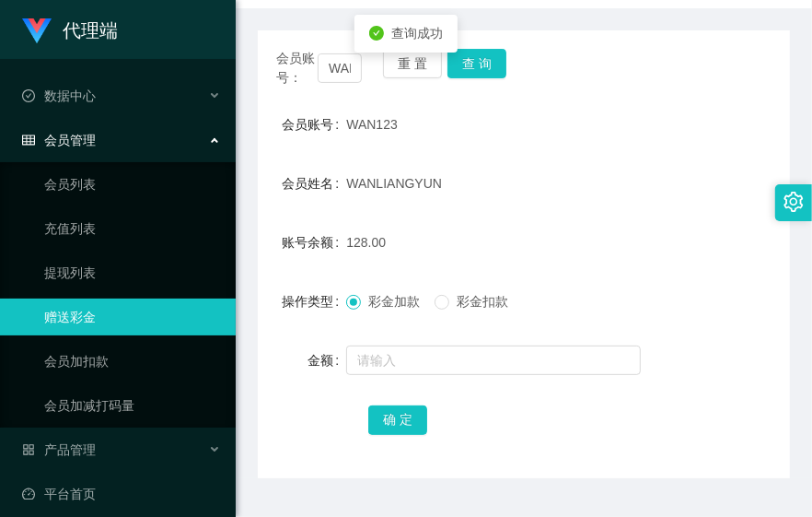
click at [521, 154] on form "会员账号 WAN123 会员姓名 [PERSON_NAME] 账号余额 128.00 操作类型 彩金加款 彩金扣款 金额 确 定" at bounding box center [524, 272] width 532 height 332
click at [461, 67] on button "查 询" at bounding box center [477, 63] width 59 height 29
click at [525, 234] on div "128.00" at bounding box center [501, 242] width 310 height 37
click at [480, 70] on button "查 询" at bounding box center [477, 63] width 59 height 29
click at [597, 89] on div "会员账号： WAN123 重 置 查 询 会员账号 WAN123 会员姓名 [PERSON_NAME] 账号余额 128.00 操作类型 彩金加款 彩金扣款 …" at bounding box center [524, 254] width 532 height 448
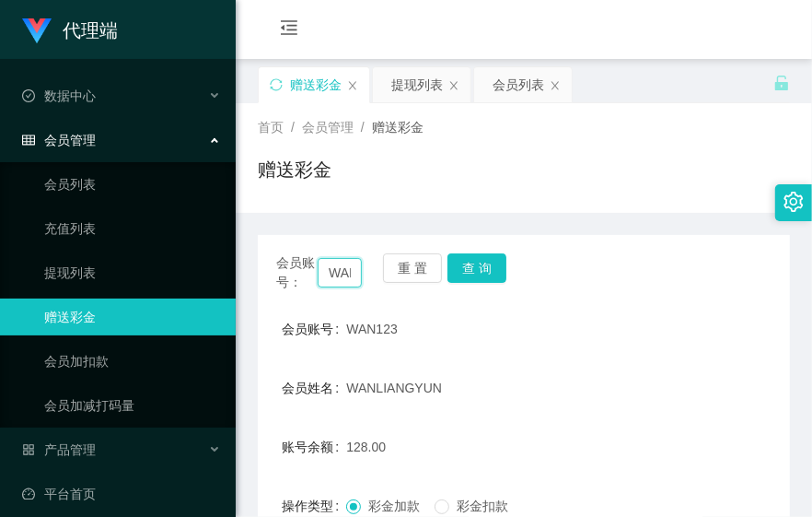
click at [347, 271] on input "WAN123" at bounding box center [340, 272] width 44 height 29
click at [414, 89] on div "提现列表" at bounding box center [417, 84] width 52 height 35
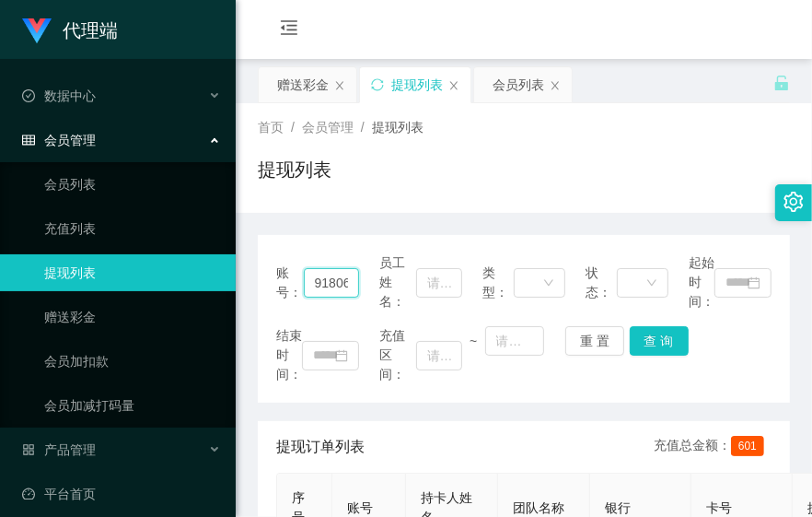
click at [322, 273] on input "91806186" at bounding box center [331, 282] width 55 height 29
paste input "WAN123"
type input "WAN123"
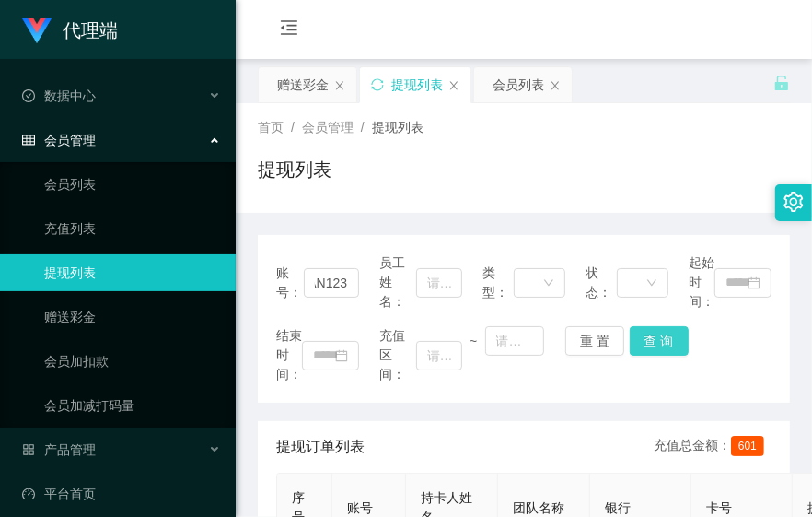
click at [675, 339] on button "查 询" at bounding box center [659, 340] width 59 height 29
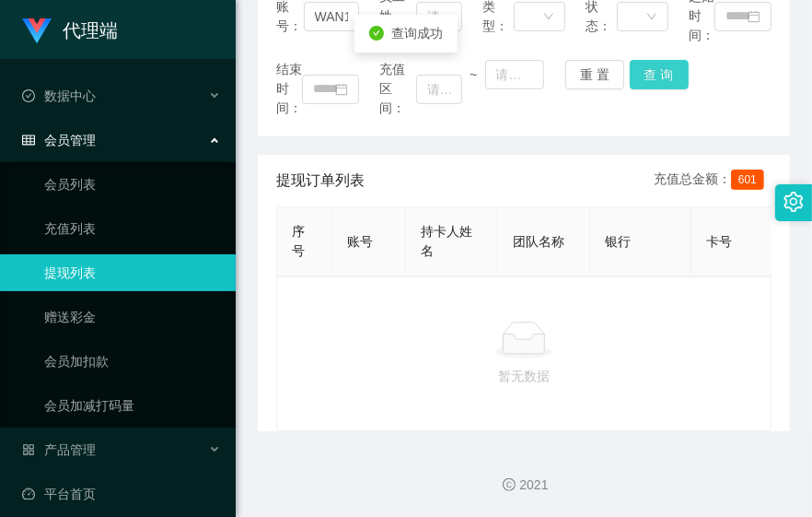
scroll to position [179, 0]
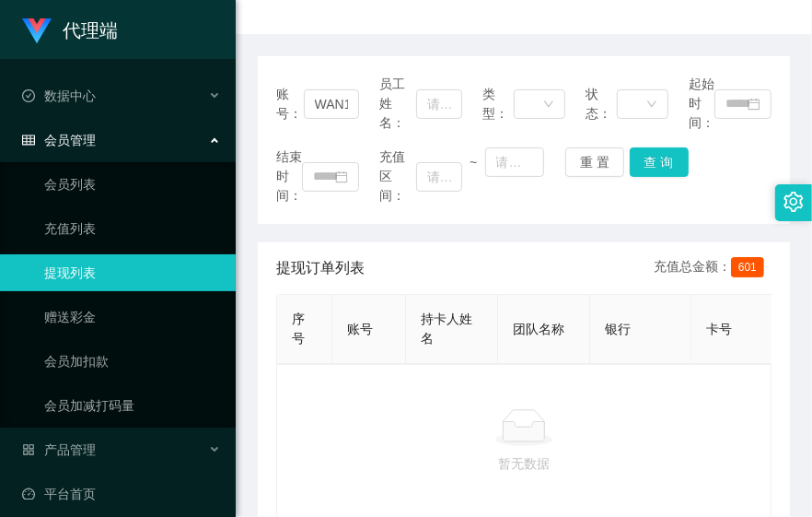
click at [319, 38] on div "账号： WAN123 员工姓名： 类型： 状态： 起始时间： 结束时间： 充值区间： ~ 重 置 查 询 提现订单列表 充值总金额： 601 序号 账号 持卡…" at bounding box center [524, 276] width 532 height 484
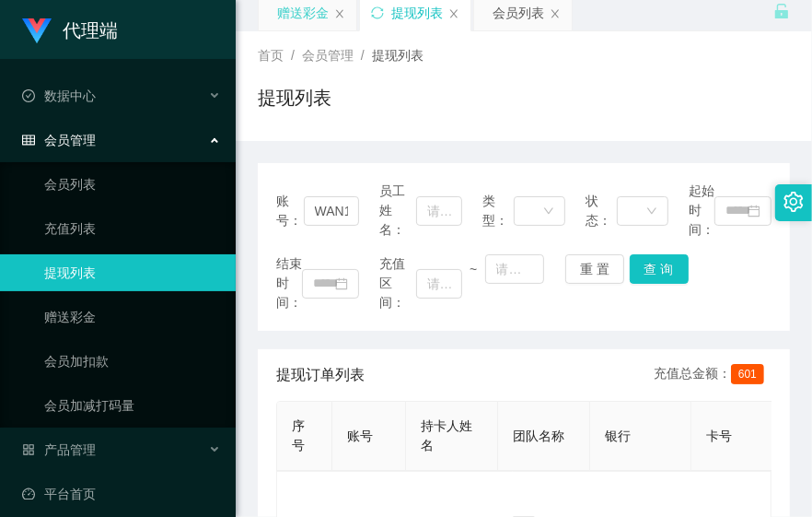
scroll to position [0, 0]
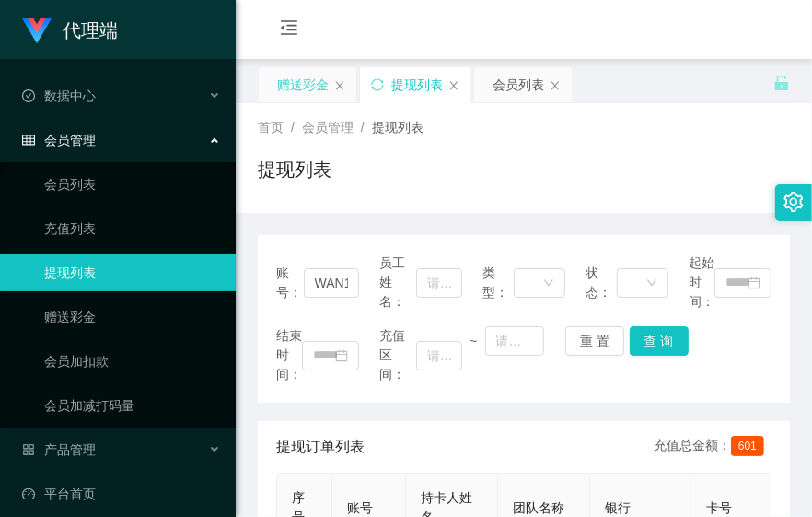
click at [286, 99] on div "赠送彩金" at bounding box center [303, 84] width 52 height 35
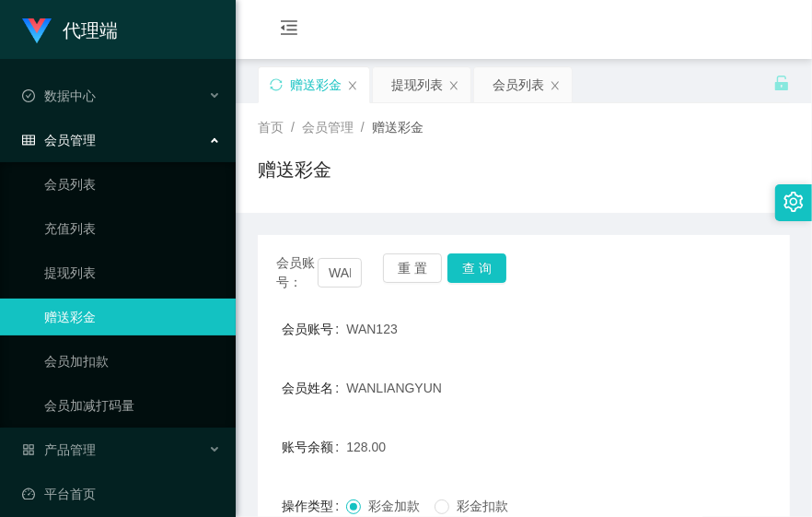
drag, startPoint x: 438, startPoint y: 341, endPoint x: 456, endPoint y: 299, distance: 45.0
click at [439, 341] on div "WAN123" at bounding box center [501, 328] width 310 height 37
click at [482, 274] on button "查 询" at bounding box center [477, 267] width 59 height 29
click at [403, 85] on div "提现列表" at bounding box center [417, 84] width 52 height 35
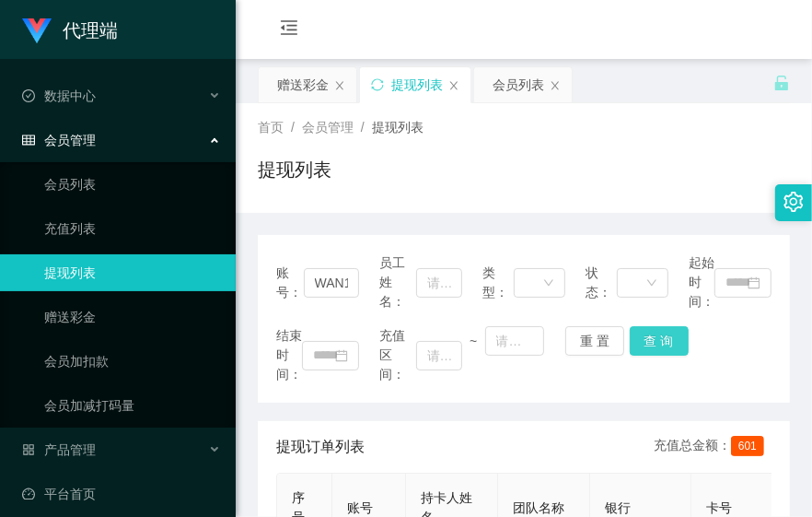
click at [661, 334] on button "查 询" at bounding box center [659, 340] width 59 height 29
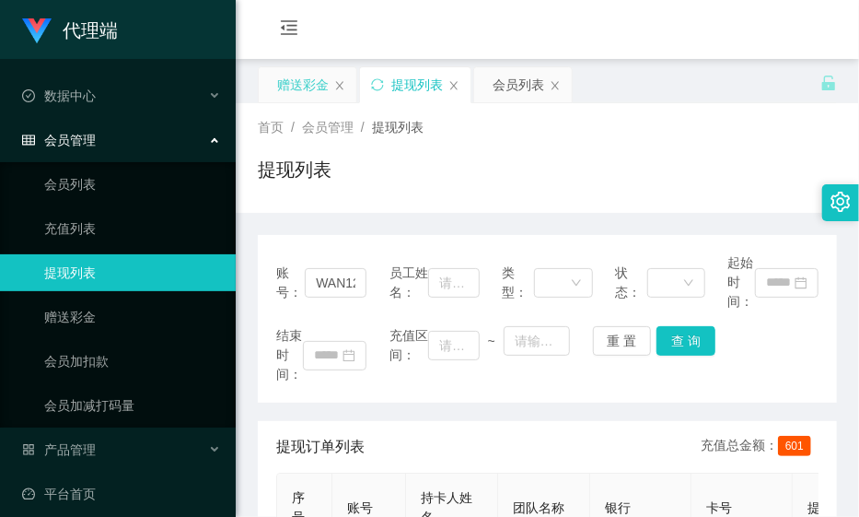
click at [284, 87] on div "赠送彩金" at bounding box center [303, 84] width 52 height 35
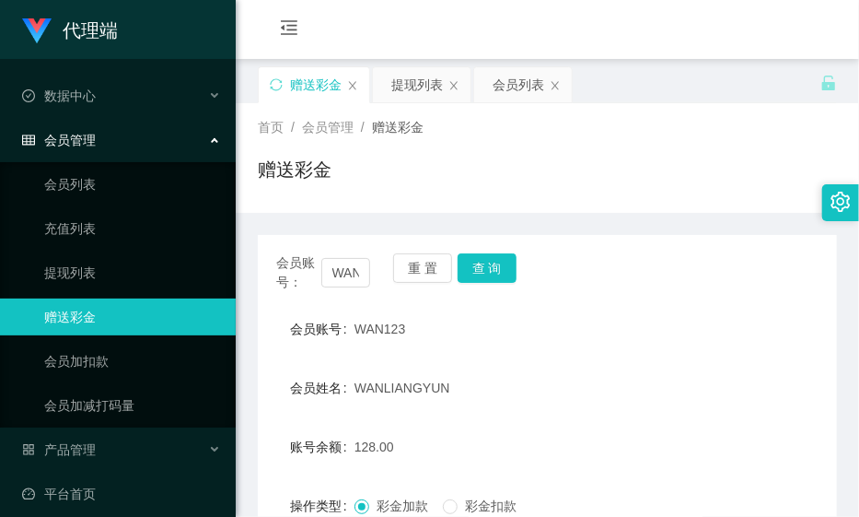
click at [475, 251] on div "会员账号： WAN123 重 置 查 询 会员账号 WAN123 会员姓名 [PERSON_NAME] 账号余额 128.00 操作类型 彩金加款 彩金扣款 …" at bounding box center [547, 459] width 579 height 448
click at [493, 264] on button "查 询" at bounding box center [487, 267] width 59 height 29
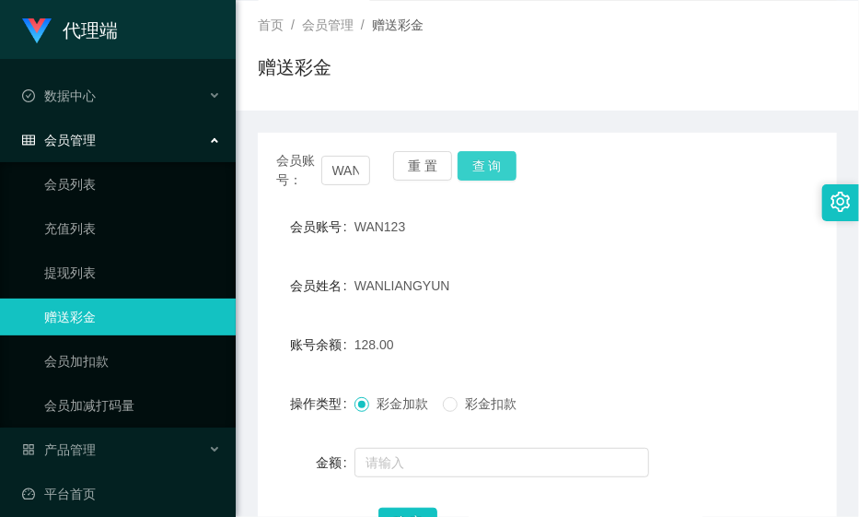
click at [495, 175] on button "查 询" at bounding box center [487, 165] width 59 height 29
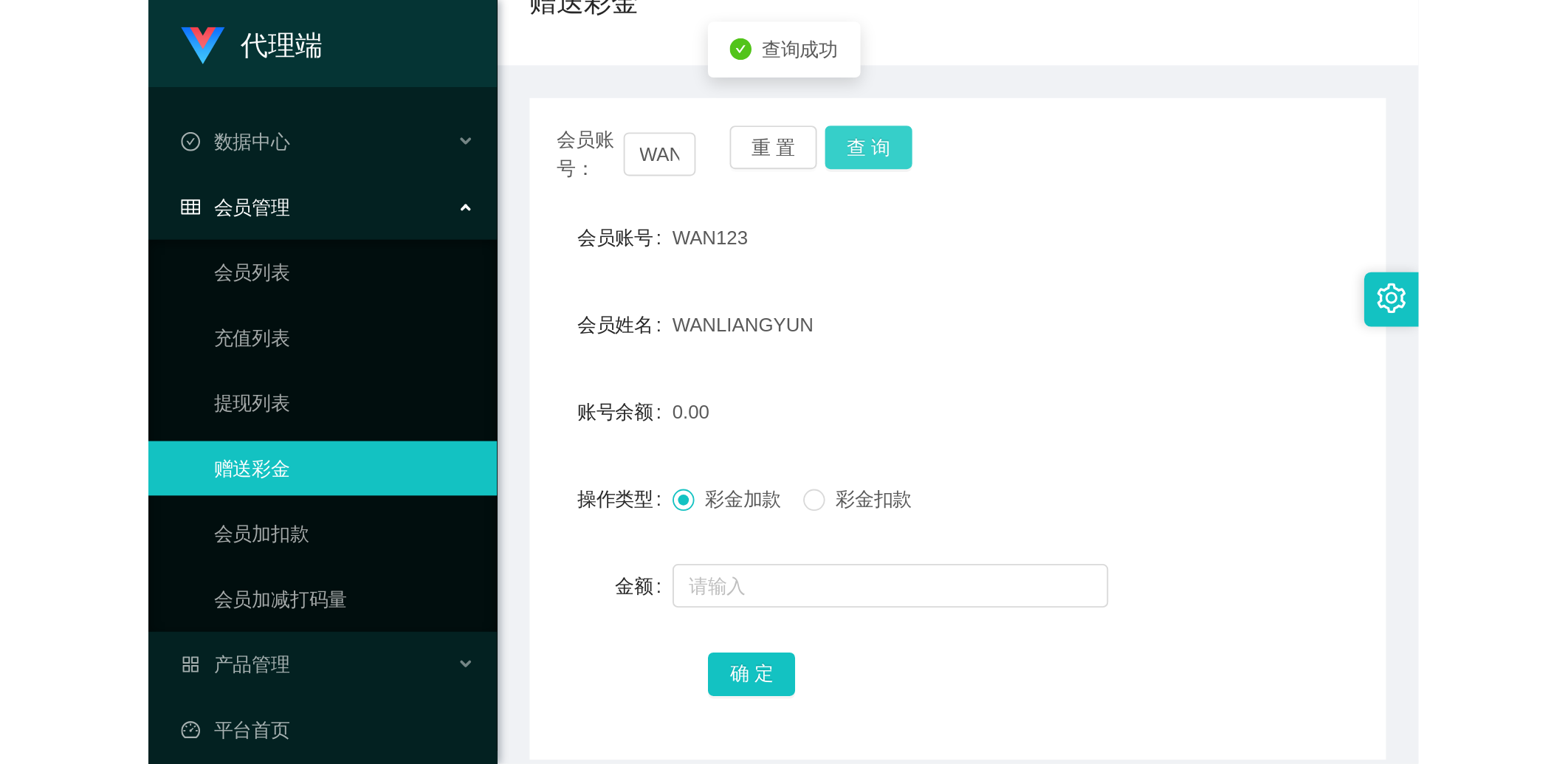
scroll to position [164, 0]
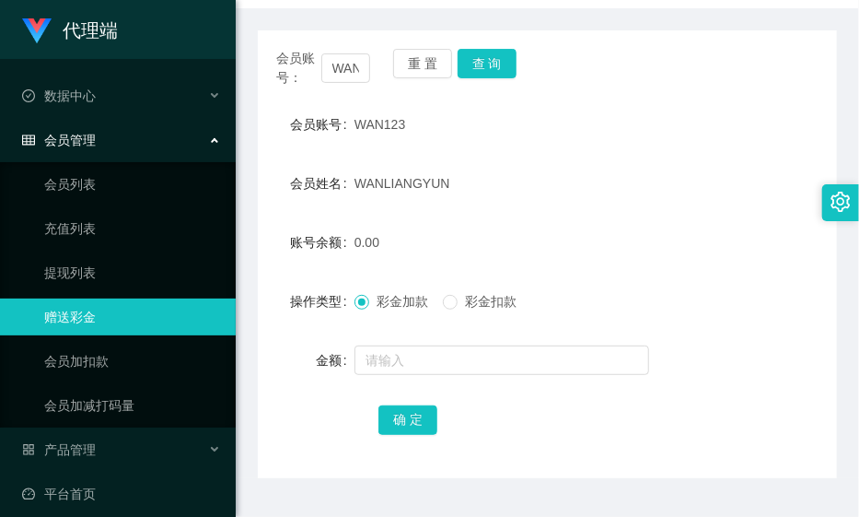
drag, startPoint x: 612, startPoint y: 136, endPoint x: 627, endPoint y: 120, distance: 22.2
click at [613, 134] on div "WAN123" at bounding box center [524, 124] width 338 height 37
click at [728, 190] on div "会员姓名 [PERSON_NAME]" at bounding box center [547, 183] width 579 height 37
click at [674, 158] on form "会员账号 WAN123 会员姓名 [PERSON_NAME] 账号余额 0.00 操作类型 彩金加款 彩金扣款 金额 确 定" at bounding box center [547, 272] width 579 height 332
click at [652, 224] on div "0.00" at bounding box center [524, 242] width 338 height 37
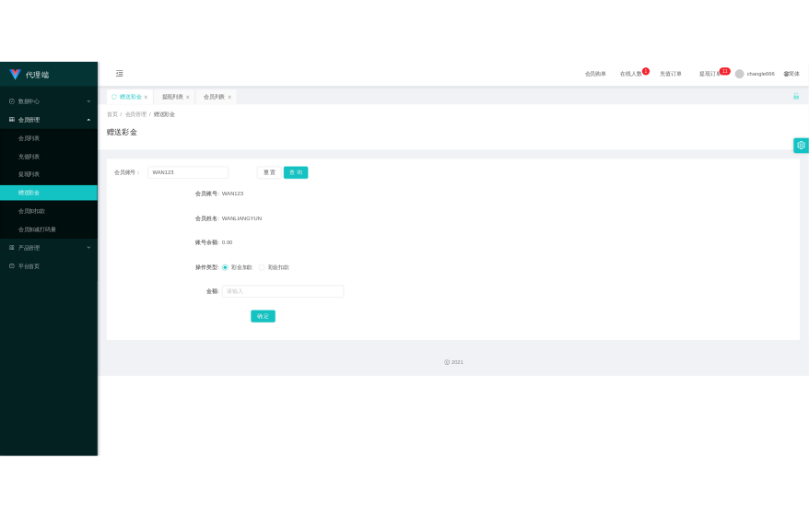
scroll to position [0, 0]
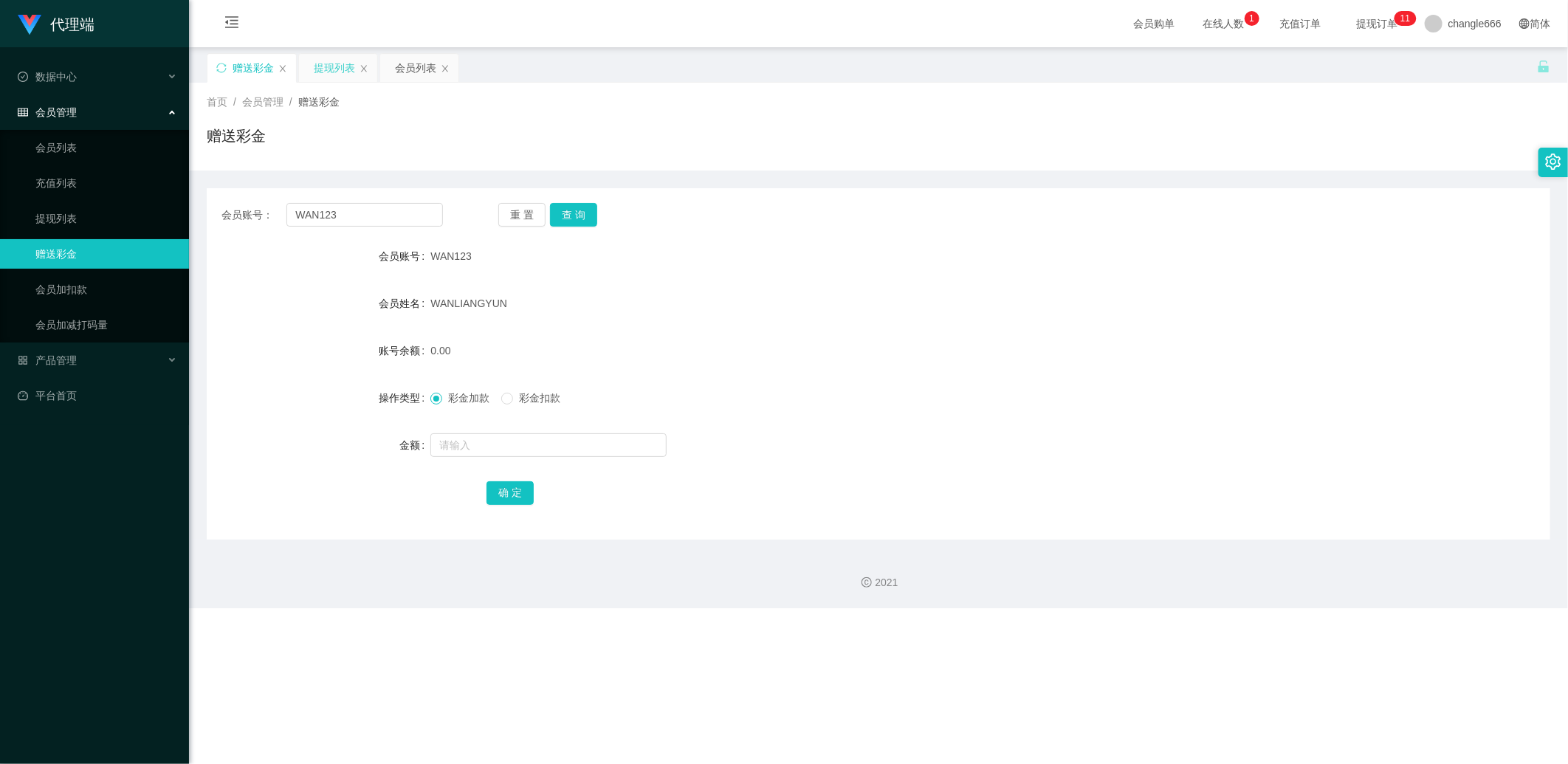
click at [347, 74] on div "提现列表" at bounding box center [334, 67] width 42 height 28
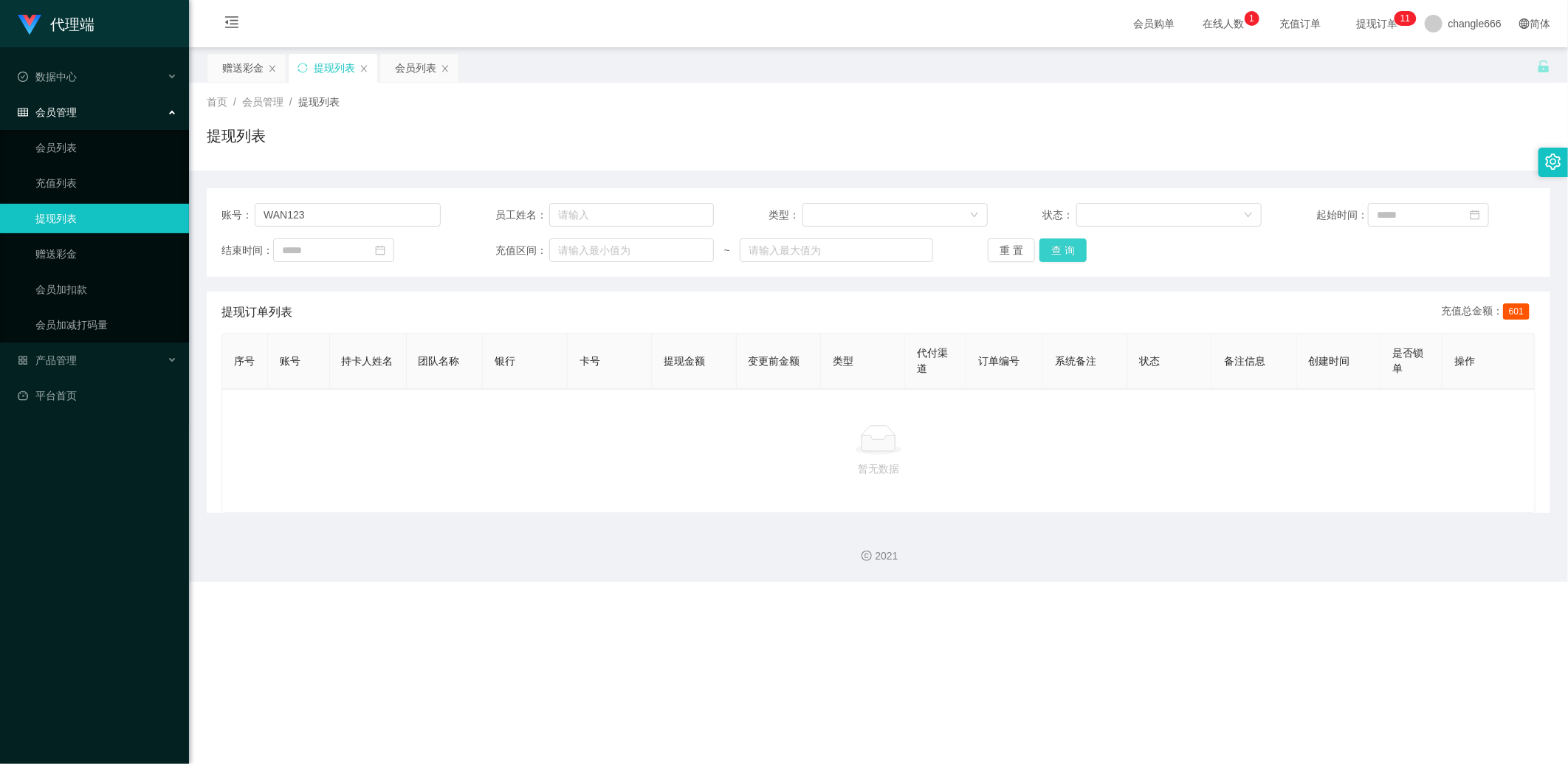
click at [650, 247] on button "查 询" at bounding box center [1063, 249] width 47 height 23
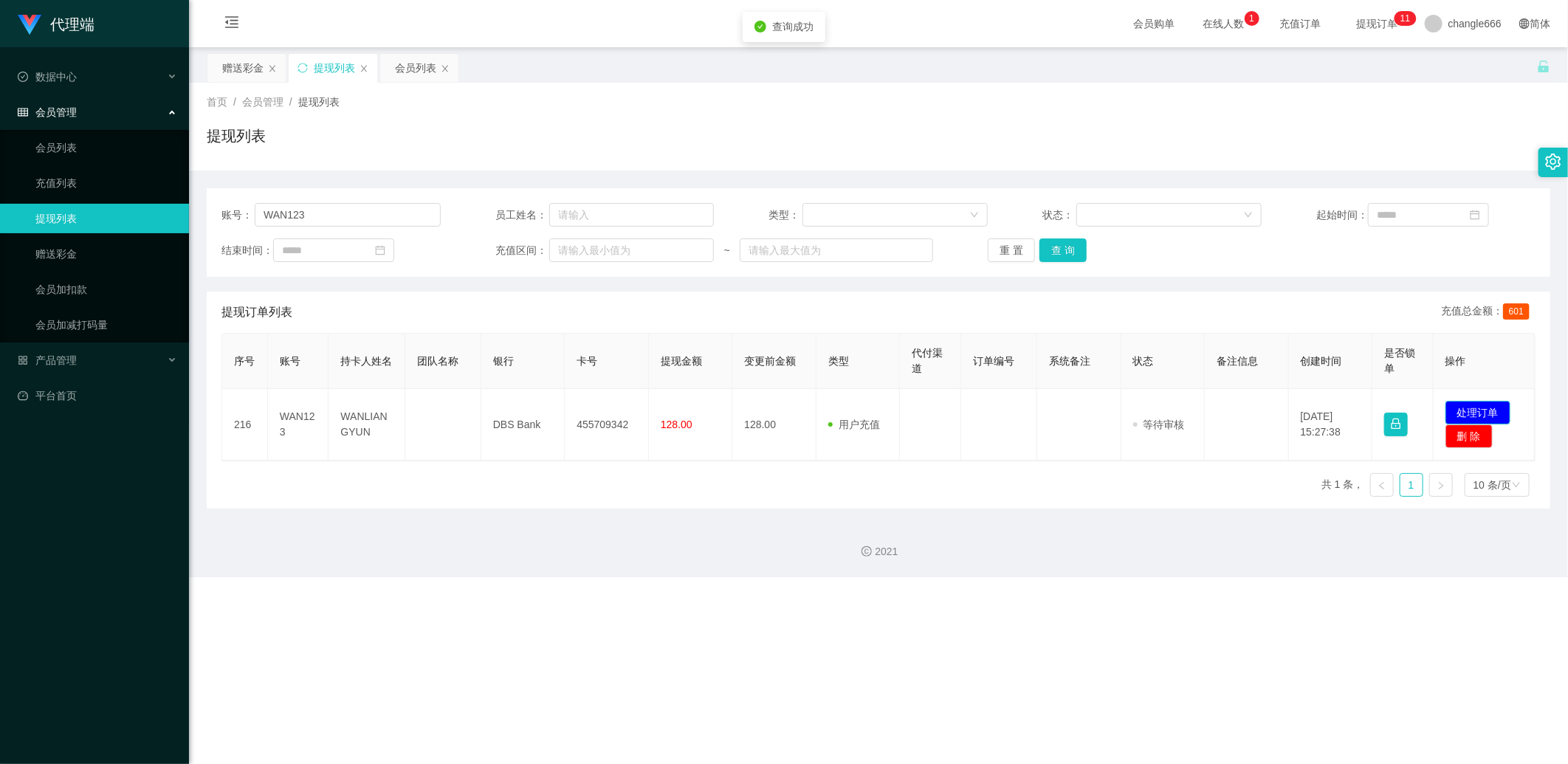
click at [650, 405] on button "处理订单" at bounding box center [1477, 412] width 65 height 23
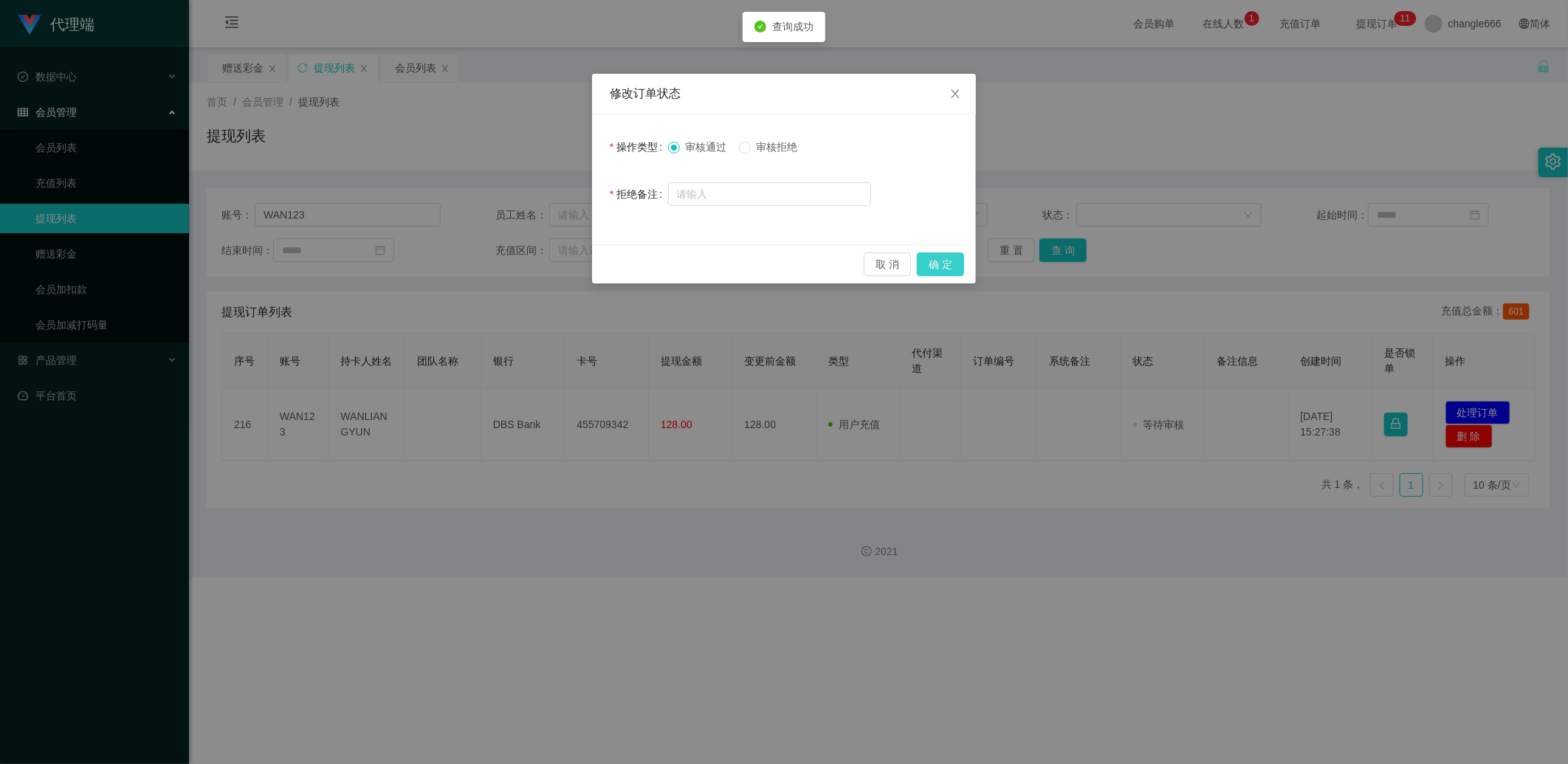
click at [650, 253] on button "确 定" at bounding box center [940, 264] width 47 height 23
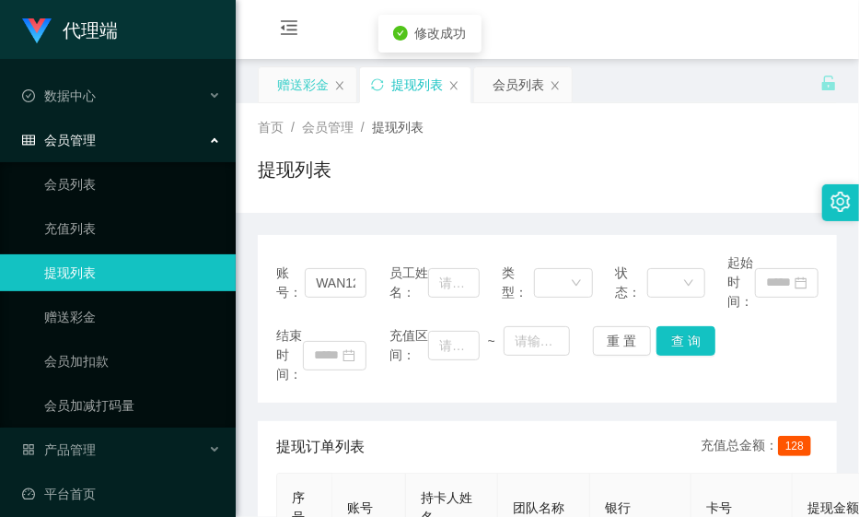
click at [282, 72] on div "赠送彩金" at bounding box center [303, 84] width 52 height 35
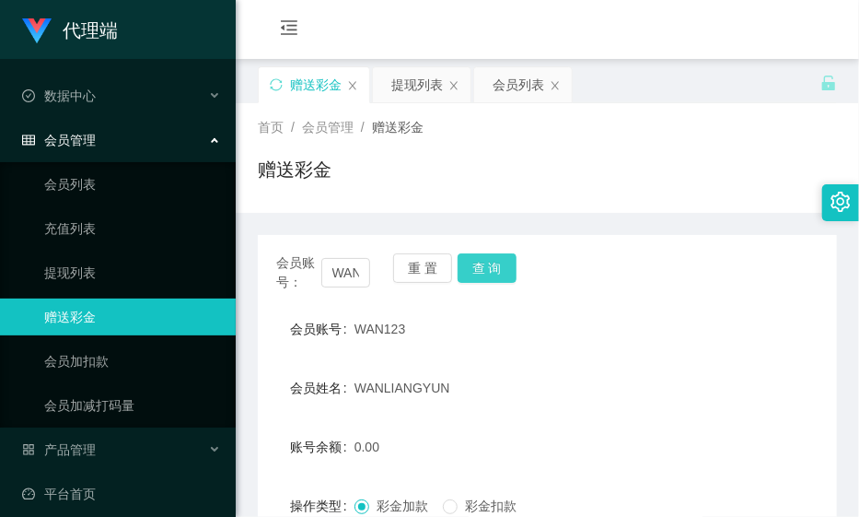
click at [491, 279] on button "查 询" at bounding box center [487, 267] width 59 height 29
click at [704, 113] on div "首页 / 会员管理 / 赠送彩金 / 赠送彩金" at bounding box center [548, 158] width 624 height 110
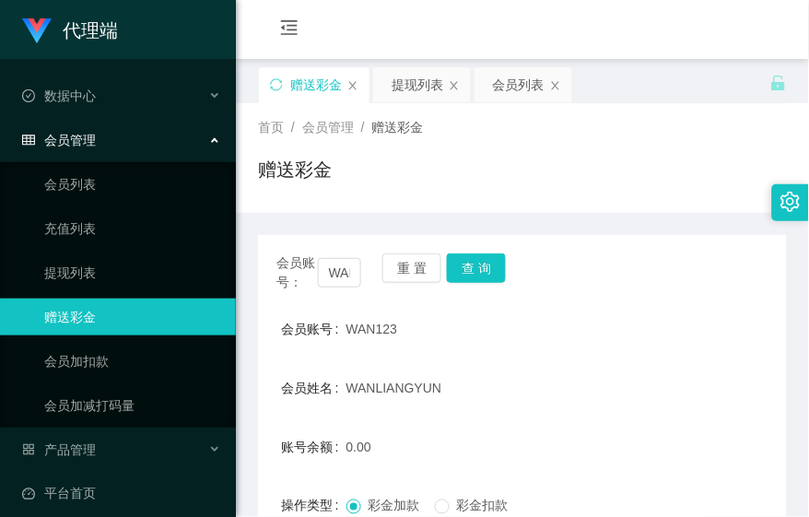
click at [634, 317] on div "WAN123" at bounding box center [500, 328] width 309 height 37
click at [486, 262] on button "查 询" at bounding box center [476, 267] width 59 height 29
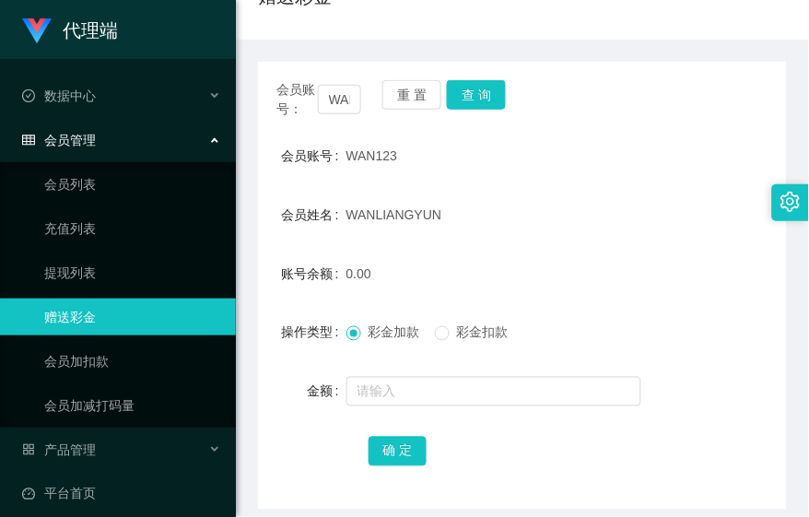
scroll to position [204, 0]
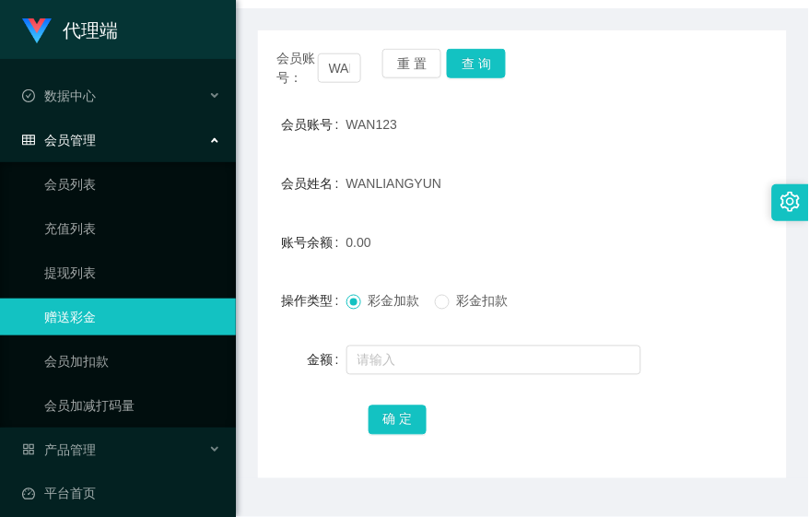
click at [636, 76] on div "会员账号： WAN123 重 置 查 询" at bounding box center [522, 68] width 529 height 39
click at [462, 60] on button "查 询" at bounding box center [476, 63] width 59 height 29
click at [554, 179] on div "WANLIANGYUN" at bounding box center [500, 183] width 309 height 37
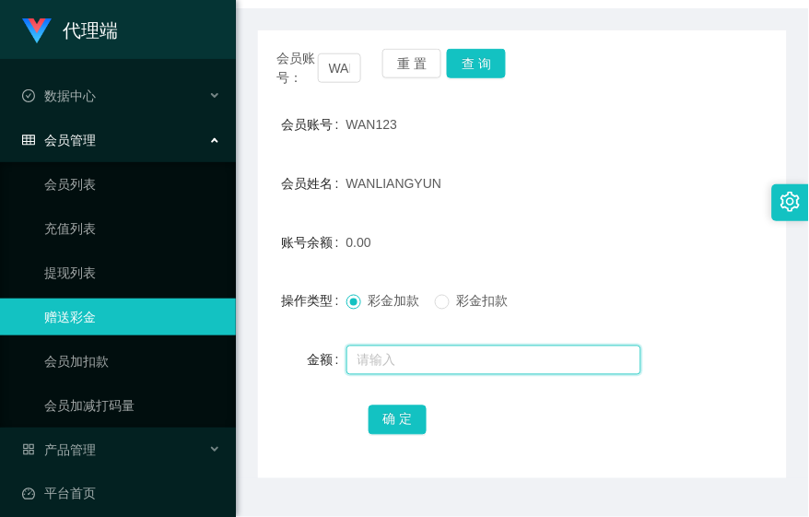
click at [394, 355] on input "text" at bounding box center [493, 359] width 295 height 29
type input "12"
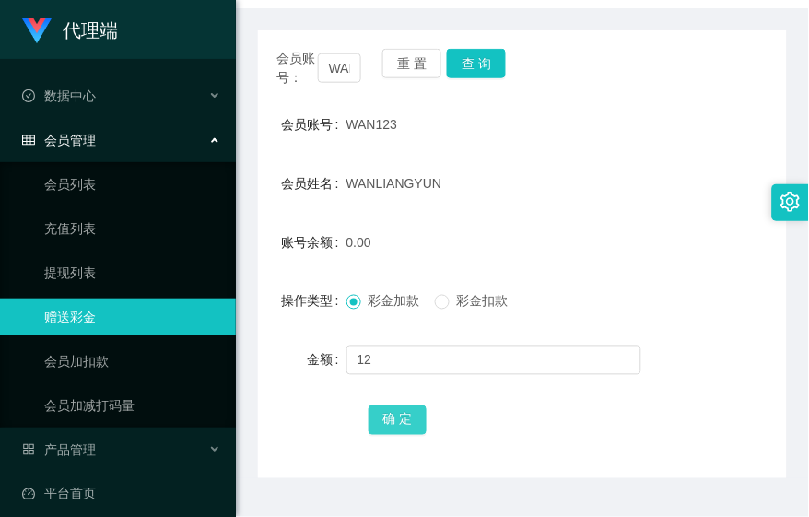
click at [381, 419] on button "确 定" at bounding box center [397, 419] width 59 height 29
drag, startPoint x: 622, startPoint y: 234, endPoint x: 691, endPoint y: 237, distance: 69.1
click at [622, 234] on div "12.00" at bounding box center [500, 242] width 309 height 37
click at [468, 67] on button "查 询" at bounding box center [476, 63] width 59 height 29
click at [649, 238] on div "账号余额 12.00" at bounding box center [522, 242] width 529 height 37
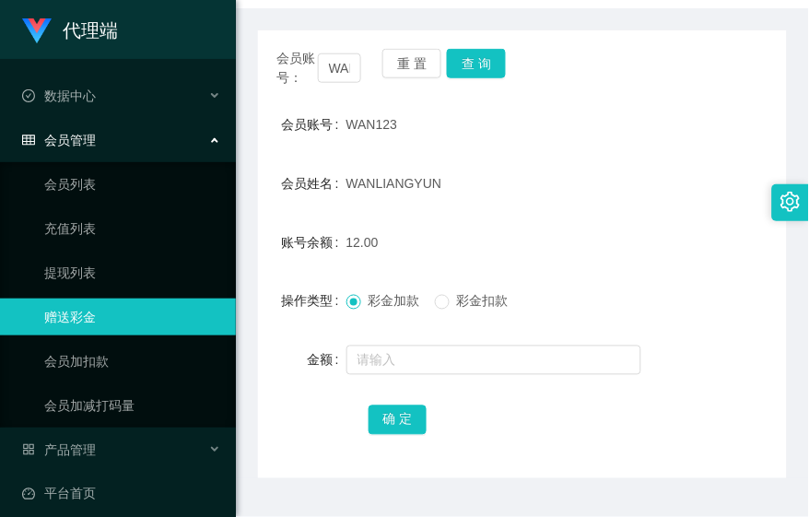
drag, startPoint x: 519, startPoint y: 207, endPoint x: 519, endPoint y: 198, distance: 9.3
click at [519, 198] on form "会员账号 WAN123 会员姓名 [PERSON_NAME] 账号余额 12.00 操作类型 彩金加款 彩金扣款 金额 确 定" at bounding box center [522, 272] width 529 height 332
drag, startPoint x: 519, startPoint y: 198, endPoint x: 474, endPoint y: 72, distance: 134.0
click at [474, 72] on button "查 询" at bounding box center [476, 63] width 59 height 29
click at [461, 190] on div "WANLIANGYUN" at bounding box center [500, 183] width 309 height 37
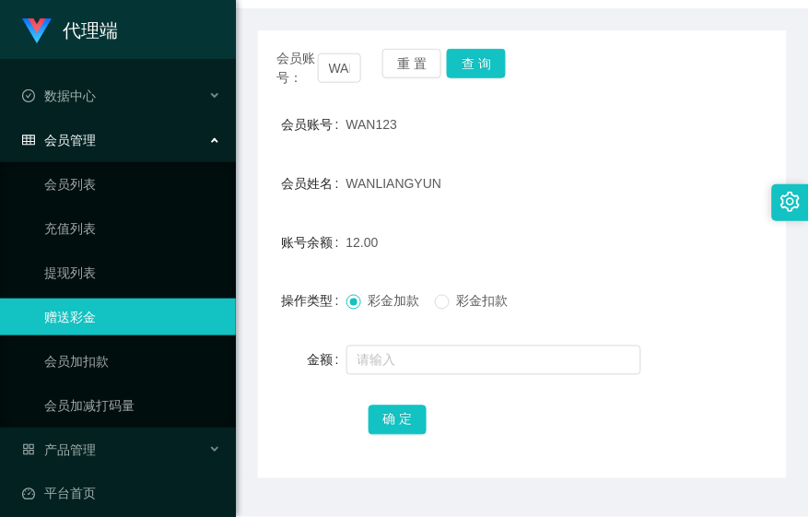
click at [593, 66] on div "会员账号： WAN123 重 置 查 询" at bounding box center [522, 68] width 529 height 39
click at [500, 70] on button "查 询" at bounding box center [476, 63] width 59 height 29
click at [510, 151] on form "会员账号 WAN123 会员姓名 [PERSON_NAME] 账号余额 12.00 操作类型 彩金加款 彩金扣款 金额 确 定" at bounding box center [522, 272] width 529 height 332
click at [596, 207] on form "会员账号 WAN123 会员姓名 [PERSON_NAME] 账号余额 12.00 操作类型 彩金加款 彩金扣款 金额 确 定" at bounding box center [522, 272] width 529 height 332
click at [495, 69] on button "查 询" at bounding box center [476, 63] width 59 height 29
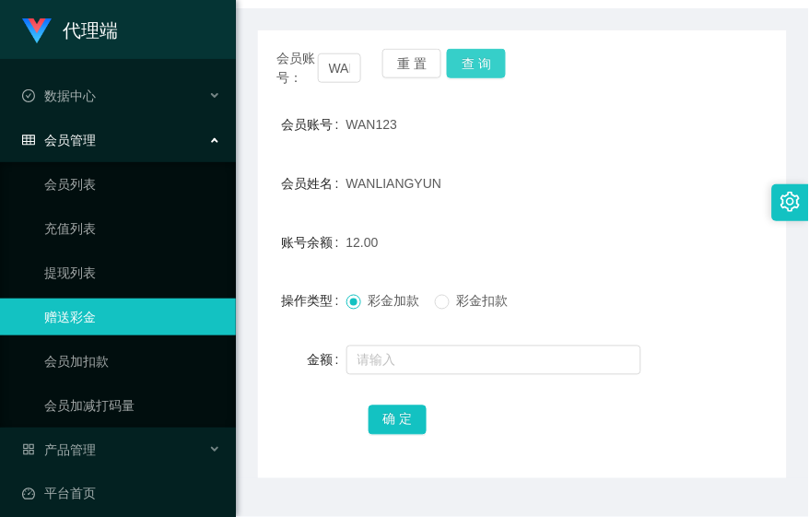
click at [477, 56] on button "查 询" at bounding box center [476, 63] width 59 height 29
drag, startPoint x: 608, startPoint y: 155, endPoint x: 535, endPoint y: 108, distance: 86.6
click at [608, 155] on form "会员账号 WAN123 会员姓名 [PERSON_NAME] 账号余额 12.00 操作类型 彩金加款 彩金扣款 金额 确 定" at bounding box center [522, 272] width 529 height 332
click at [481, 65] on button "查 询" at bounding box center [476, 63] width 59 height 29
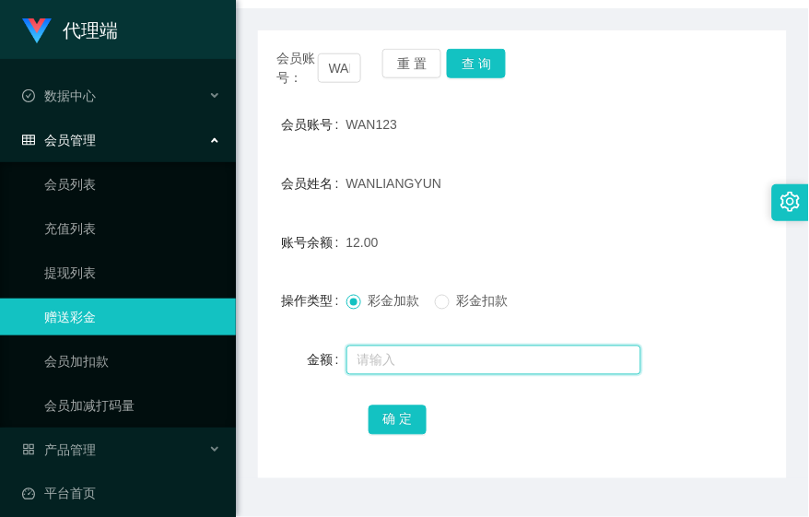
click at [396, 353] on input "text" at bounding box center [493, 359] width 295 height 29
type input "16"
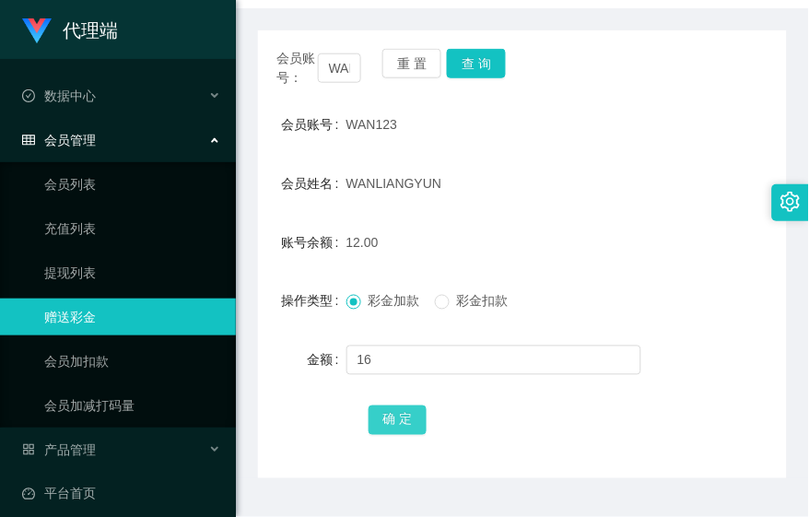
click at [400, 414] on button "确 定" at bounding box center [397, 419] width 59 height 29
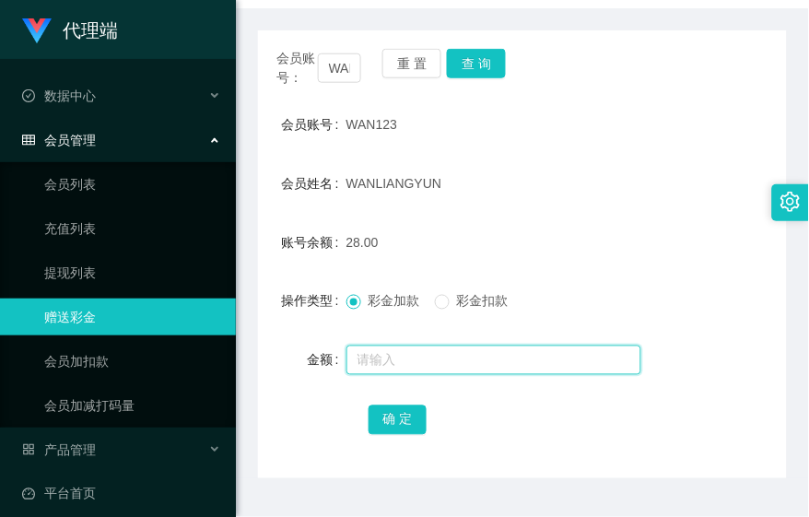
click at [535, 353] on input "text" at bounding box center [493, 359] width 295 height 29
type input "8"
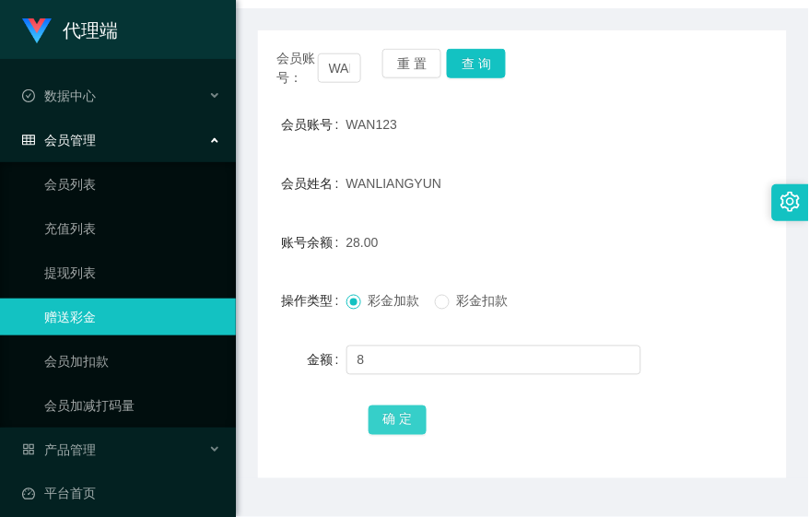
click at [402, 418] on button "确 定" at bounding box center [397, 419] width 59 height 29
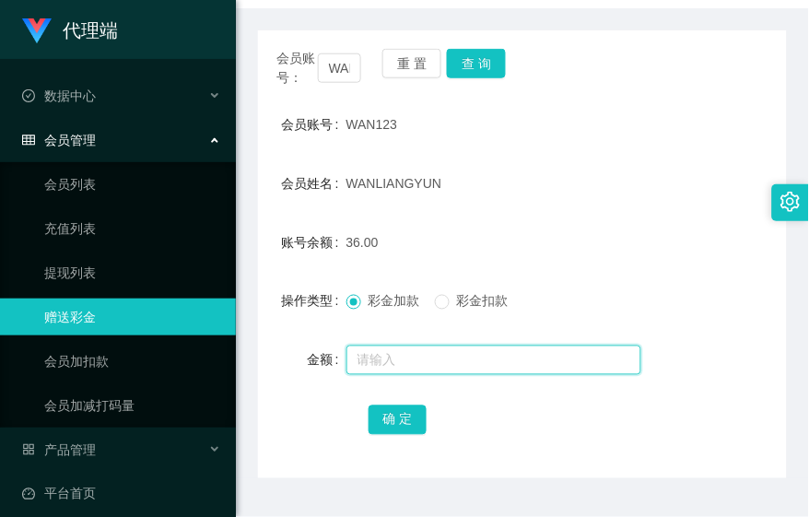
click at [473, 363] on input "text" at bounding box center [493, 359] width 295 height 29
type input "8"
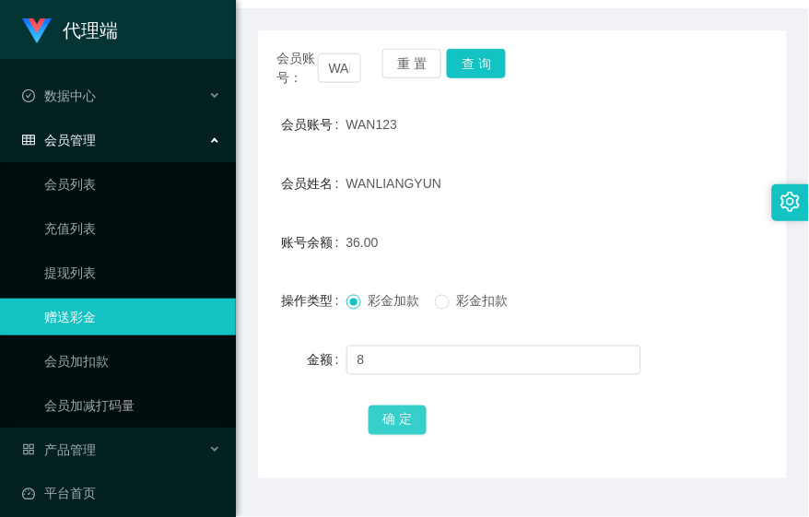
click at [403, 411] on button "确 定" at bounding box center [397, 419] width 59 height 29
click at [486, 65] on button "查 询" at bounding box center [476, 63] width 59 height 29
click at [551, 185] on div "WANLIANGYUN" at bounding box center [500, 183] width 309 height 37
click at [569, 397] on form "会员账号 WAN123 会员姓名 [PERSON_NAME] 账号余额 52.00 操作类型 彩金加款 彩金扣款 金额 确 定" at bounding box center [522, 272] width 529 height 332
click at [489, 67] on button "查 询" at bounding box center [476, 63] width 59 height 29
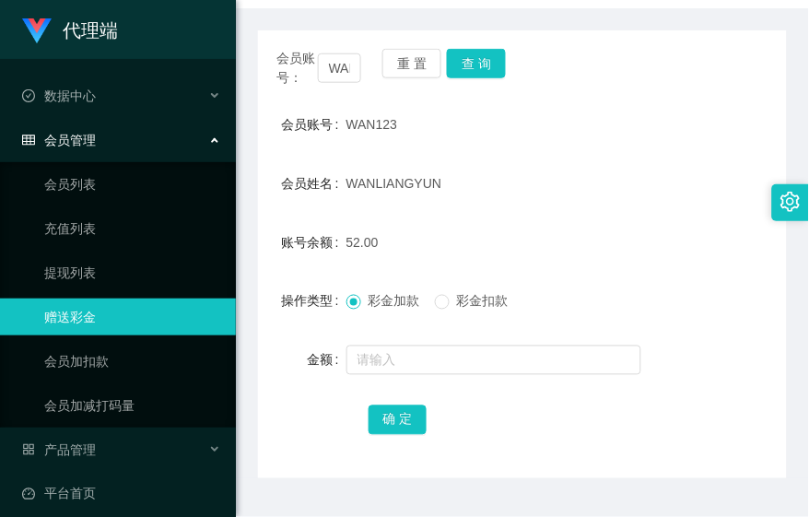
drag, startPoint x: 659, startPoint y: 190, endPoint x: 591, endPoint y: 193, distance: 67.3
click at [659, 190] on div "会员姓名 [PERSON_NAME]" at bounding box center [522, 183] width 529 height 37
click at [484, 62] on button "查 询" at bounding box center [476, 63] width 59 height 29
click at [574, 181] on div "WANLIANGYUN" at bounding box center [500, 183] width 309 height 37
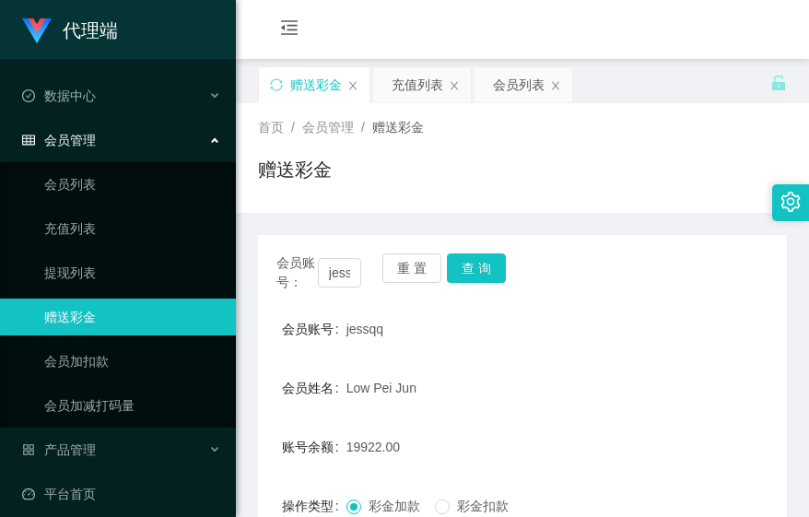
click at [497, 253] on button "查 询" at bounding box center [476, 267] width 59 height 29
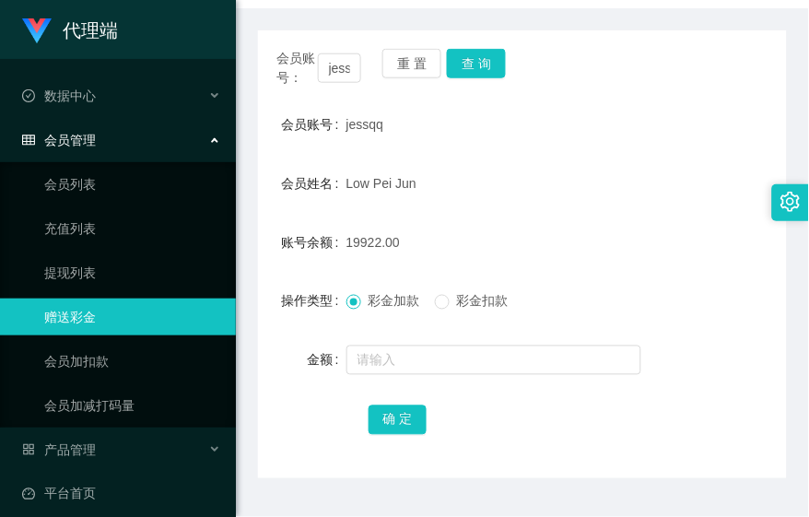
drag, startPoint x: 601, startPoint y: 180, endPoint x: 605, endPoint y: 171, distance: 9.5
click at [601, 180] on div "Low Pei Jun" at bounding box center [500, 183] width 309 height 37
click at [463, 51] on button "查 询" at bounding box center [476, 63] width 59 height 29
drag, startPoint x: 744, startPoint y: 231, endPoint x: 728, endPoint y: 225, distance: 17.8
click at [742, 232] on div "账号余额 19922.00" at bounding box center [522, 242] width 529 height 37
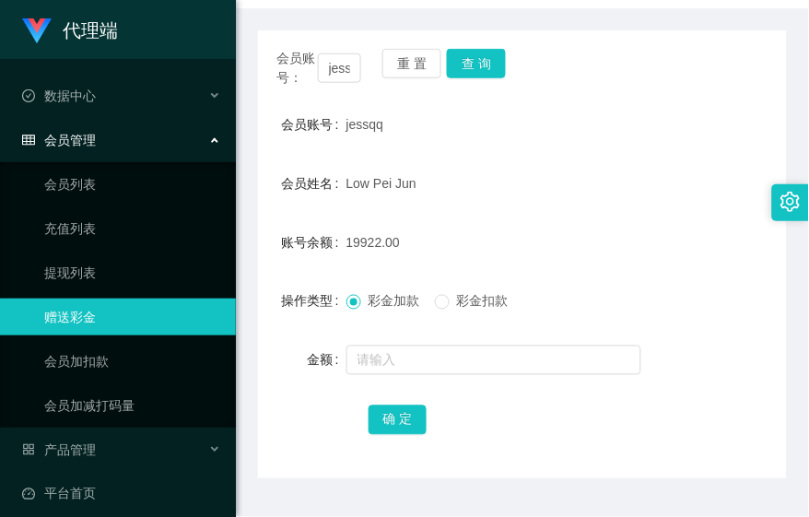
click at [683, 253] on div "账号余额 19922.00" at bounding box center [522, 242] width 529 height 37
click at [566, 225] on div "19922.00" at bounding box center [500, 242] width 309 height 37
click at [483, 72] on button "查 询" at bounding box center [476, 63] width 59 height 29
click at [495, 62] on button "查 询" at bounding box center [476, 63] width 59 height 29
click at [476, 52] on button "查 询" at bounding box center [476, 63] width 59 height 29
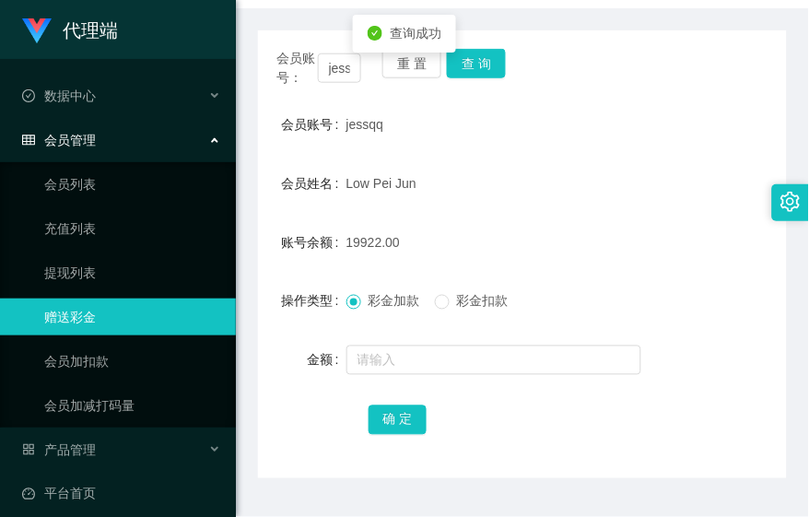
click at [550, 151] on form "会员账号 jessqq 会员姓名 Low Pei Jun 账号余额 19922.00 操作类型 彩金加款 彩金扣款 金额 确 定" at bounding box center [522, 272] width 529 height 332
click at [499, 66] on button "查 询" at bounding box center [476, 63] width 59 height 29
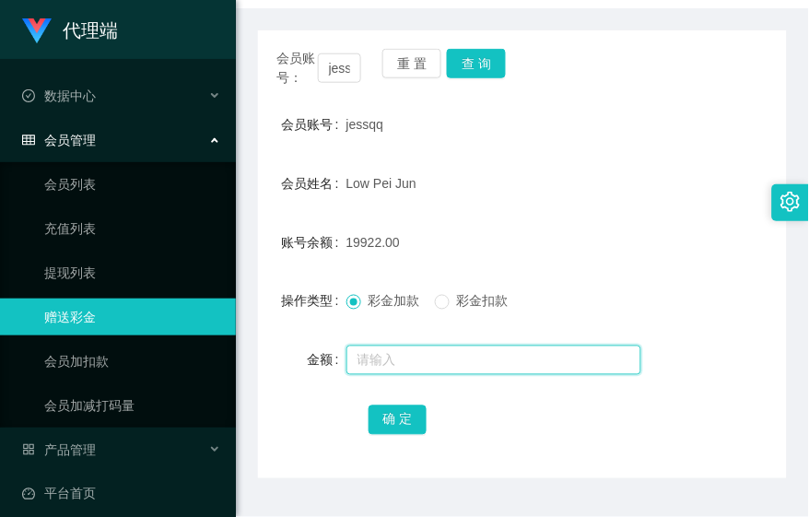
click at [429, 368] on input "text" at bounding box center [493, 359] width 295 height 29
type input "32"
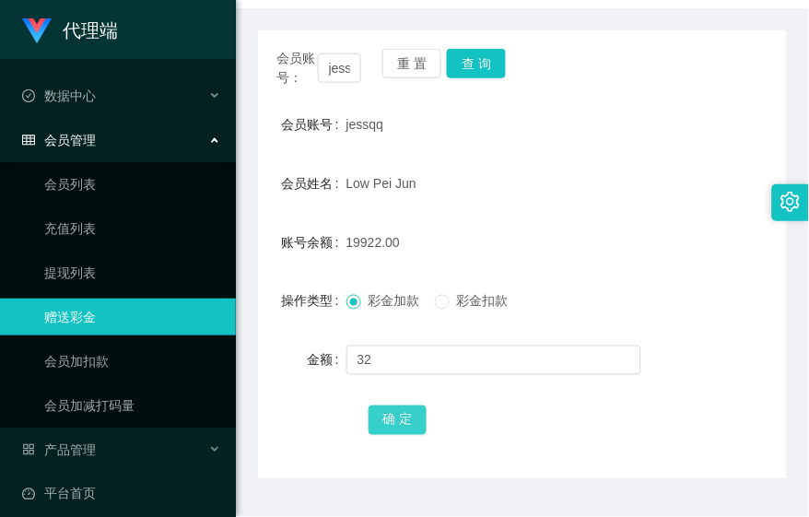
click at [407, 411] on button "确 定" at bounding box center [397, 419] width 59 height 29
drag, startPoint x: 672, startPoint y: 192, endPoint x: 589, endPoint y: 139, distance: 98.1
click at [671, 190] on div "会员姓名 [PERSON_NAME]" at bounding box center [522, 183] width 529 height 37
click at [484, 70] on button "查 询" at bounding box center [476, 63] width 59 height 29
